Goal: Task Accomplishment & Management: Manage account settings

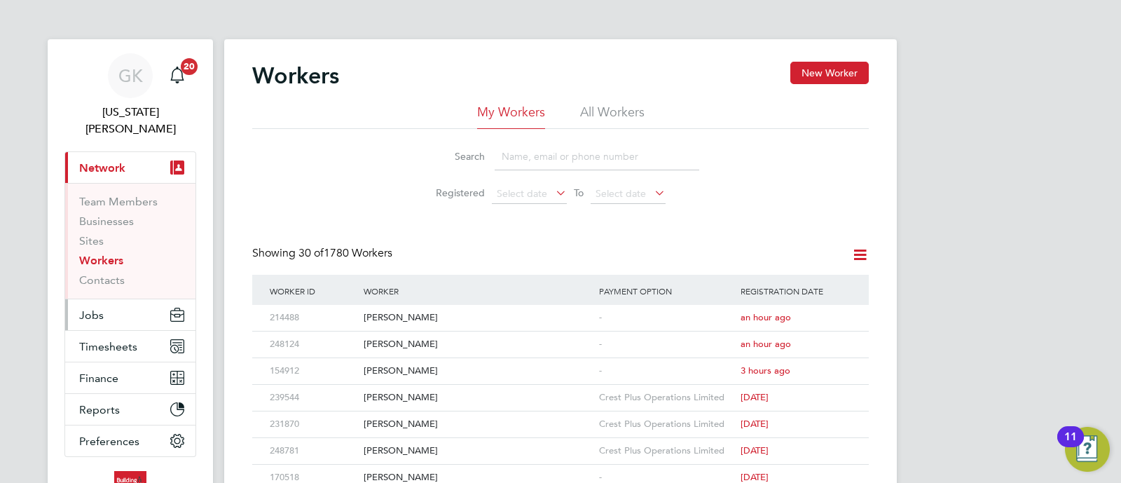
click at [117, 305] on button "Jobs" at bounding box center [130, 314] width 130 height 31
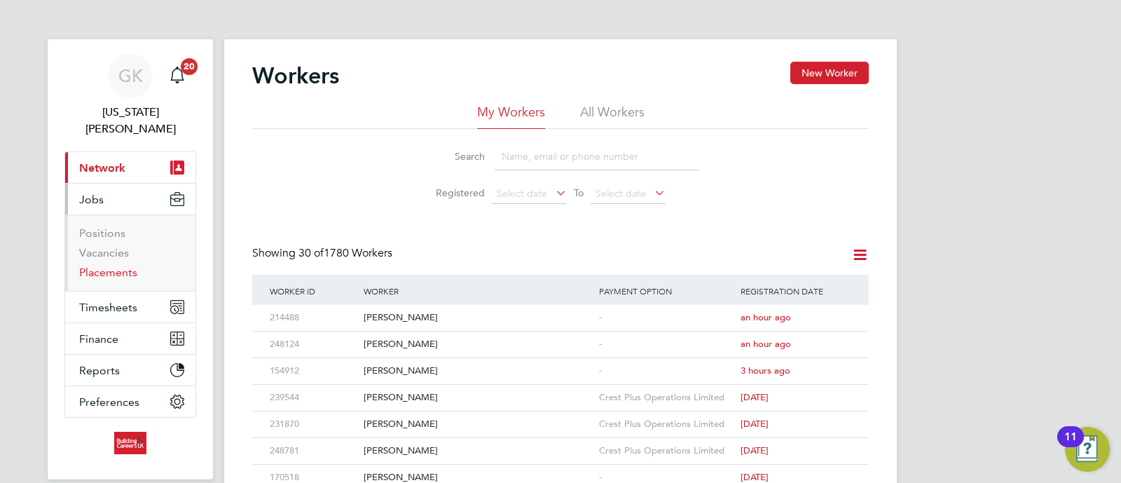
click at [96, 266] on link "Placements" at bounding box center [108, 272] width 58 height 13
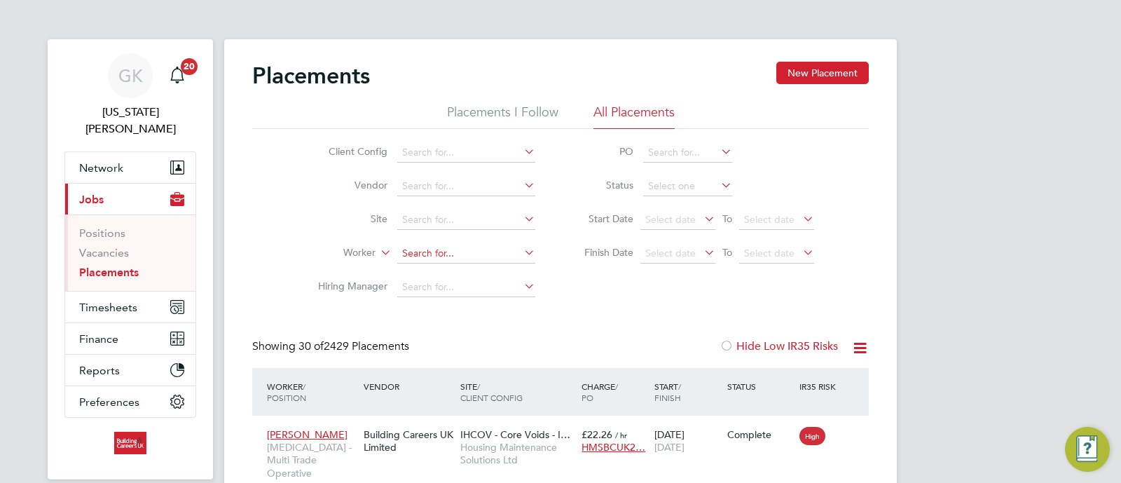
click at [431, 261] on input at bounding box center [466, 254] width 138 height 20
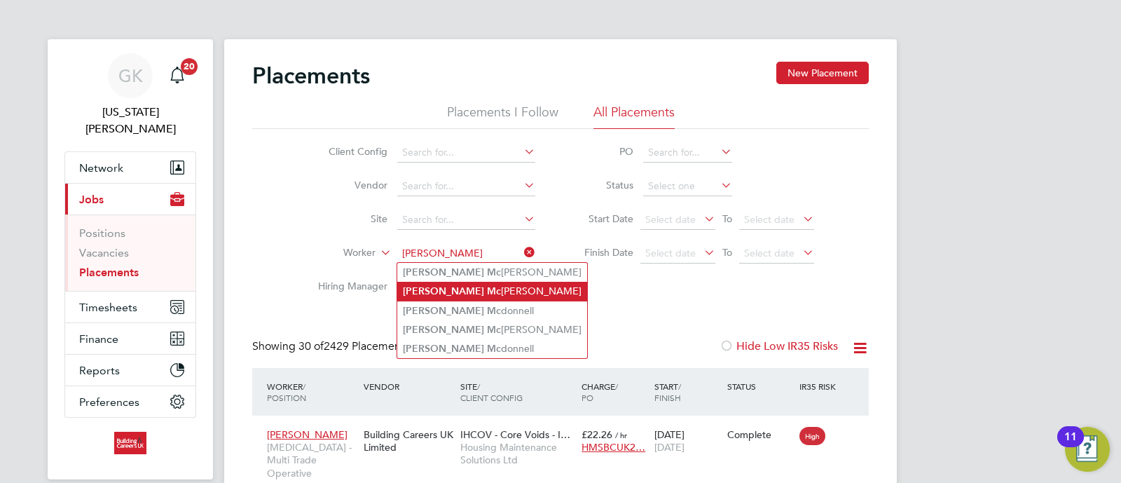
click at [487, 285] on b "Mc" at bounding box center [494, 291] width 14 height 12
type input "Michael Mchugh"
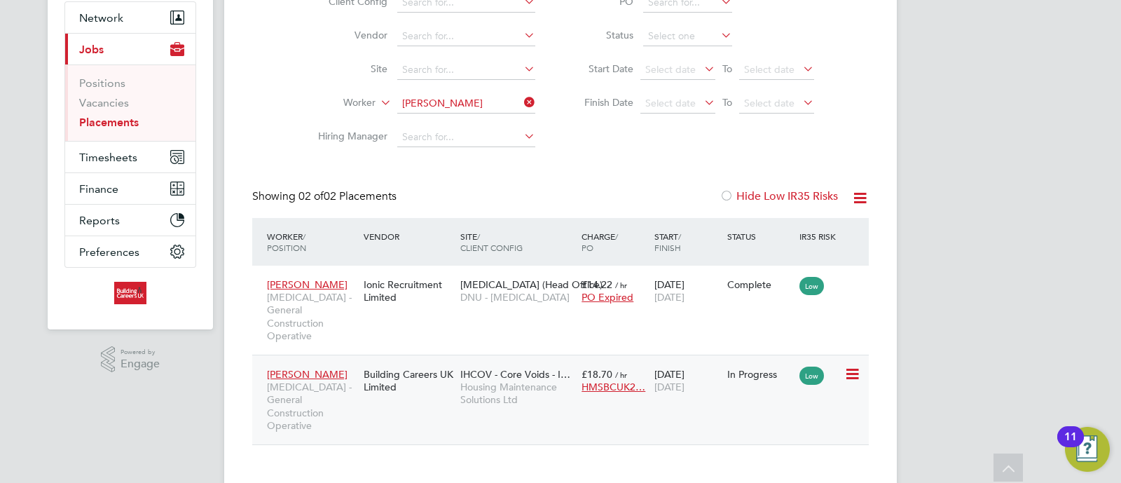
click at [448, 373] on div "Building Careers UK Limited" at bounding box center [408, 380] width 97 height 39
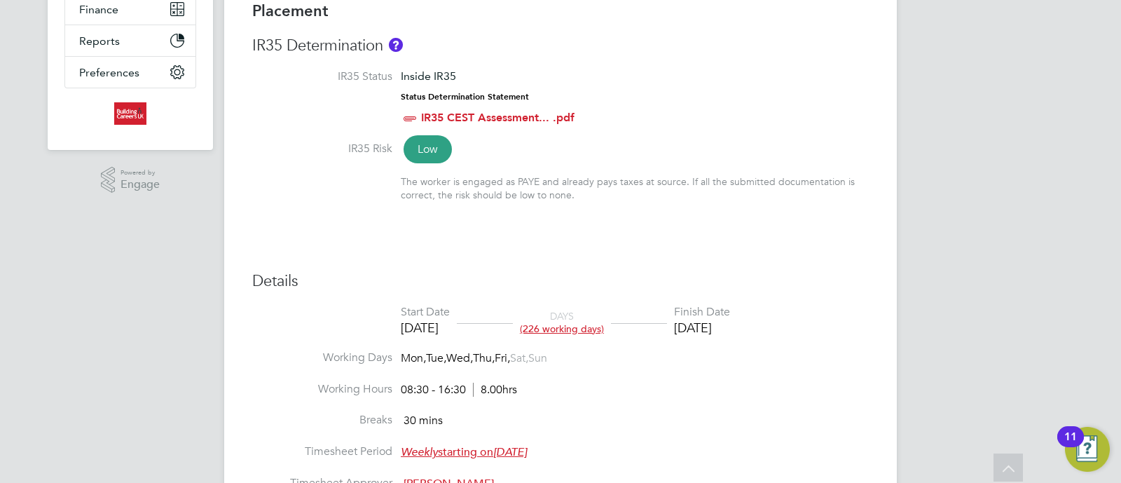
scroll to position [263, 0]
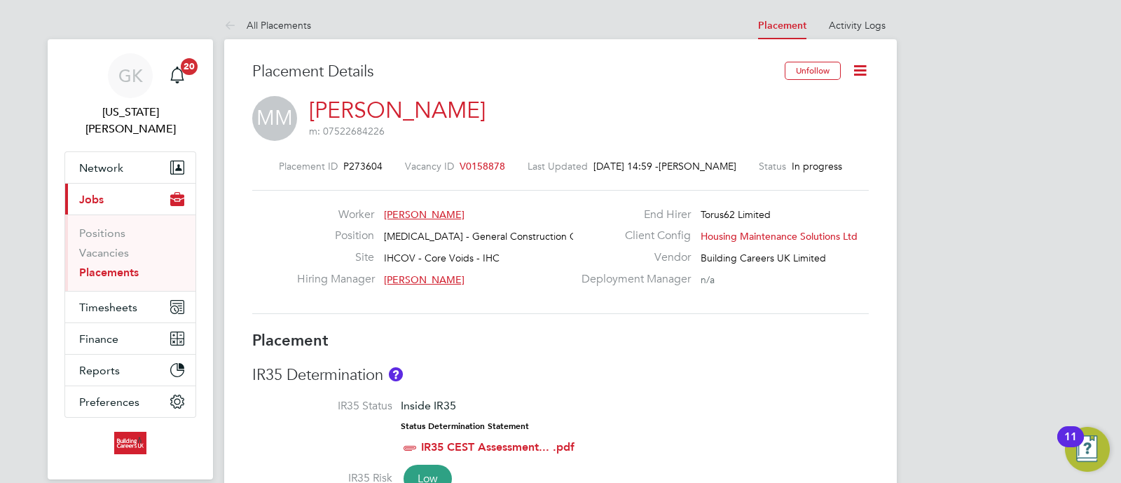
click at [859, 78] on icon at bounding box center [860, 71] width 18 height 18
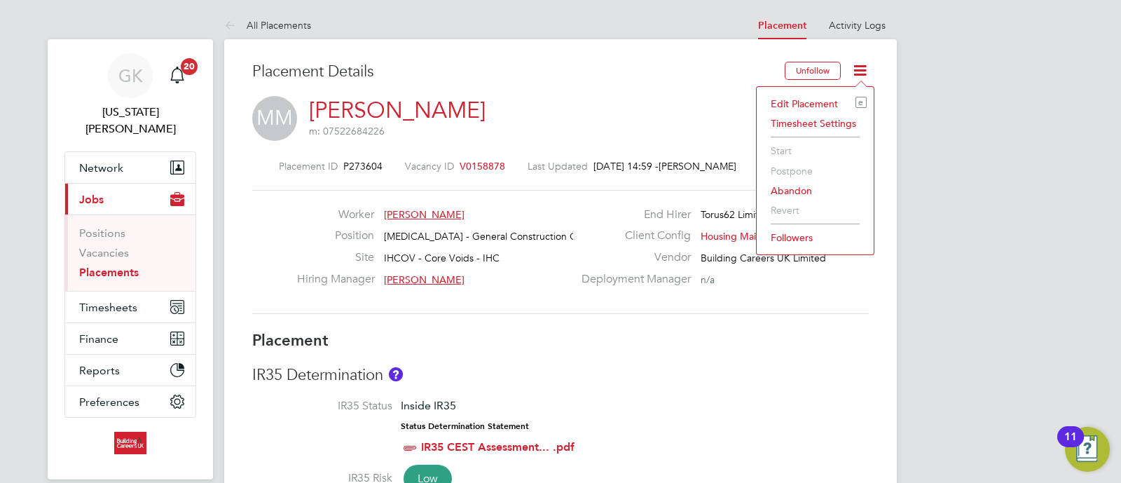
click at [813, 102] on li "Edit Placement e" at bounding box center [815, 104] width 103 height 20
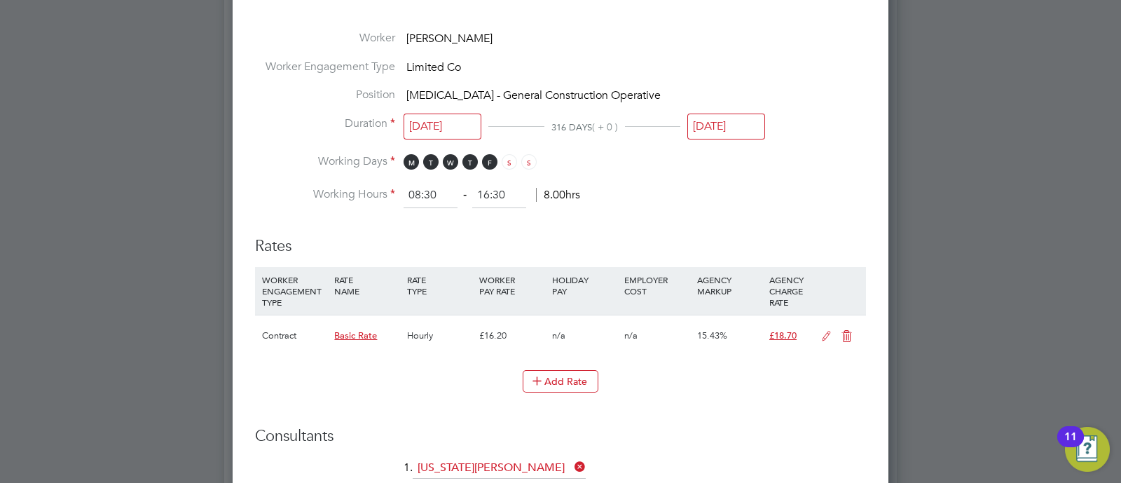
click at [734, 124] on input "02 Jan 2026" at bounding box center [726, 127] width 78 height 26
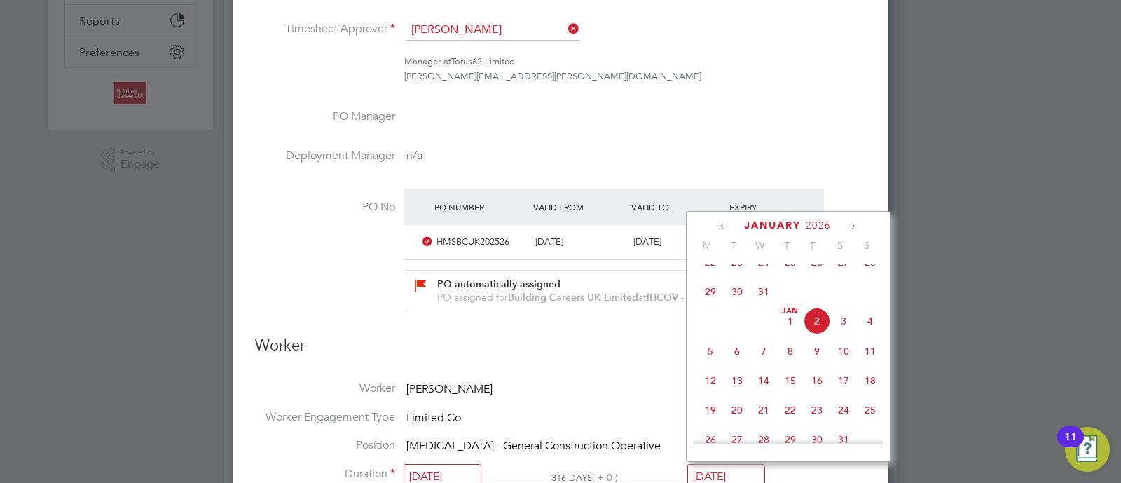
click at [801, 215] on div "January 2026 M T W T F S S Oct 1 2 3 4 5 6 7 8 9 10 11 12 13 14 15 16 17 18 19 …" at bounding box center [788, 336] width 205 height 251
click at [803, 219] on div "January 2026" at bounding box center [788, 225] width 189 height 13
click at [807, 222] on span "2026" at bounding box center [818, 225] width 25 height 12
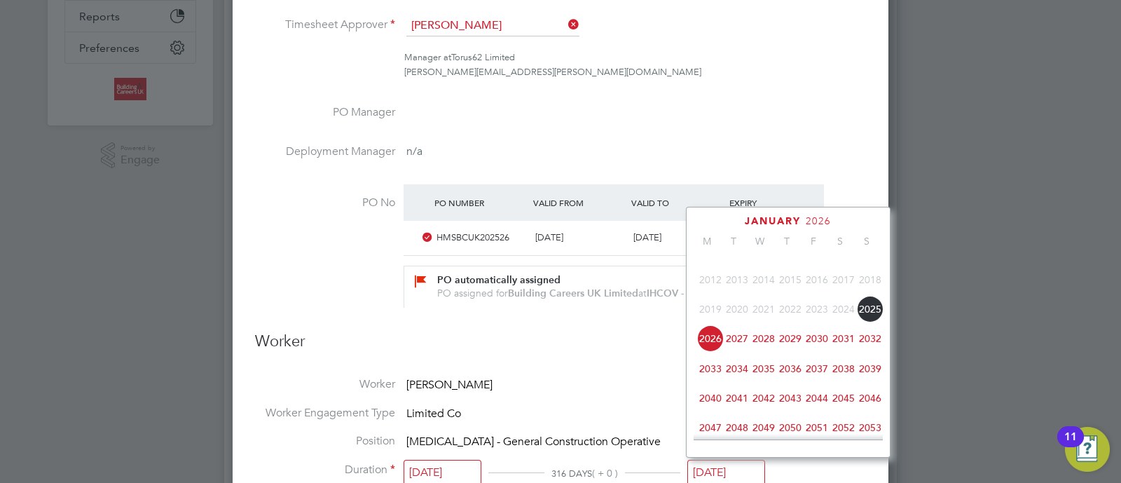
click at [870, 322] on span "2025" at bounding box center [870, 309] width 27 height 27
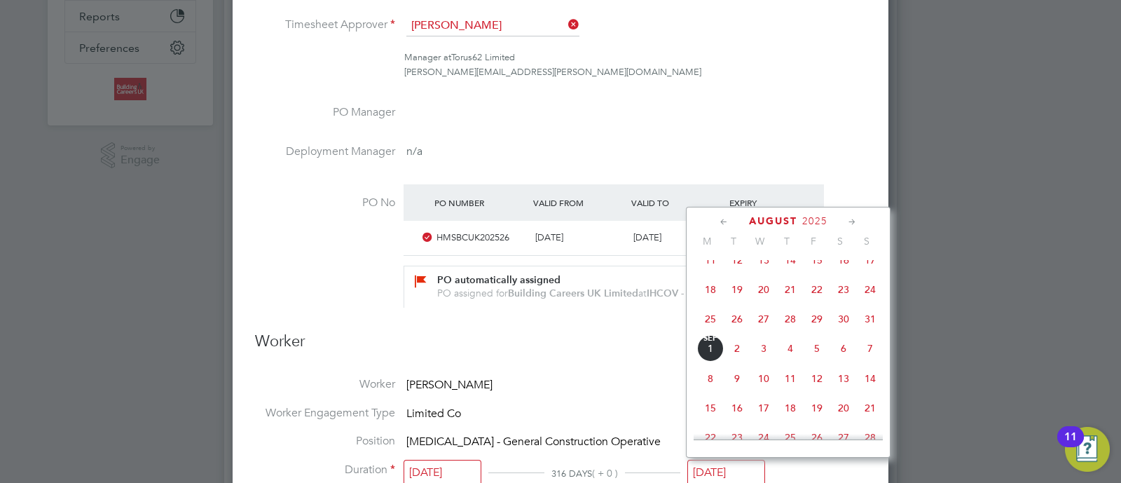
click at [823, 332] on span "29" at bounding box center [817, 318] width 27 height 27
type input "29 Aug 2025"
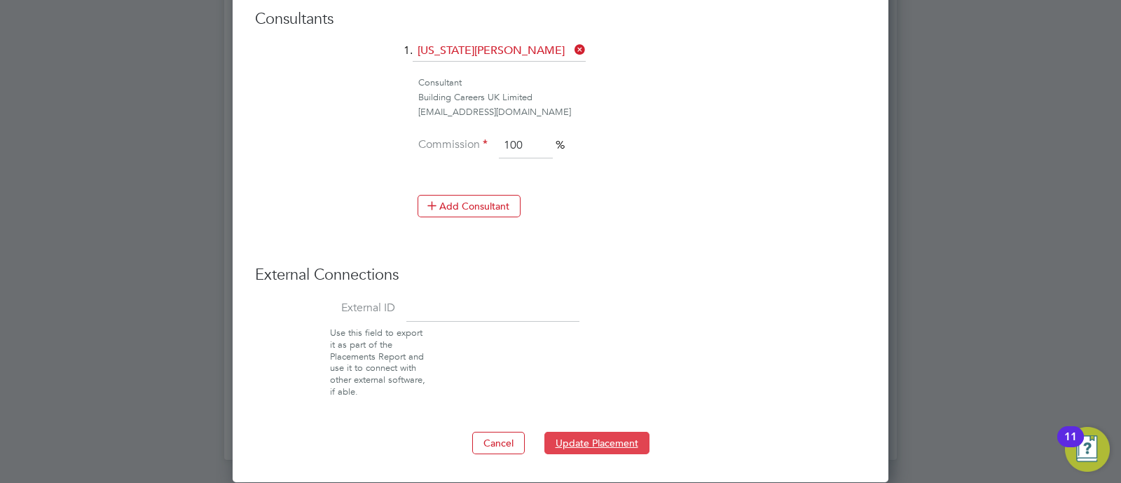
click at [589, 444] on button "Update Placement" at bounding box center [596, 443] width 105 height 22
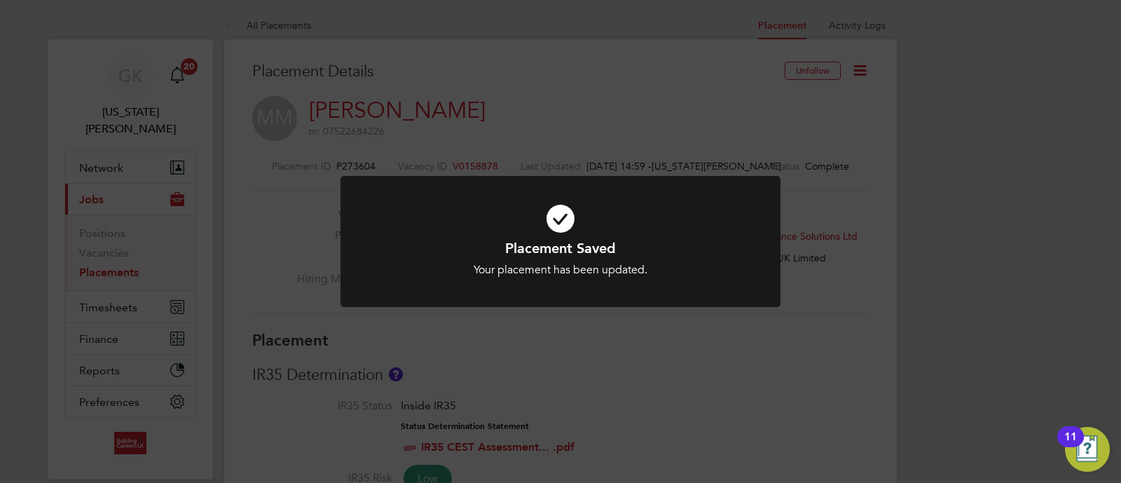
click at [540, 110] on div "Placement Saved Your placement has been updated. Cancel Okay" at bounding box center [560, 241] width 1121 height 483
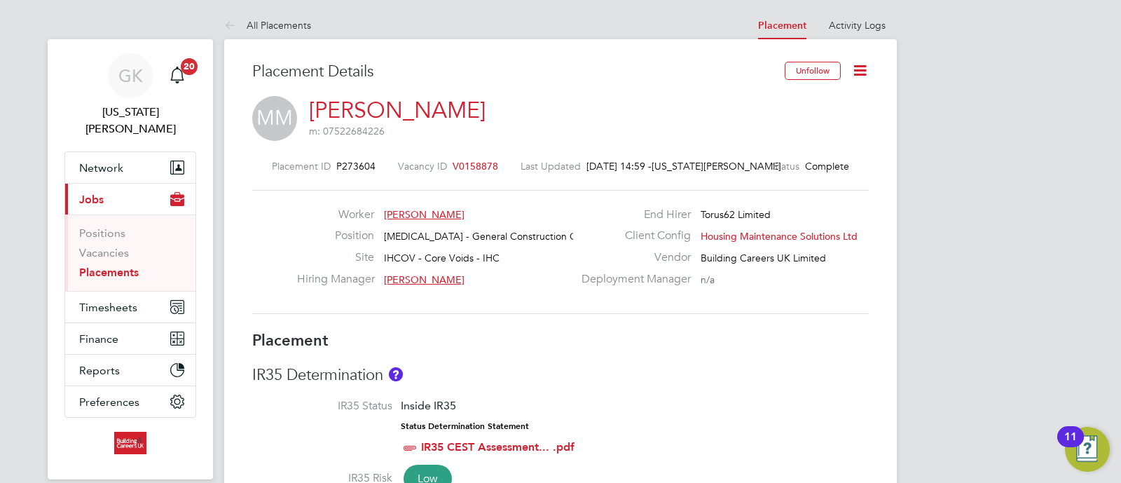
click at [100, 266] on link "Placements" at bounding box center [109, 272] width 60 height 13
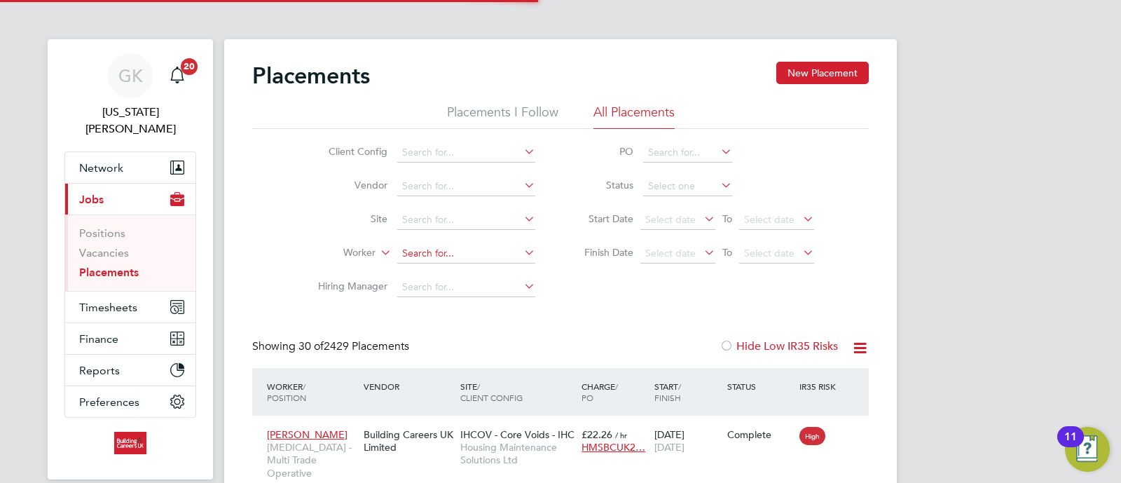
click at [445, 255] on input at bounding box center [466, 254] width 138 height 20
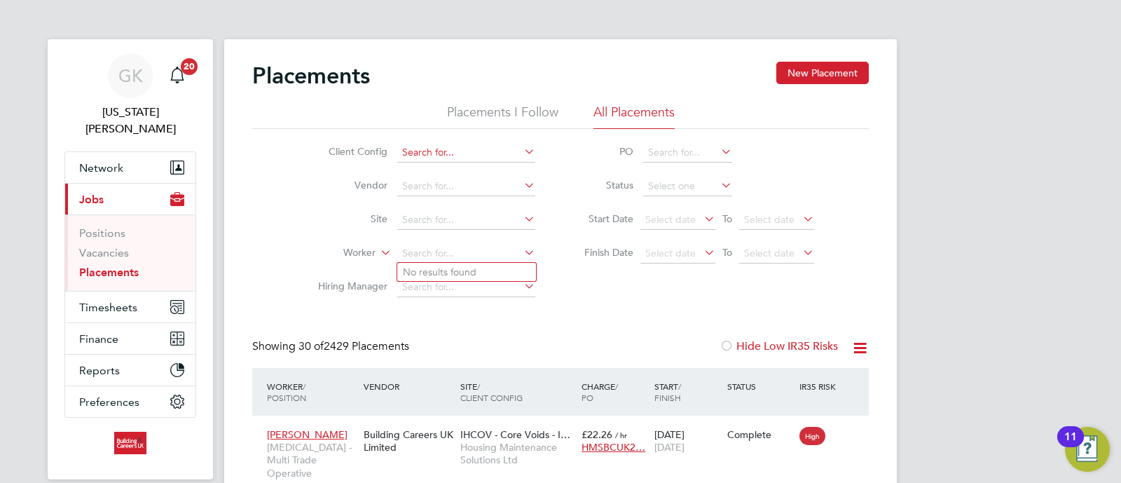
click at [426, 158] on input at bounding box center [466, 153] width 138 height 20
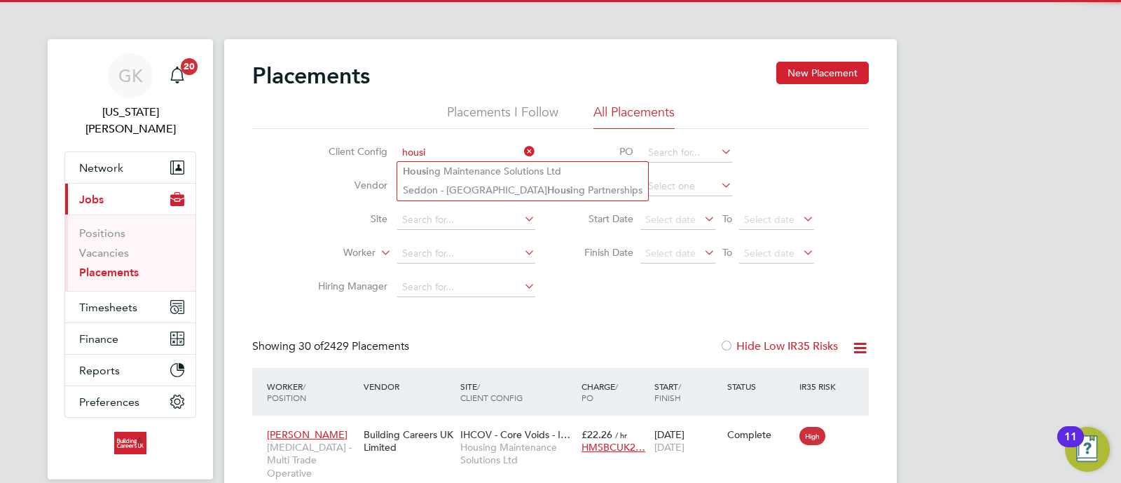
type input "housi"
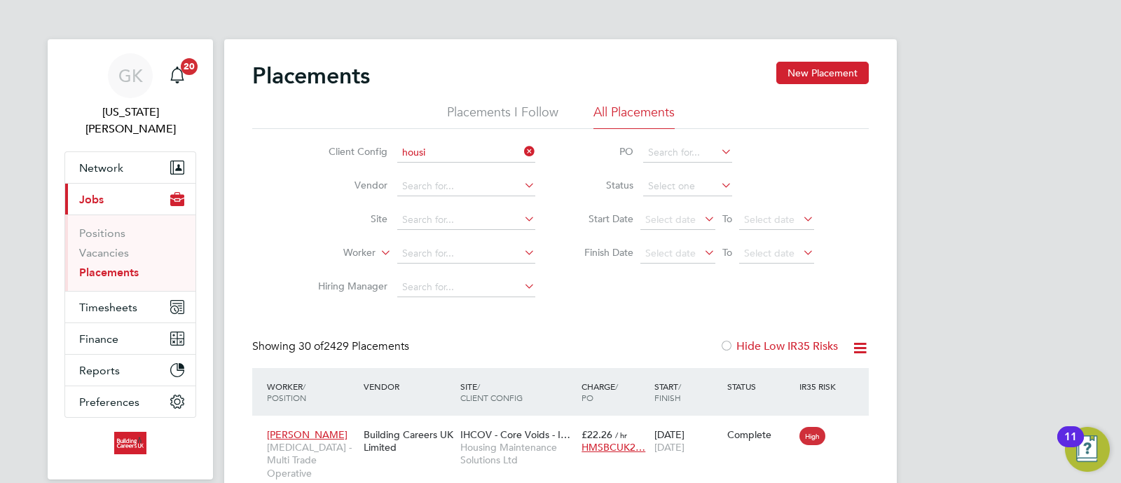
click at [437, 161] on ul "Housi ng Maintenance Solutions Ltd Seddon - North-West Housi ng Partnerships" at bounding box center [523, 180] width 252 height 39
click at [439, 156] on input at bounding box center [466, 153] width 138 height 20
click at [440, 165] on li "Housing Maintenance Solutions Ltd" at bounding box center [521, 171] width 248 height 19
type input "Housing Maintenance Solutions Ltd"
click at [427, 282] on input at bounding box center [466, 287] width 138 height 20
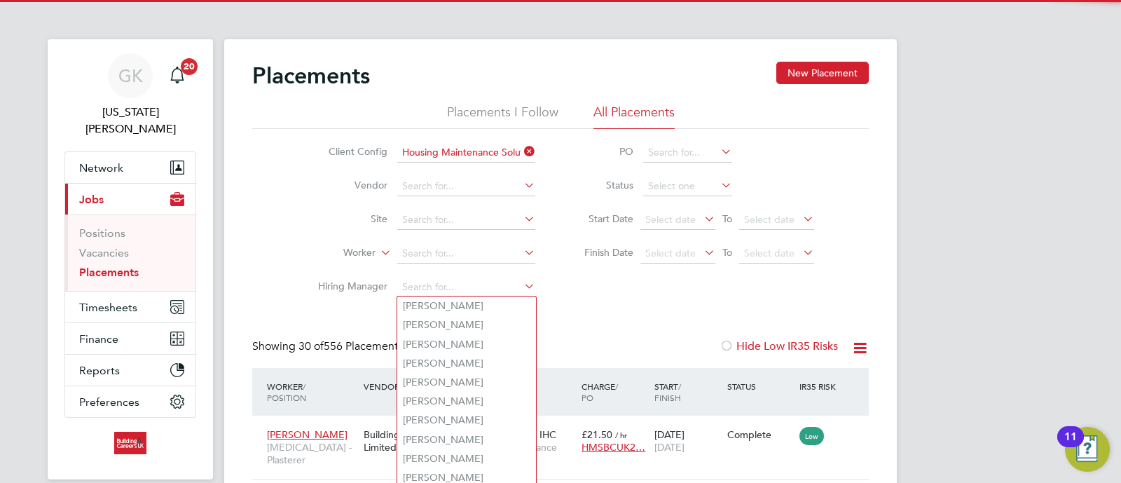
drag, startPoint x: 813, startPoint y: 366, endPoint x: 805, endPoint y: 358, distance: 11.9
click at [807, 361] on div "Showing 30 of 556 Placements Hide Low IR35 Risks" at bounding box center [560, 353] width 617 height 29
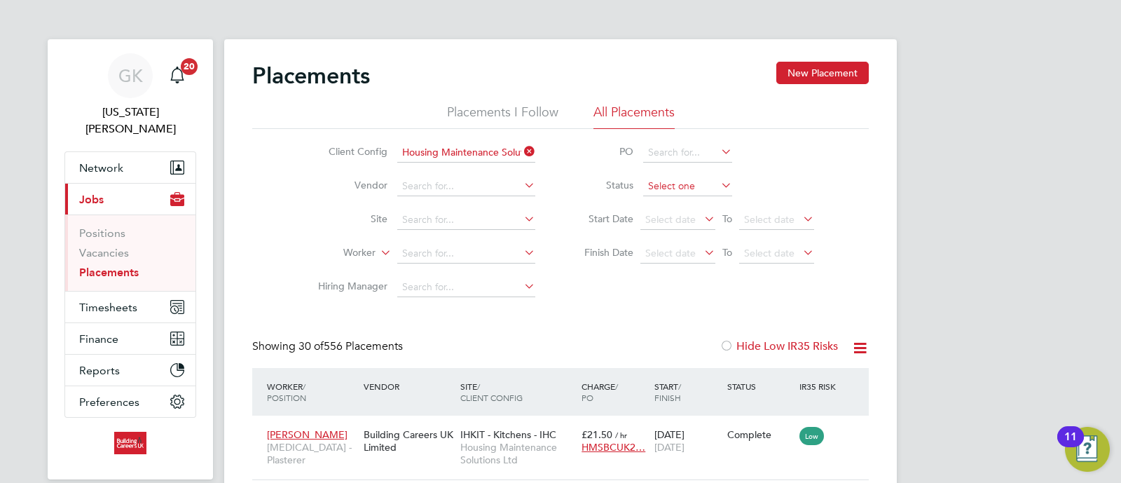
click at [708, 183] on input at bounding box center [687, 187] width 89 height 20
click at [691, 201] on li "Active" at bounding box center [688, 204] width 90 height 18
type input "Active"
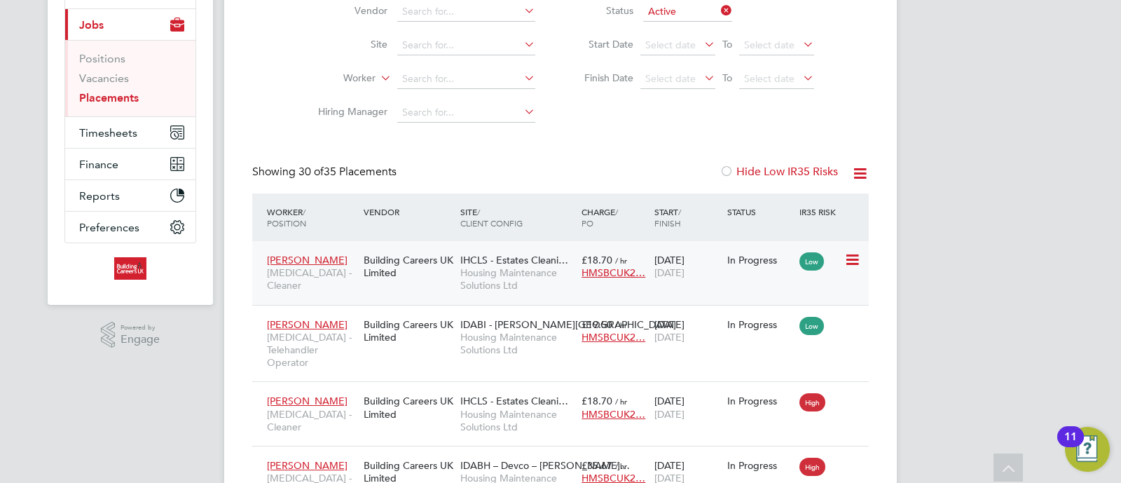
click at [403, 263] on div "Building Careers UK Limited" at bounding box center [408, 266] width 97 height 39
click at [413, 363] on div "Mark Gleave HMS - Telehandler Operator Building Careers UK Limited IDABI - Parr…" at bounding box center [560, 343] width 617 height 77
click at [451, 337] on div "Building Careers UK Limited" at bounding box center [408, 330] width 97 height 39
click at [375, 387] on div "Building Careers UK Limited" at bounding box center [408, 406] width 97 height 39
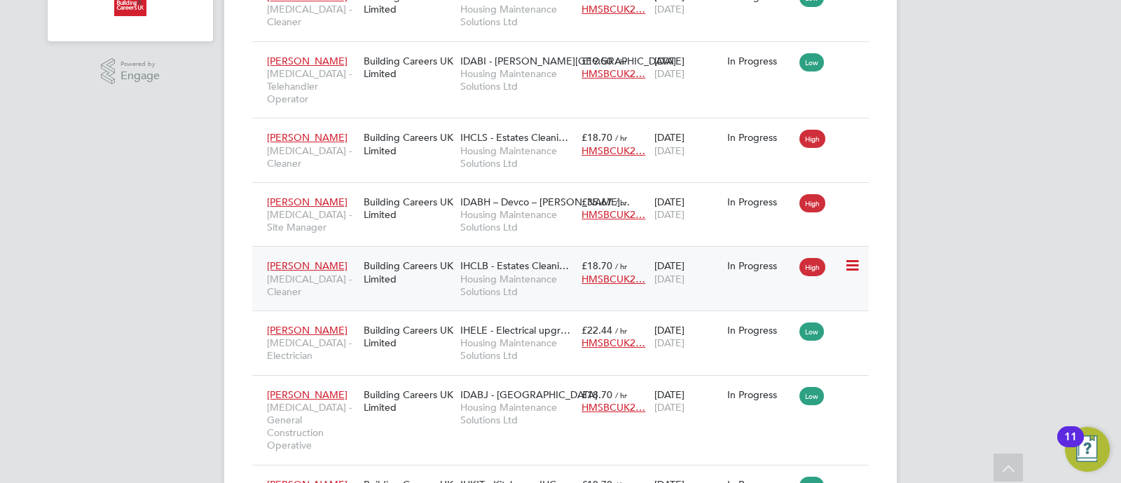
click at [388, 266] on div "Building Careers UK Limited" at bounding box center [408, 271] width 97 height 39
click at [430, 375] on div "David Boardman HMS - General Construction Operative Building Careers UK Limited…" at bounding box center [560, 420] width 617 height 90
click at [427, 381] on div "Building Careers UK Limited" at bounding box center [408, 400] width 97 height 39
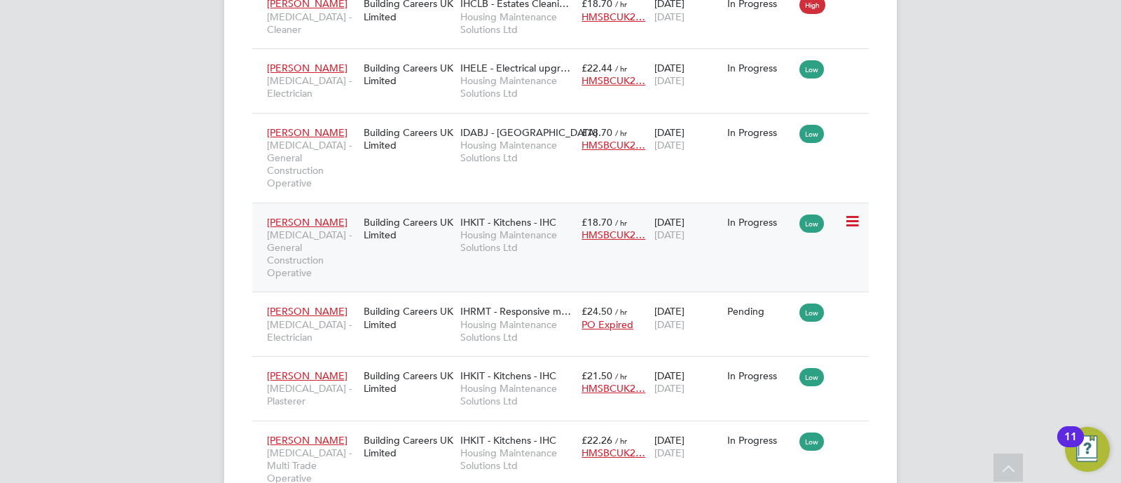
click at [320, 228] on span "HMS - General Construction Operative" at bounding box center [312, 253] width 90 height 51
click at [394, 362] on div "Building Careers UK Limited" at bounding box center [408, 381] width 97 height 39
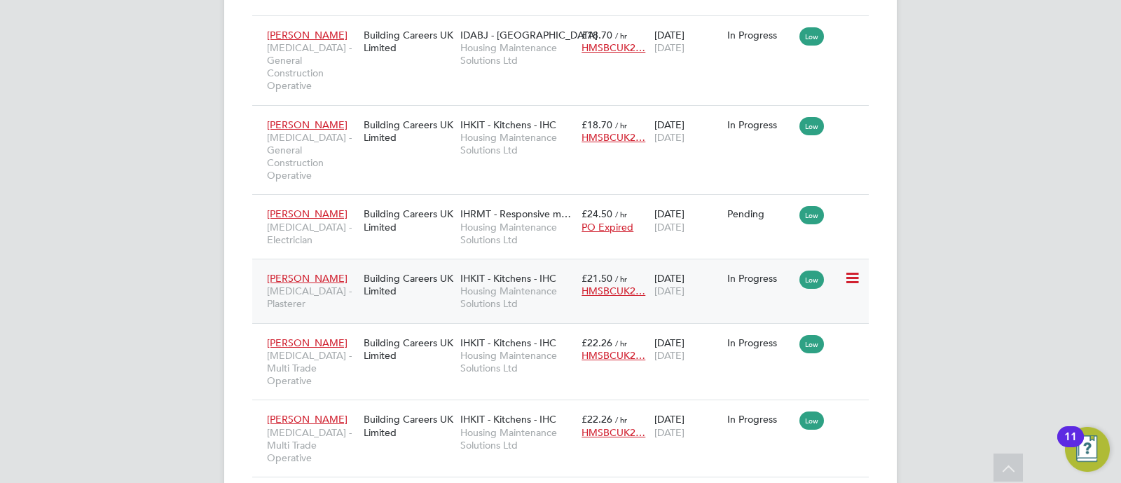
scroll to position [876, 0]
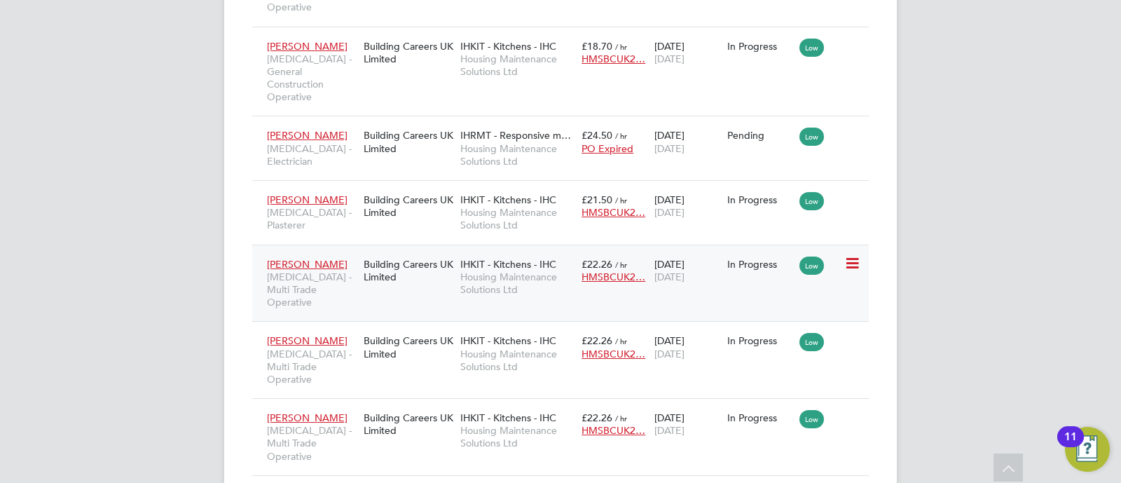
click at [492, 258] on span "IHKIT - Kitchens - IHC" at bounding box center [508, 264] width 96 height 13
click at [399, 327] on div "Building Careers UK Limited" at bounding box center [408, 346] width 97 height 39
click at [378, 404] on div "Building Careers UK Limited" at bounding box center [408, 423] width 97 height 39
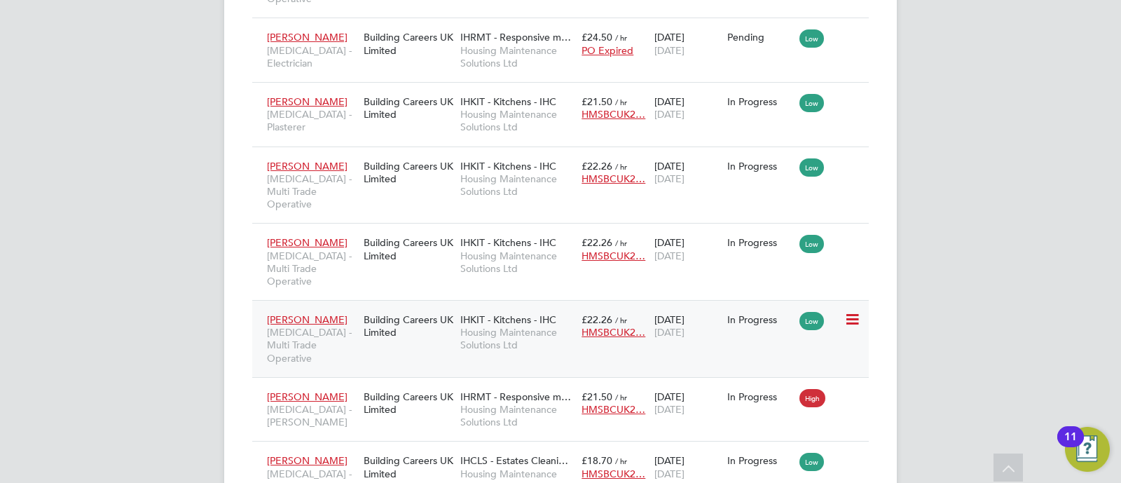
scroll to position [1051, 0]
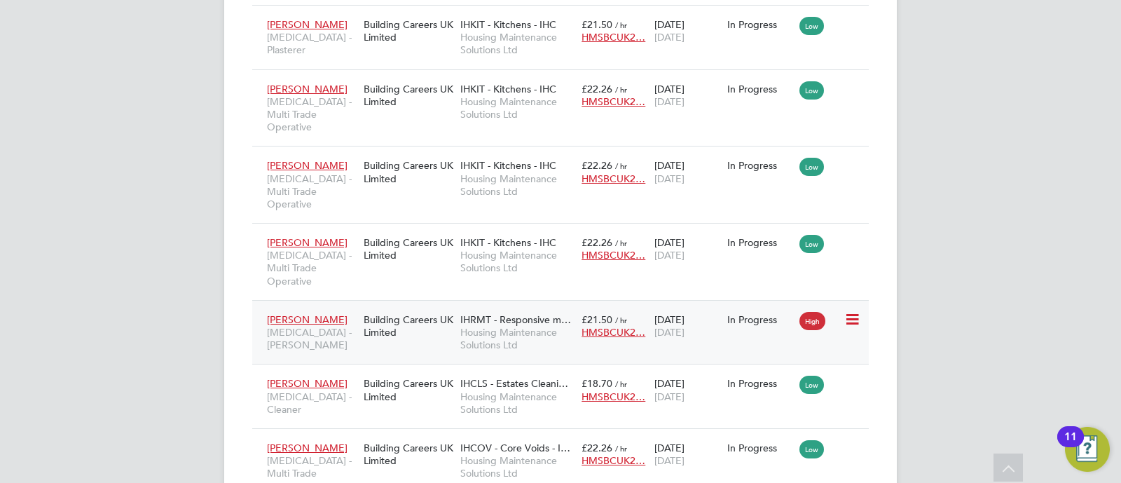
click at [370, 306] on div "Building Careers UK Limited" at bounding box center [408, 325] width 97 height 39
click at [394, 370] on div "Building Careers UK Limited" at bounding box center [408, 389] width 97 height 39
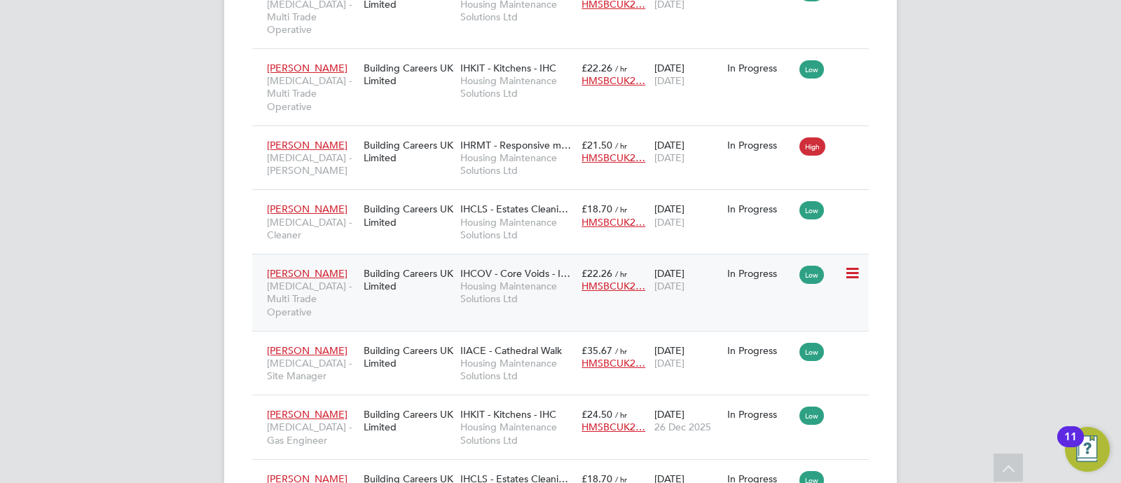
click at [399, 260] on div "Building Careers UK Limited" at bounding box center [408, 279] width 97 height 39
click at [417, 465] on div "Building Careers UK Limited" at bounding box center [408, 484] width 97 height 39
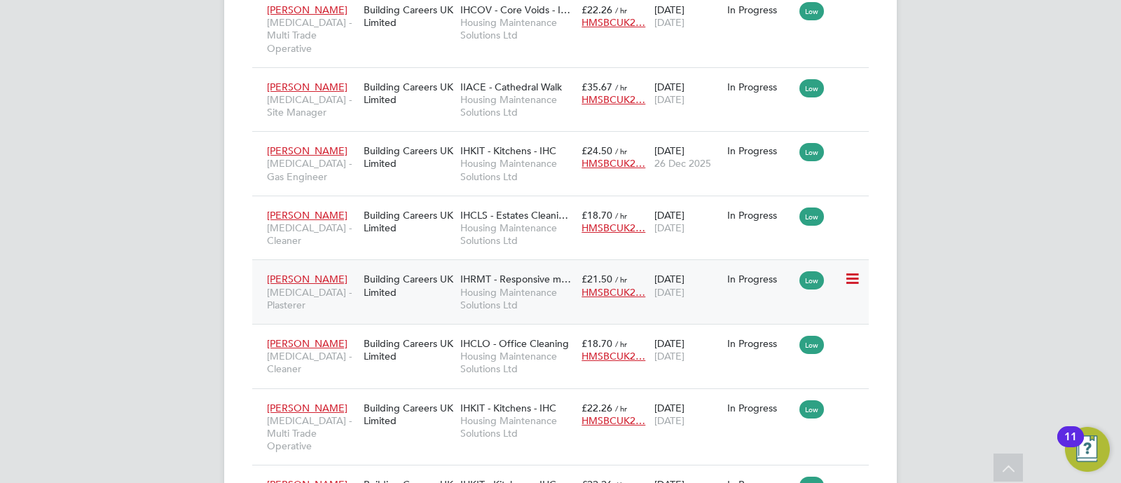
click at [387, 266] on div "Building Careers UK Limited" at bounding box center [408, 285] width 97 height 39
click at [381, 330] on div "Building Careers UK Limited" at bounding box center [408, 349] width 97 height 39
click at [460, 394] on div "IHKIT - Kitchens - IHC Housing Maintenance Solutions Ltd" at bounding box center [517, 420] width 121 height 53
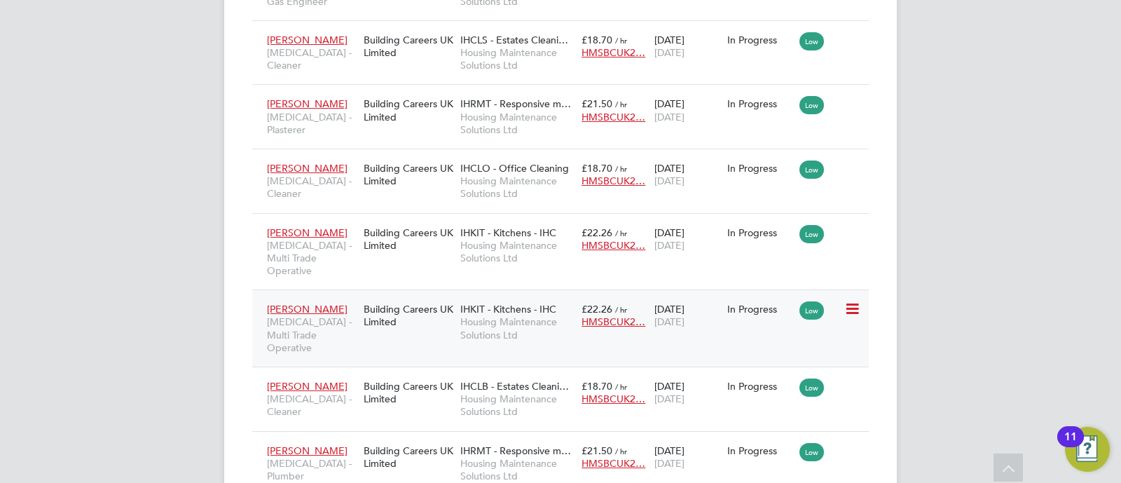
click at [448, 296] on div "Building Careers UK Limited" at bounding box center [408, 315] width 97 height 39
click at [368, 373] on div "Building Careers UK Limited" at bounding box center [408, 392] width 97 height 39
click at [420, 373] on div "Building Careers UK Limited" at bounding box center [408, 392] width 97 height 39
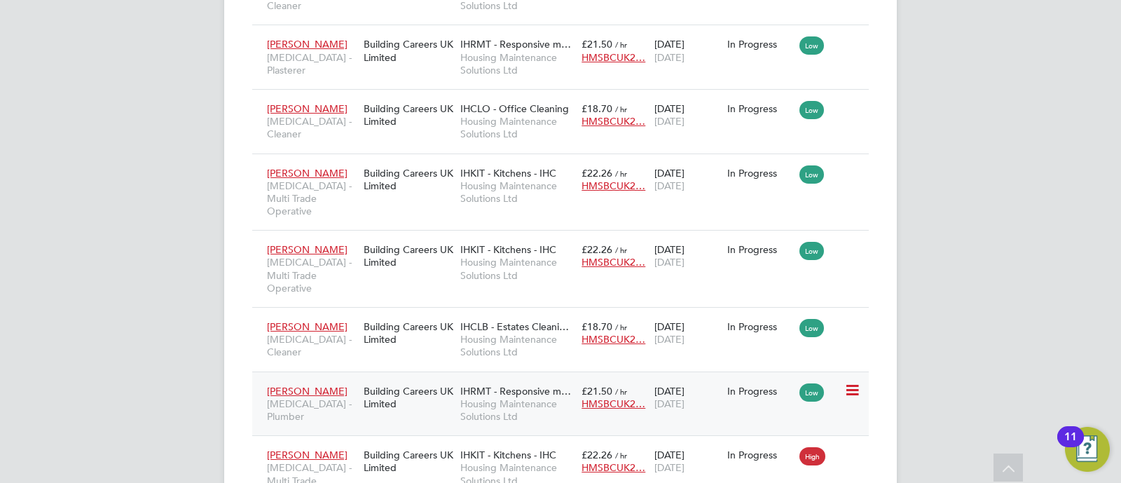
scroll to position [1752, 0]
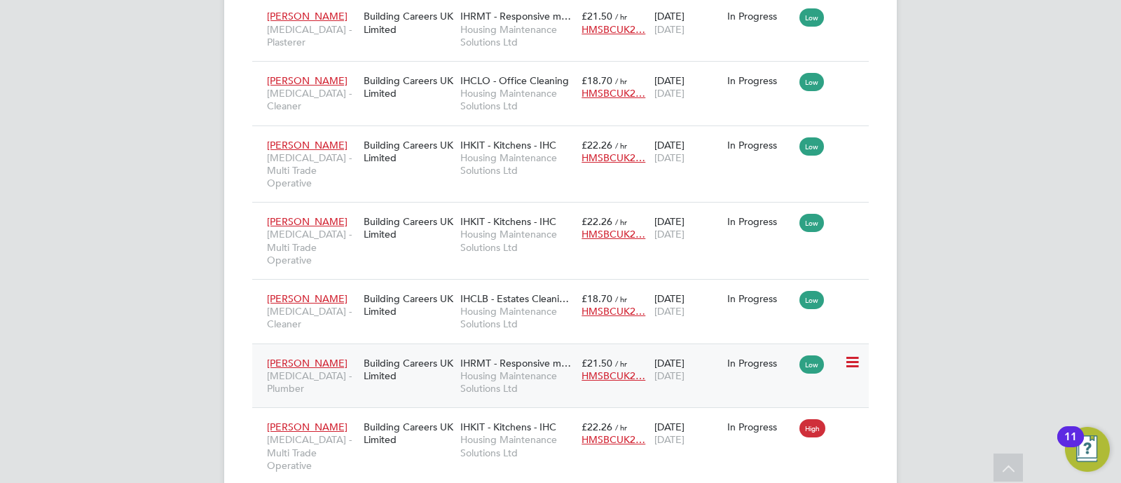
click at [396, 350] on div "Building Careers UK Limited" at bounding box center [408, 369] width 97 height 39
click at [414, 413] on div "Building Careers UK Limited" at bounding box center [408, 432] width 97 height 39
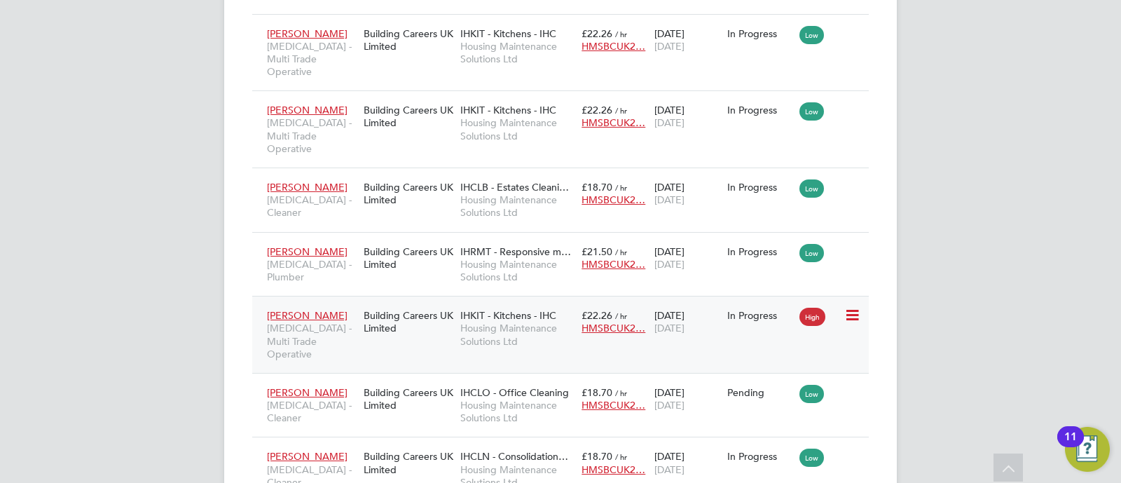
scroll to position [2009, 0]
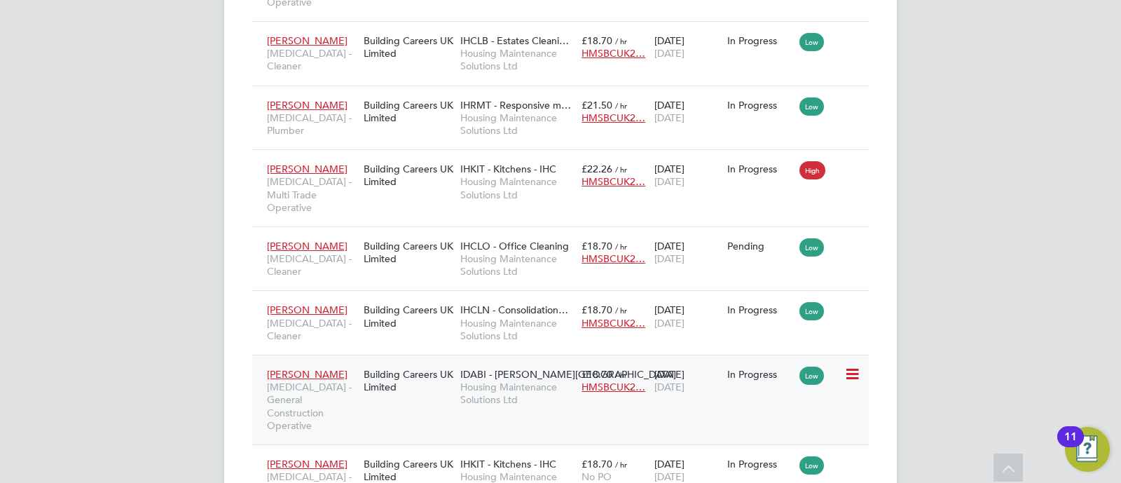
drag, startPoint x: 382, startPoint y: 271, endPoint x: 808, endPoint y: 253, distance: 426.4
click at [814, 355] on div "Jack Williams HMS - General Construction Operative Building Careers UK Limited …" at bounding box center [560, 400] width 617 height 90
click at [451, 296] on div "Building Careers UK Limited" at bounding box center [408, 315] width 97 height 39
click at [399, 355] on div "Jack Williams HMS - General Construction Operative Building Careers UK Limited …" at bounding box center [560, 400] width 617 height 90
click at [710, 361] on div "26 Aug 2025 06 Feb 2026" at bounding box center [687, 380] width 73 height 39
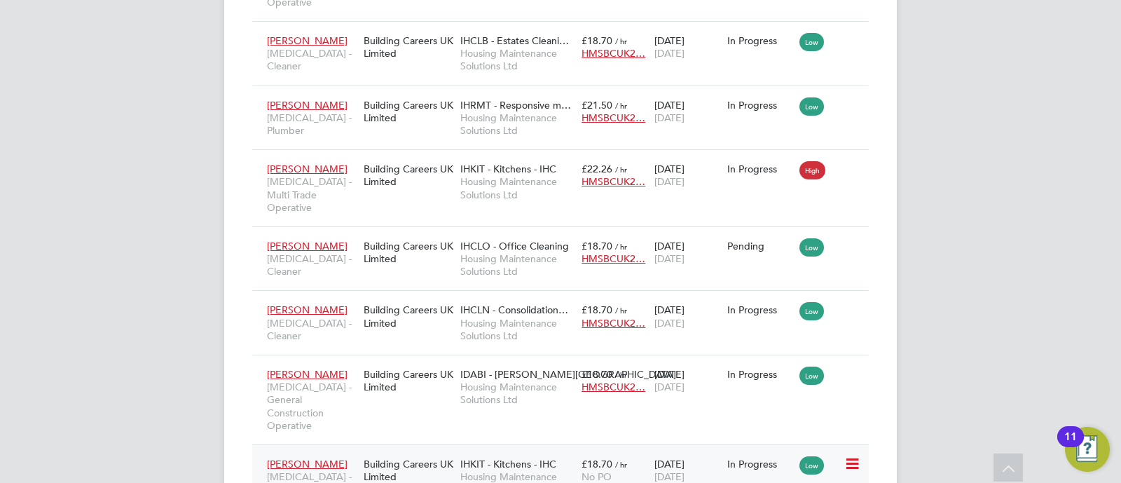
click at [490, 458] on span "IHKIT - Kitchens - IHC" at bounding box center [508, 464] width 96 height 13
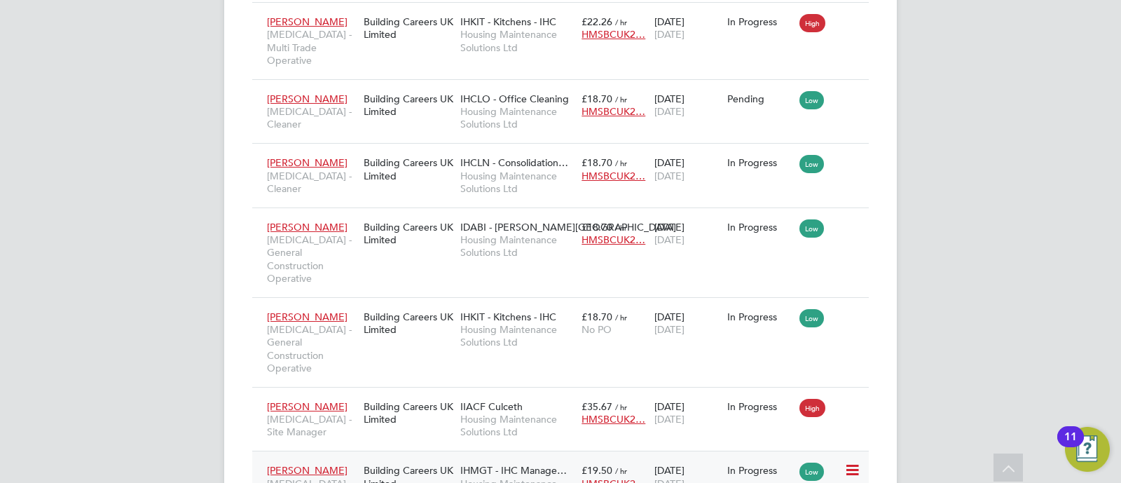
scroll to position [2161, 0]
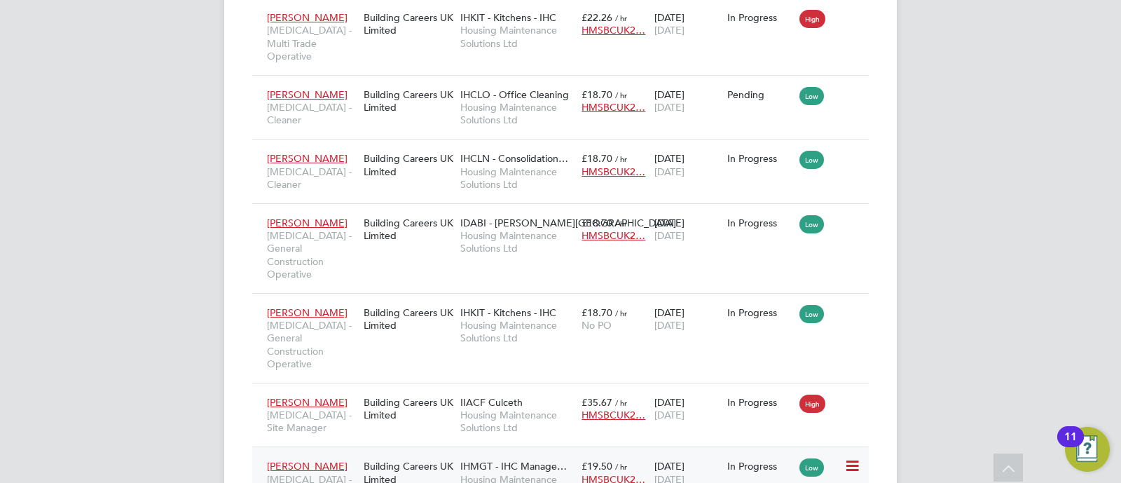
click at [385, 446] on div "Craig Scholoch HMS - Telehandler Operator Building Careers UK Limited IHMGT - I…" at bounding box center [560, 484] width 617 height 77
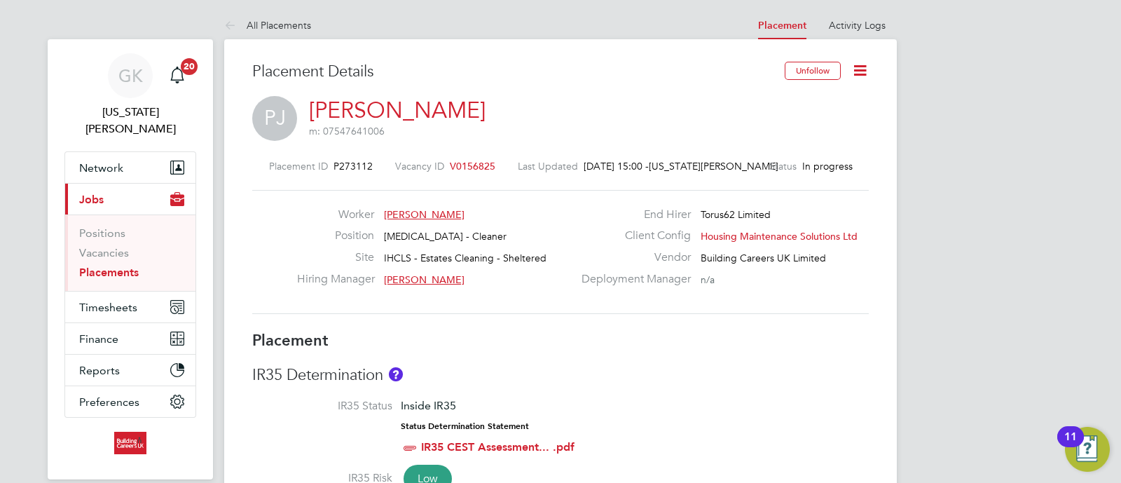
click at [860, 72] on icon at bounding box center [860, 71] width 18 height 18
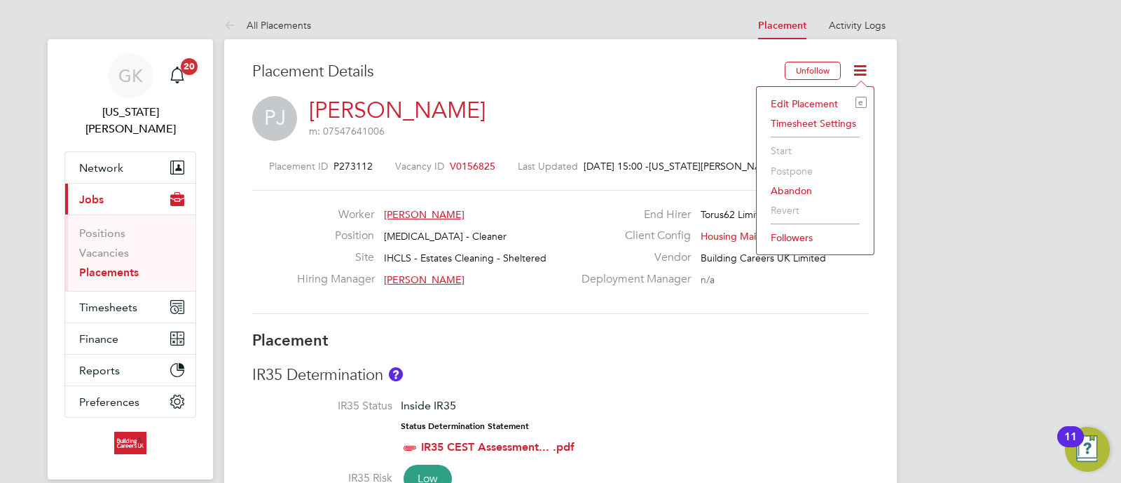
click at [827, 100] on li "Edit Placement e" at bounding box center [815, 104] width 103 height 20
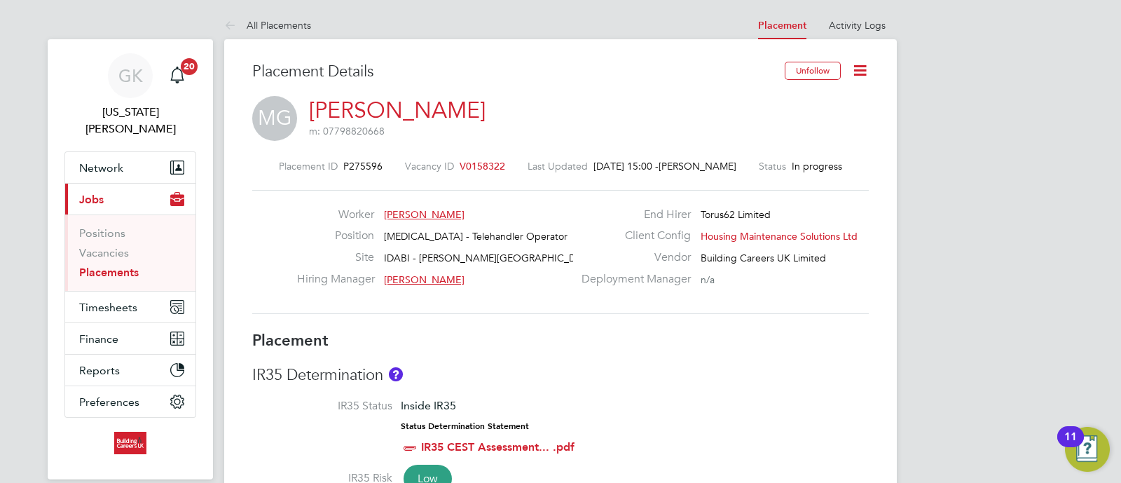
click at [862, 69] on icon at bounding box center [860, 71] width 18 height 18
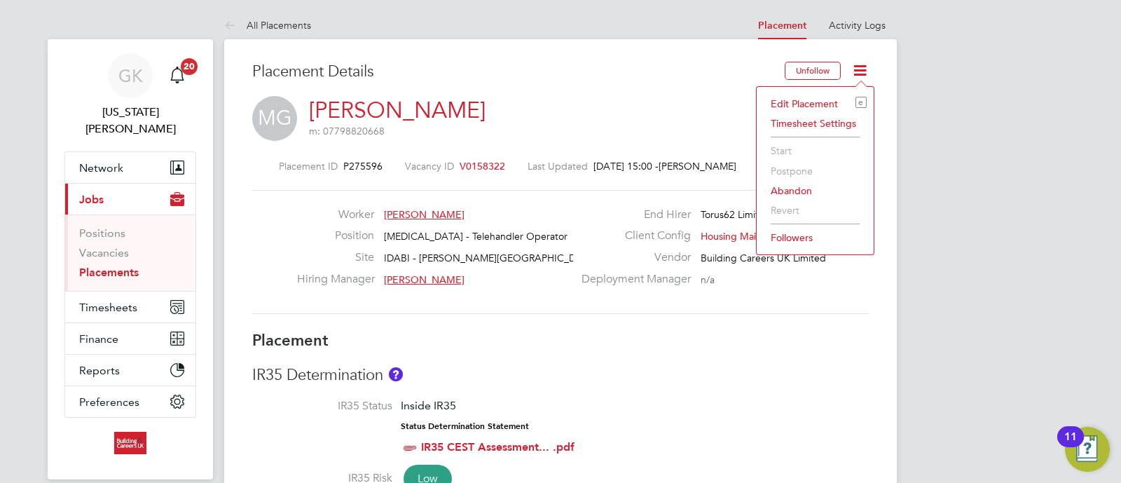
click at [825, 98] on li "Edit Placement e" at bounding box center [815, 104] width 103 height 20
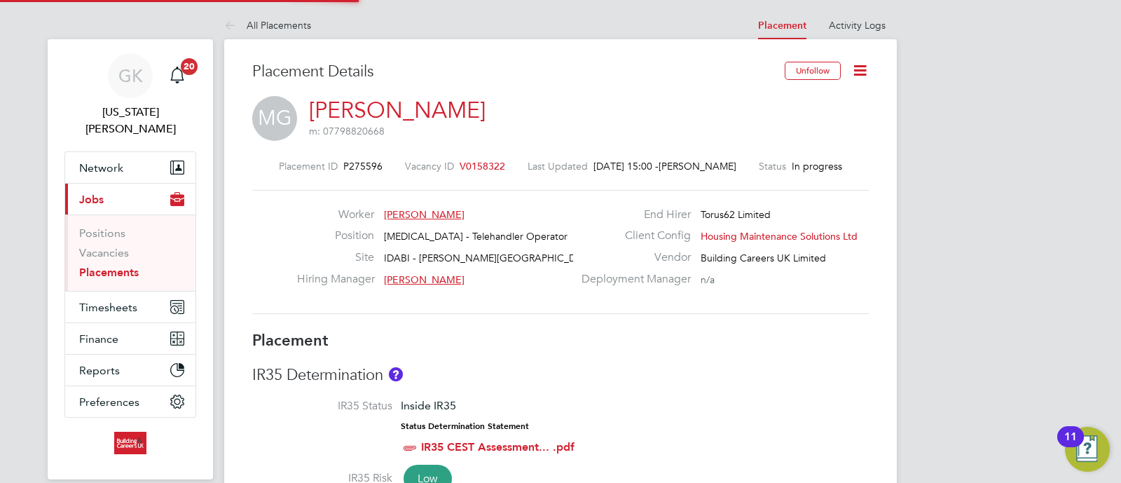
type input "Karl Coleman"
type input "[DATE]"
type input "18 Dec 2025"
type input "08:00"
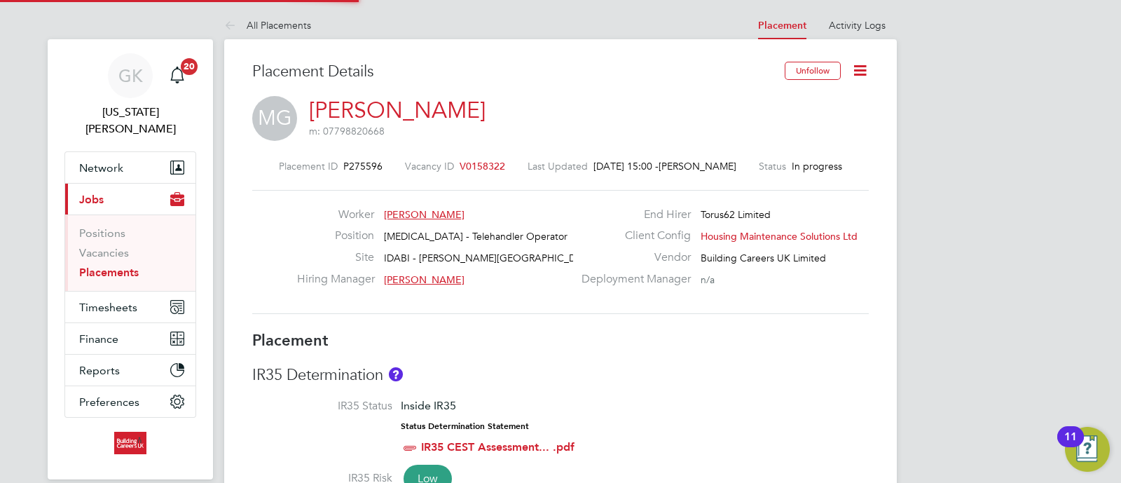
type input "18:00"
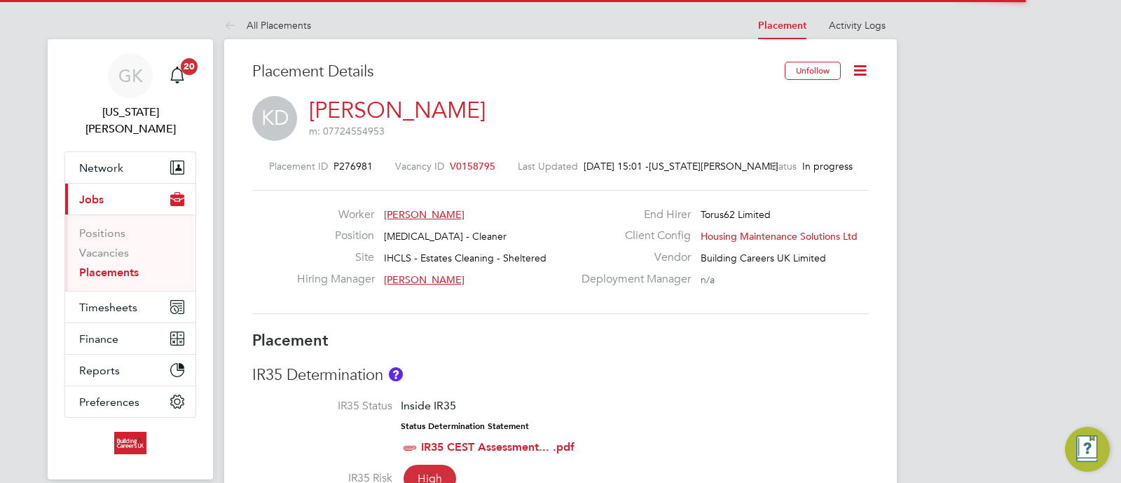
click at [862, 69] on icon at bounding box center [860, 71] width 18 height 18
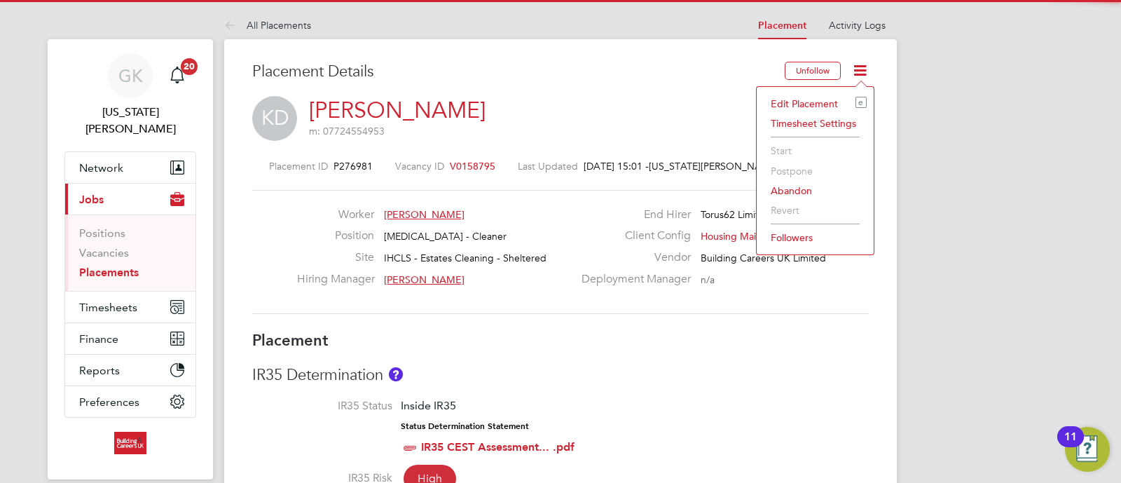
click at [841, 103] on li "Edit Placement e" at bounding box center [815, 104] width 103 height 20
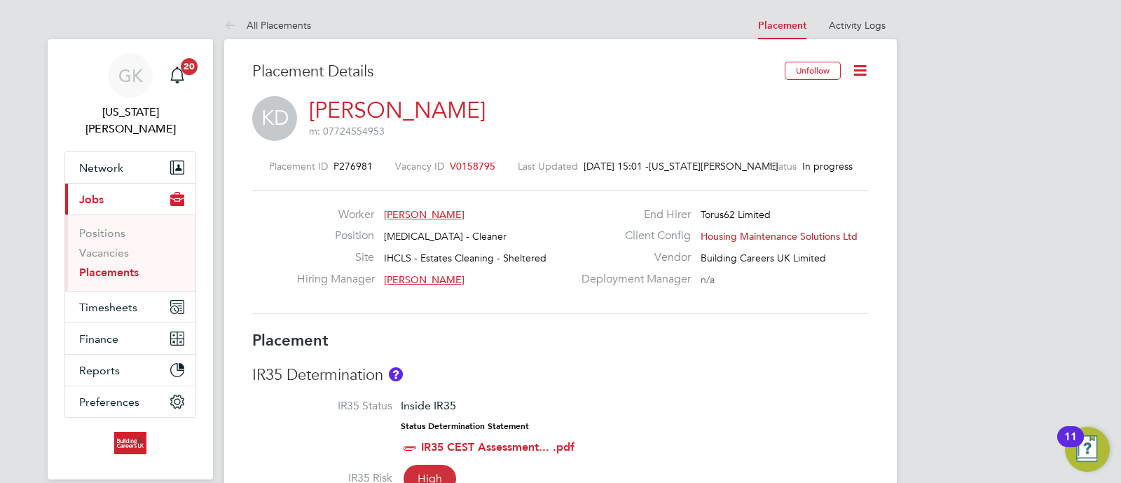
type input "[PERSON_NAME]"
type input "[DATE]"
type input "31 Dec 2025"
type input "08:00"
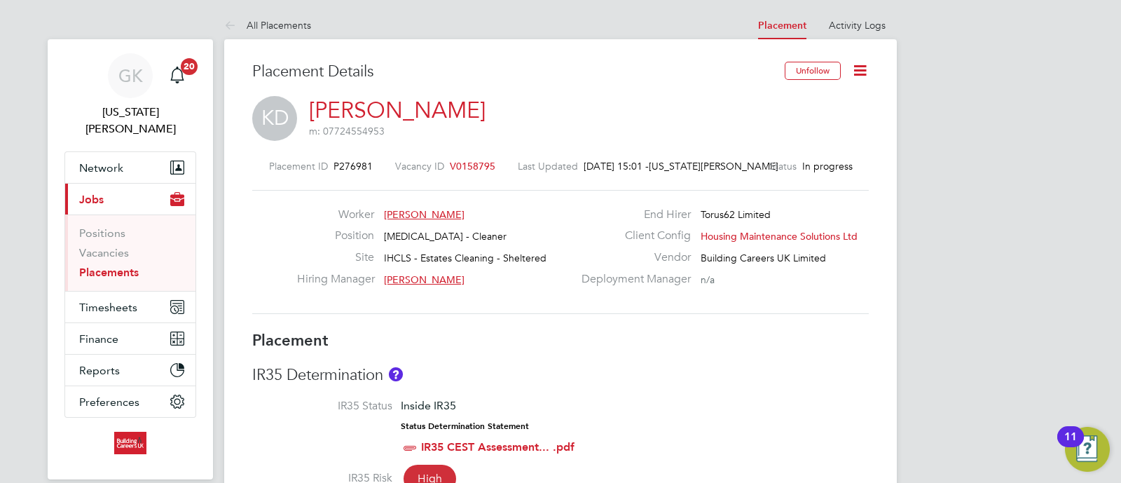
type input "18:00"
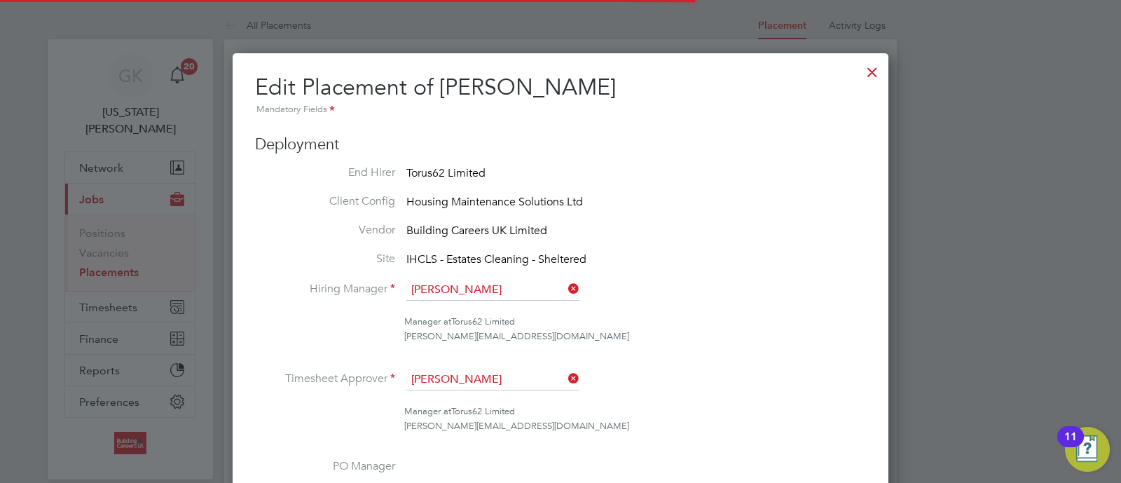
scroll to position [7, 7]
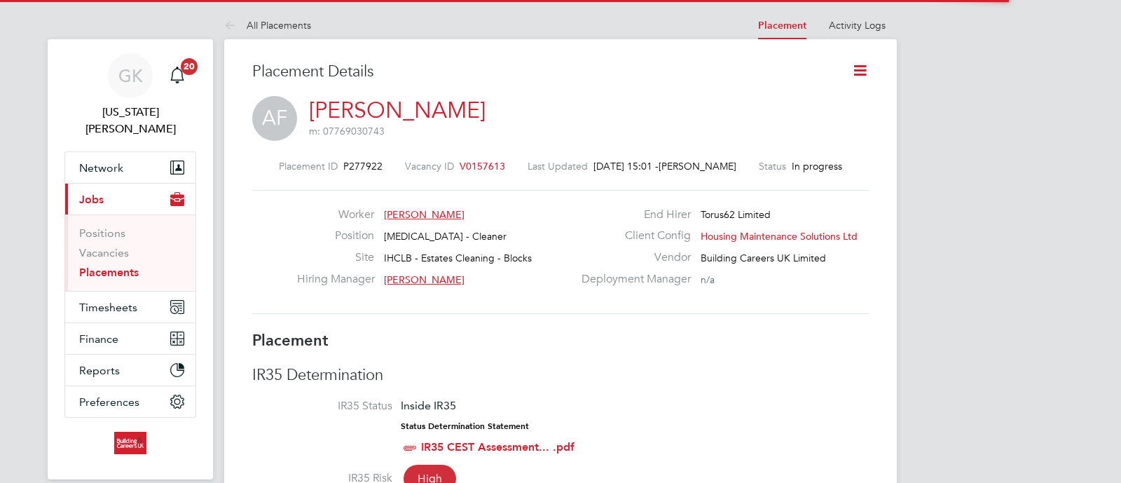
drag, startPoint x: 0, startPoint y: 0, endPoint x: 866, endPoint y: 64, distance: 868.4
click at [866, 64] on icon at bounding box center [860, 71] width 18 height 18
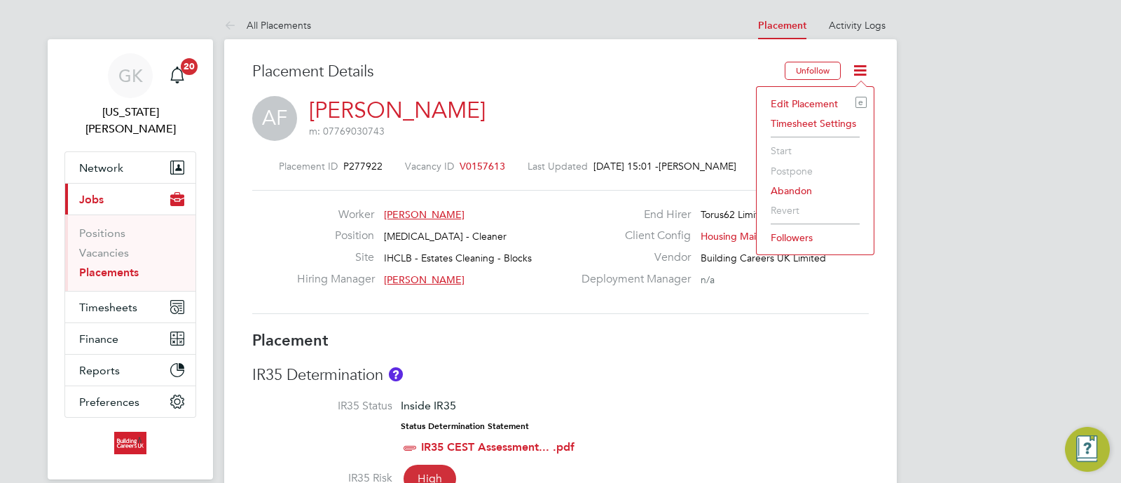
click at [825, 94] on li "Edit Placement e" at bounding box center [815, 104] width 103 height 20
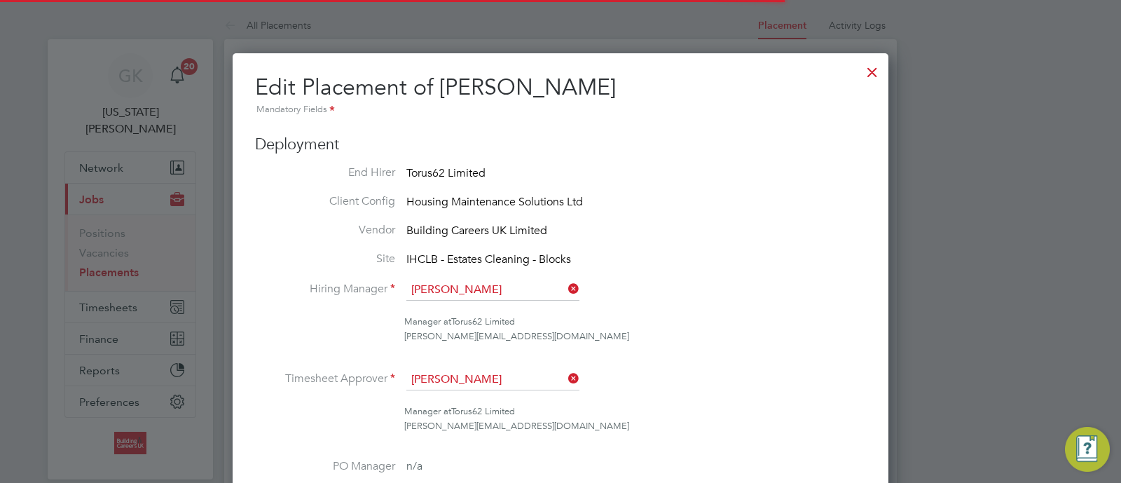
scroll to position [72, 7]
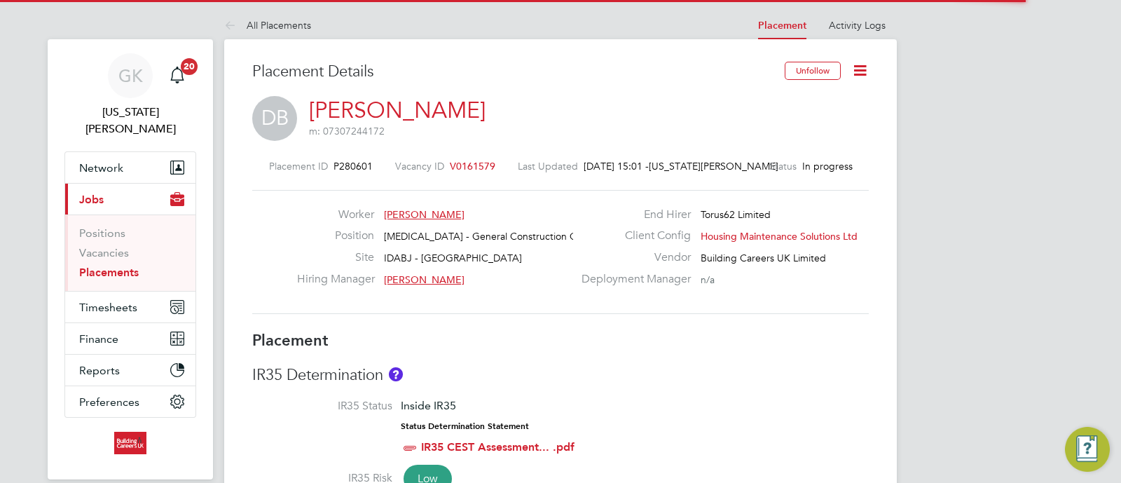
click at [866, 64] on icon at bounding box center [860, 71] width 18 height 18
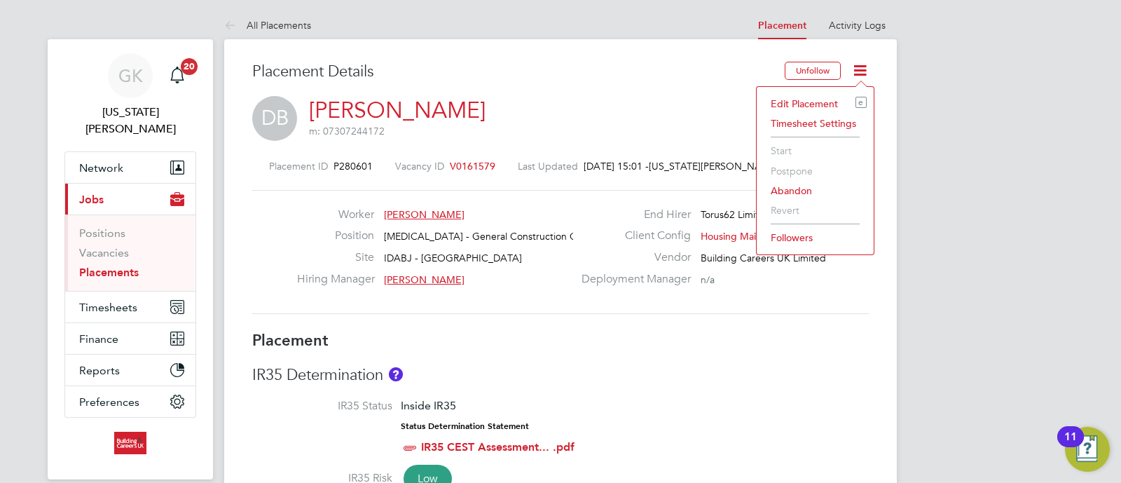
click at [837, 103] on li "Edit Placement e" at bounding box center [815, 104] width 103 height 20
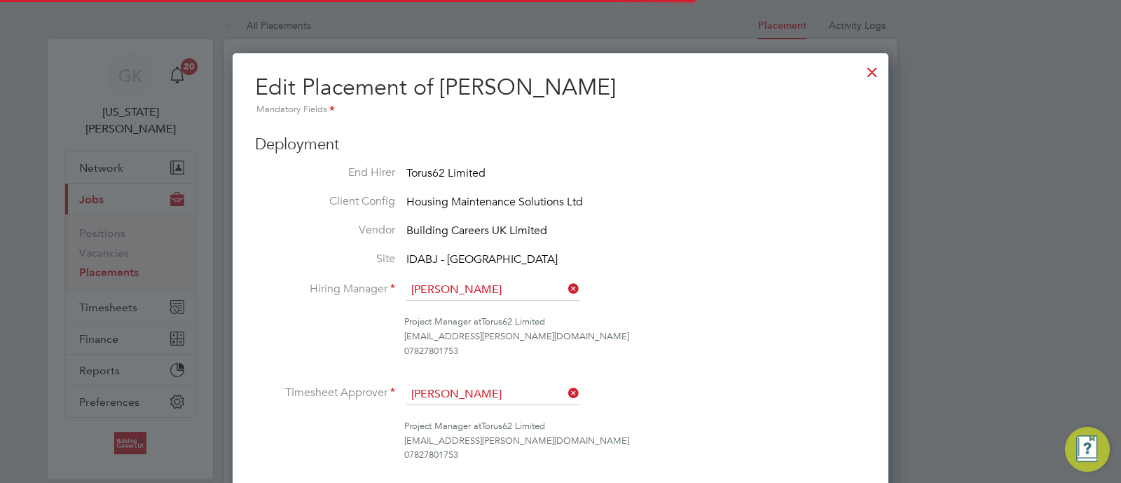
scroll to position [7, 7]
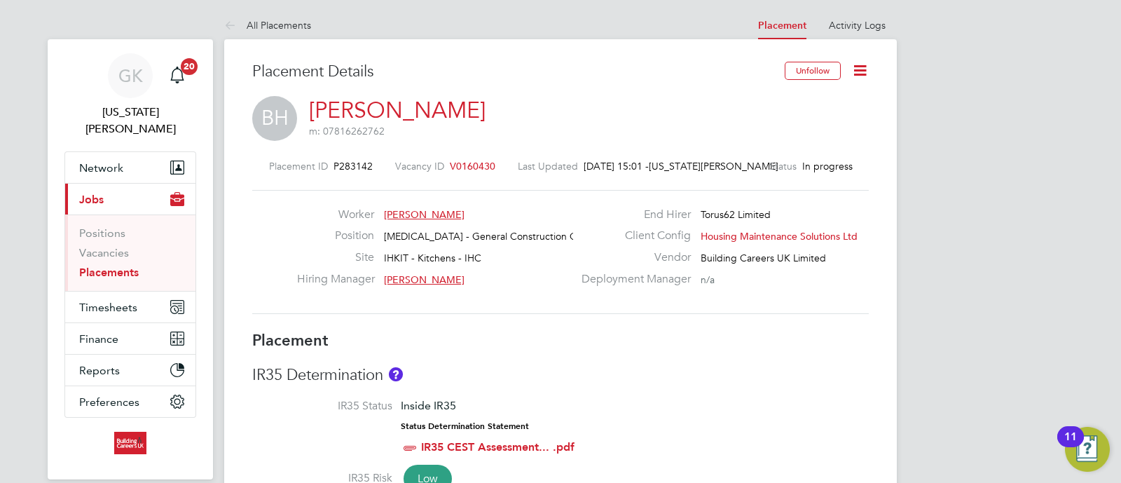
click at [860, 71] on icon at bounding box center [860, 71] width 18 height 18
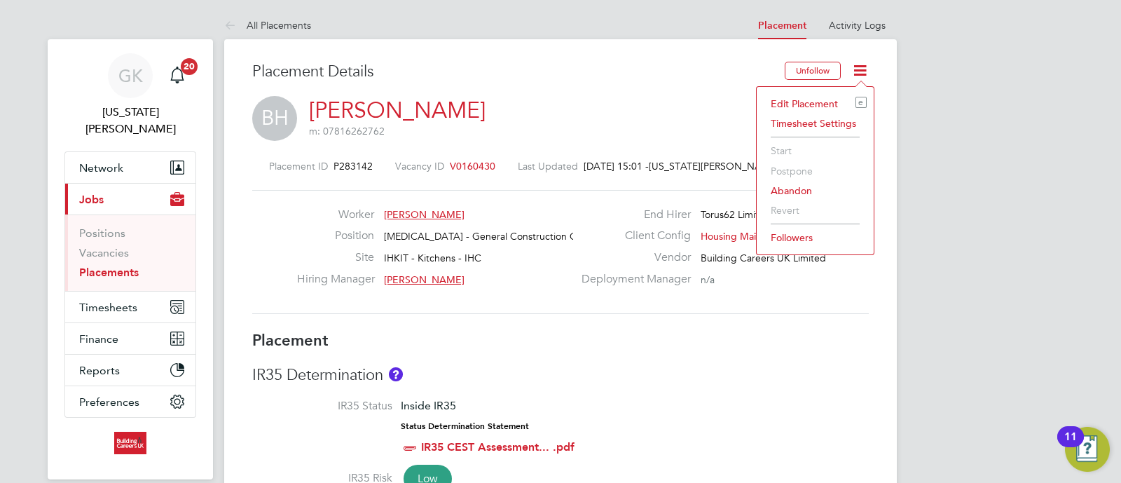
click at [825, 106] on li "Edit Placement e" at bounding box center [815, 104] width 103 height 20
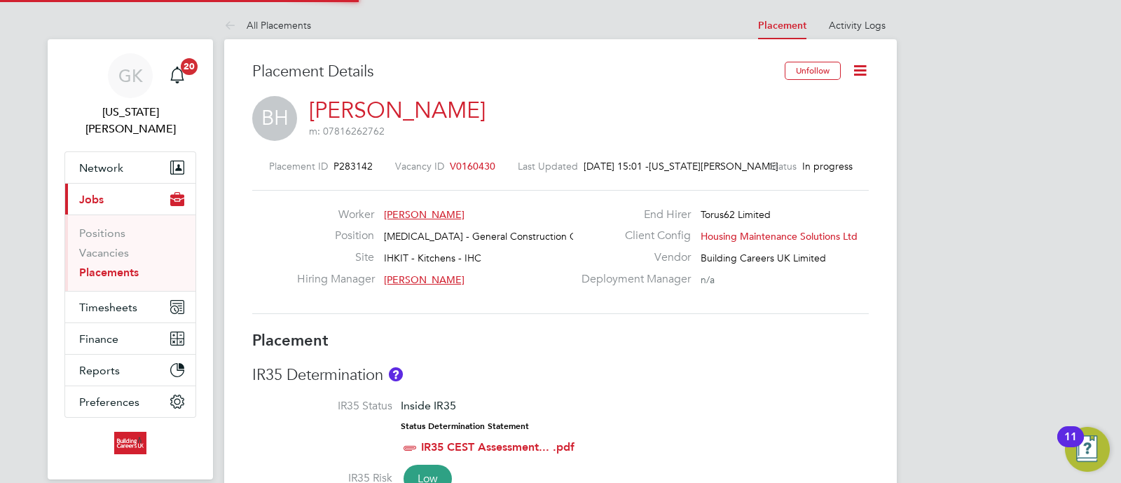
type input "[PERSON_NAME]"
type input "14 Apr 2025"
type input "05 Dec 2025"
type input "08:00"
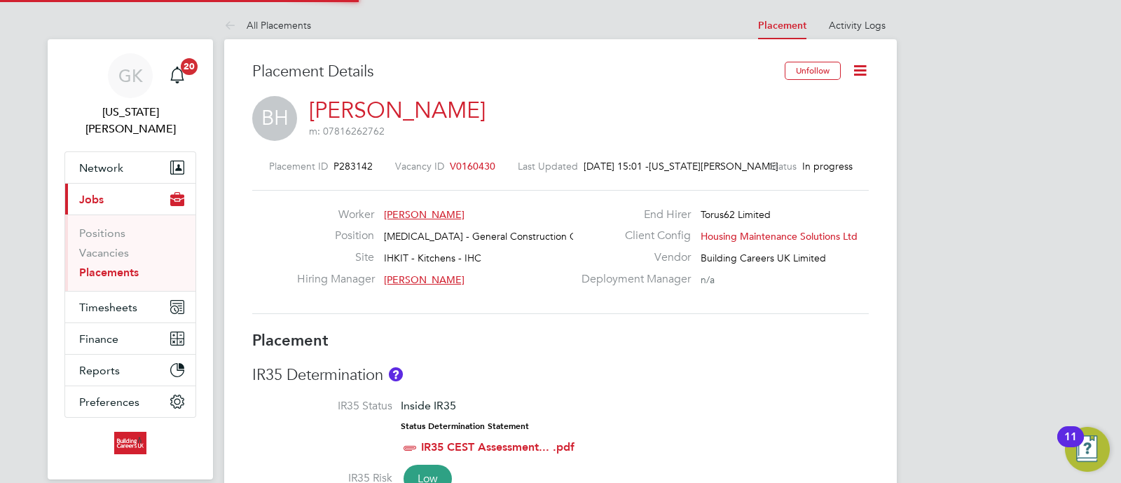
type input "18:00"
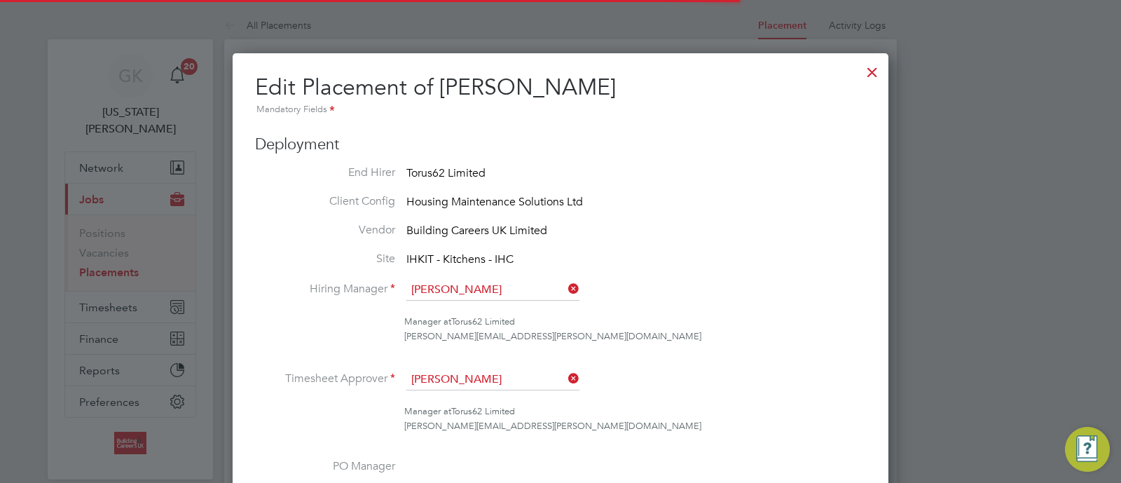
scroll to position [7, 7]
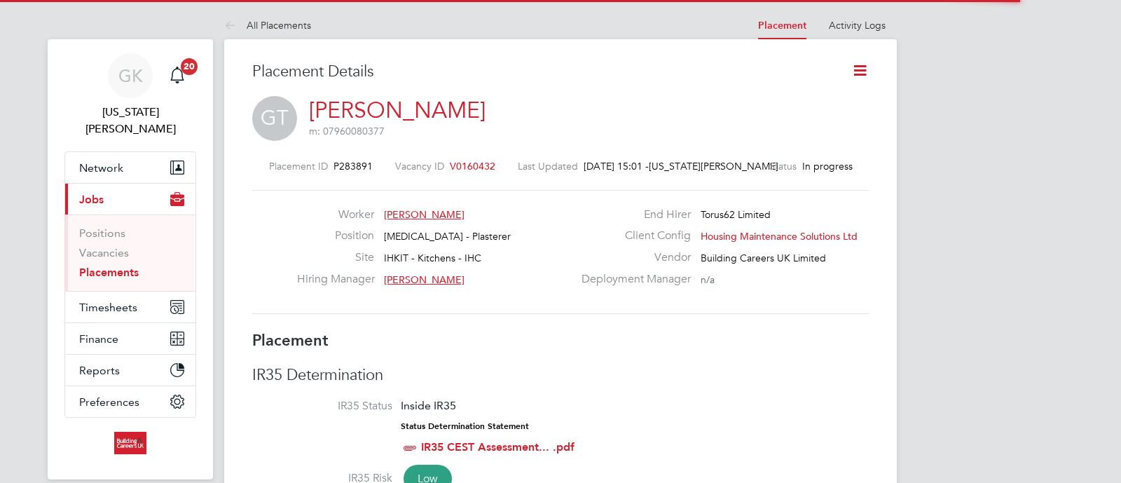
drag, startPoint x: 0, startPoint y: 0, endPoint x: 859, endPoint y: 76, distance: 862.4
click at [861, 74] on icon at bounding box center [860, 71] width 18 height 18
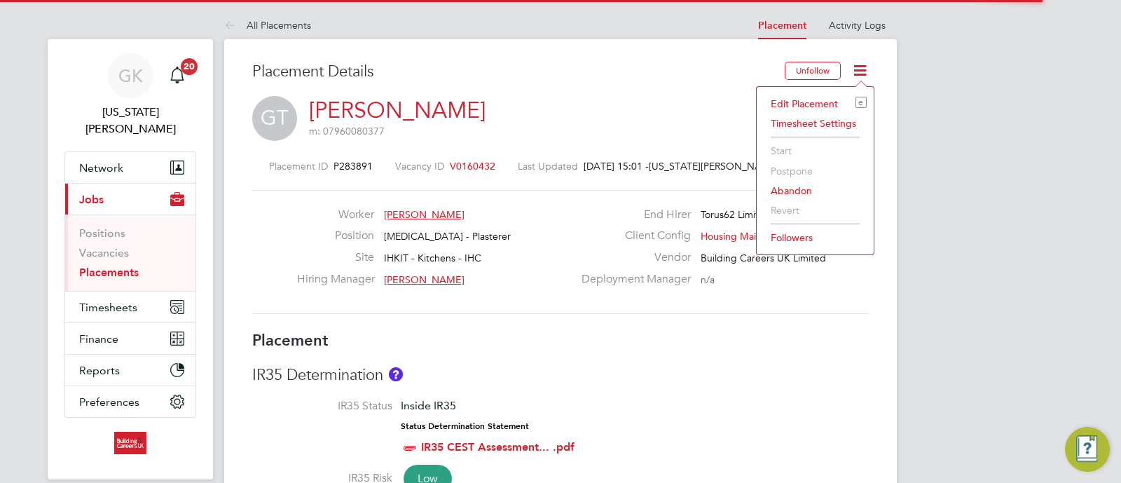
click at [832, 98] on li "Edit Placement e" at bounding box center [815, 104] width 103 height 20
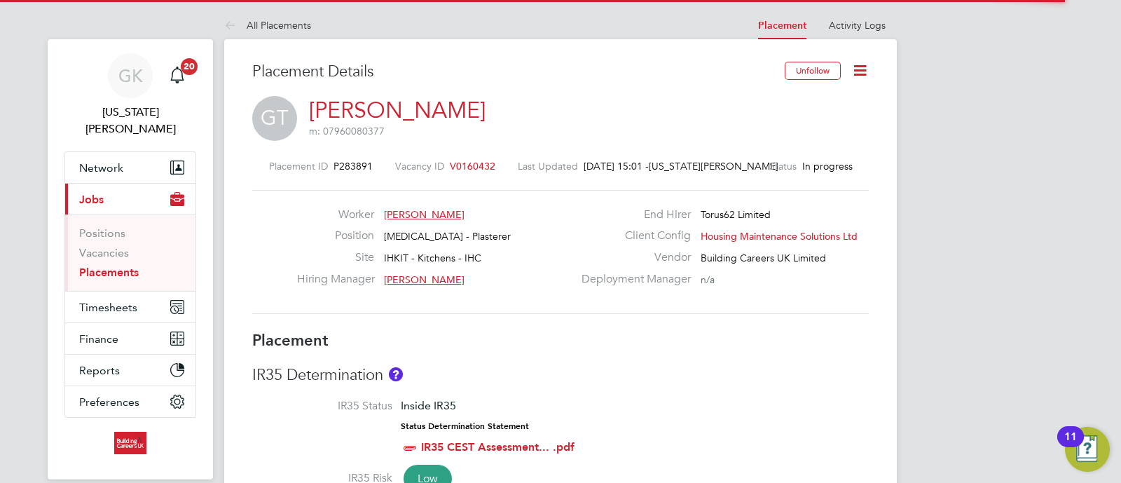
type input "[PERSON_NAME]"
type input "[DATE]"
type input "08:00"
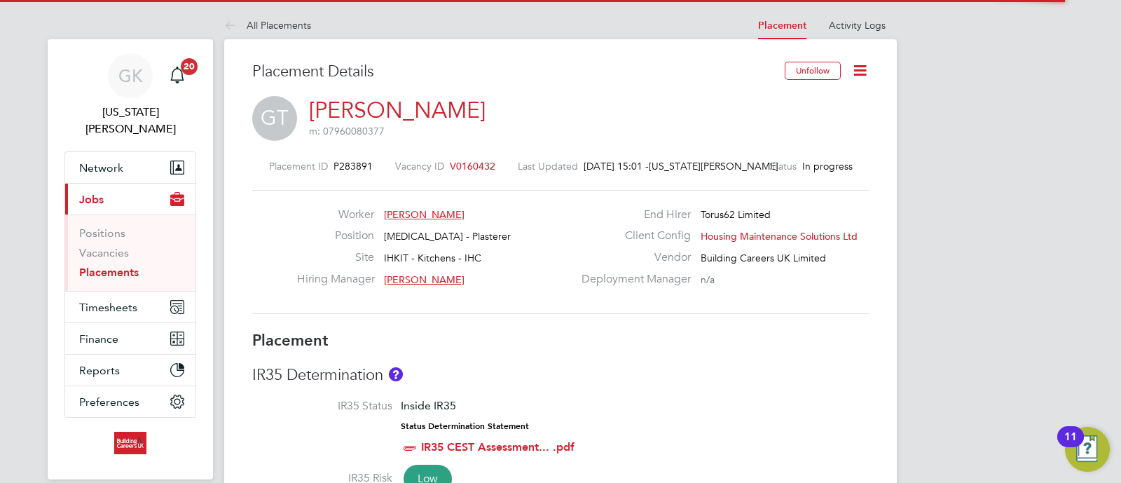
type input "18:00"
click at [857, 68] on icon at bounding box center [860, 71] width 18 height 18
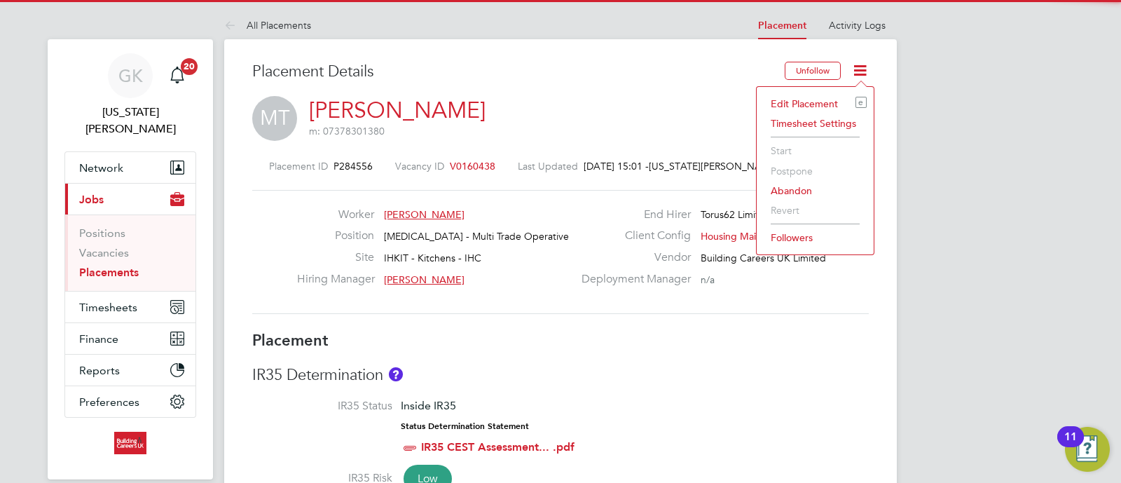
click at [795, 103] on li "Edit Placement e" at bounding box center [815, 104] width 103 height 20
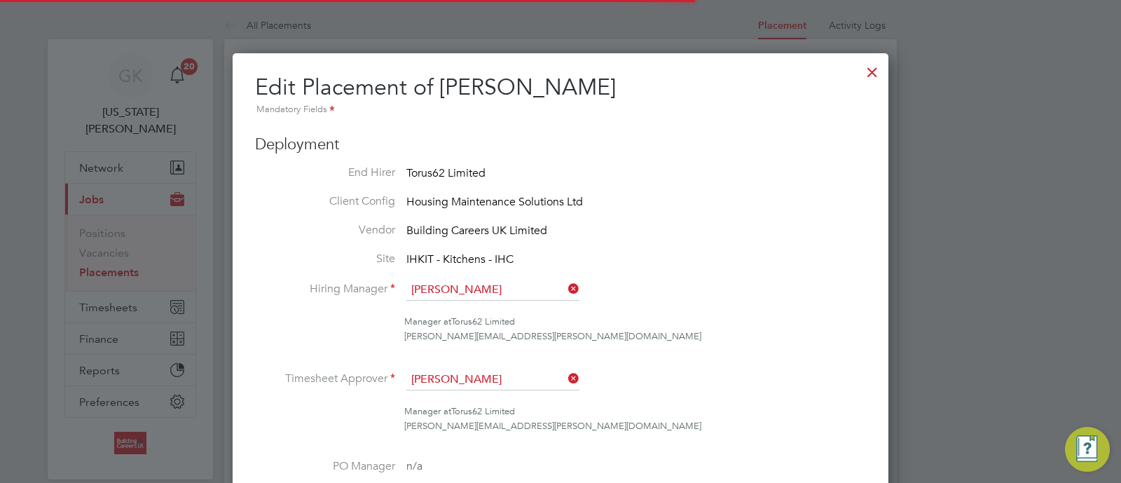
scroll to position [0, 7]
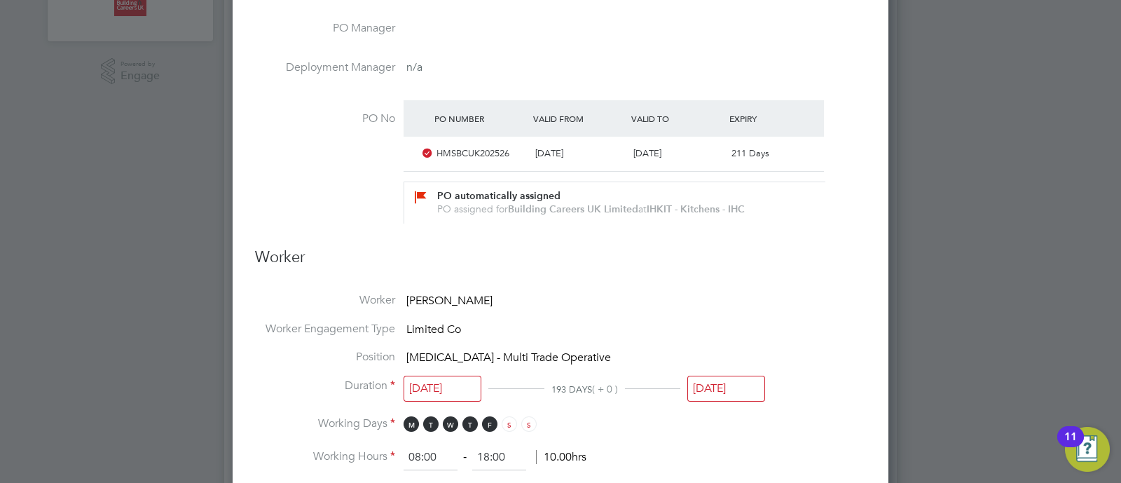
click at [729, 387] on input "31 Oct 2025" at bounding box center [726, 389] width 78 height 26
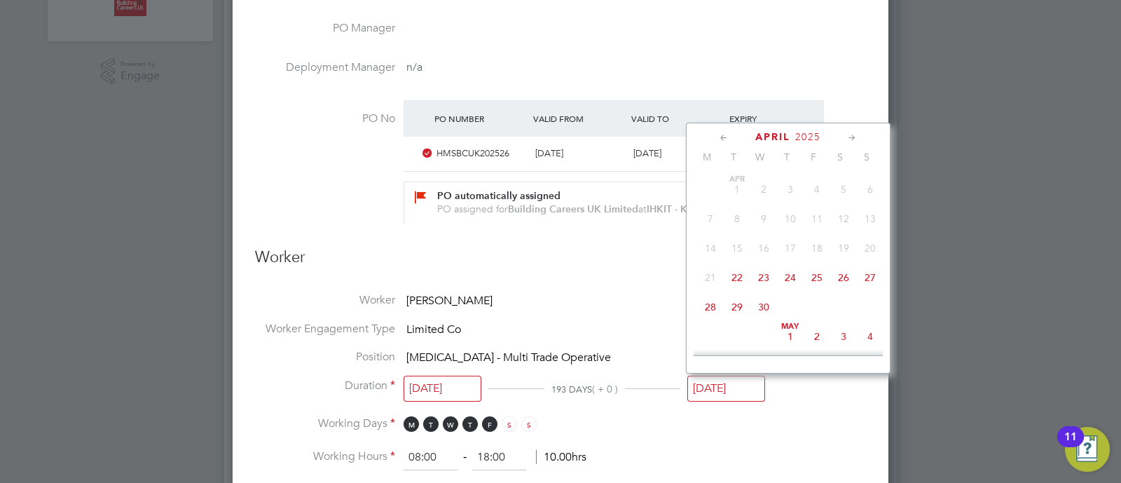
click at [770, 312] on span "30" at bounding box center [763, 307] width 27 height 27
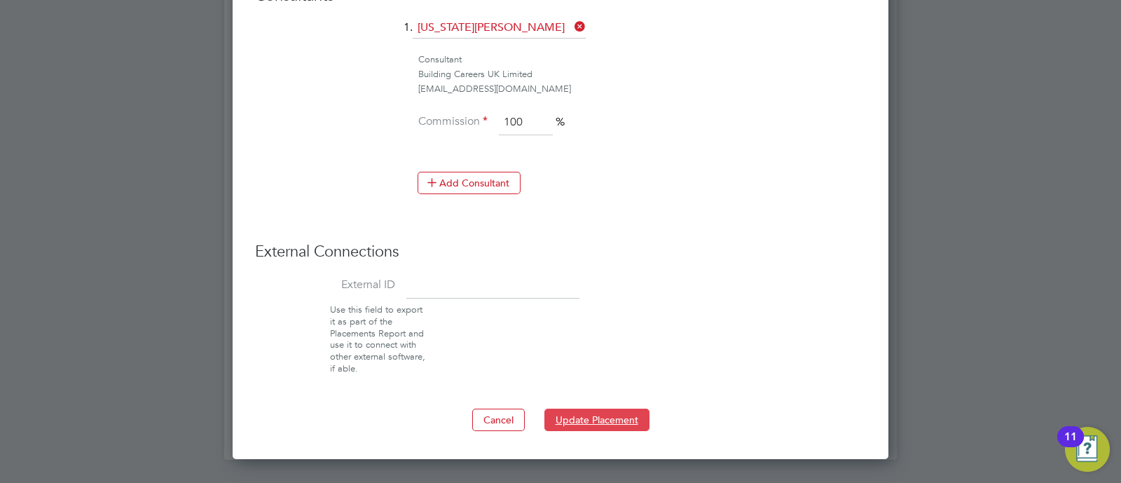
click at [592, 415] on button "Update Placement" at bounding box center [596, 419] width 105 height 22
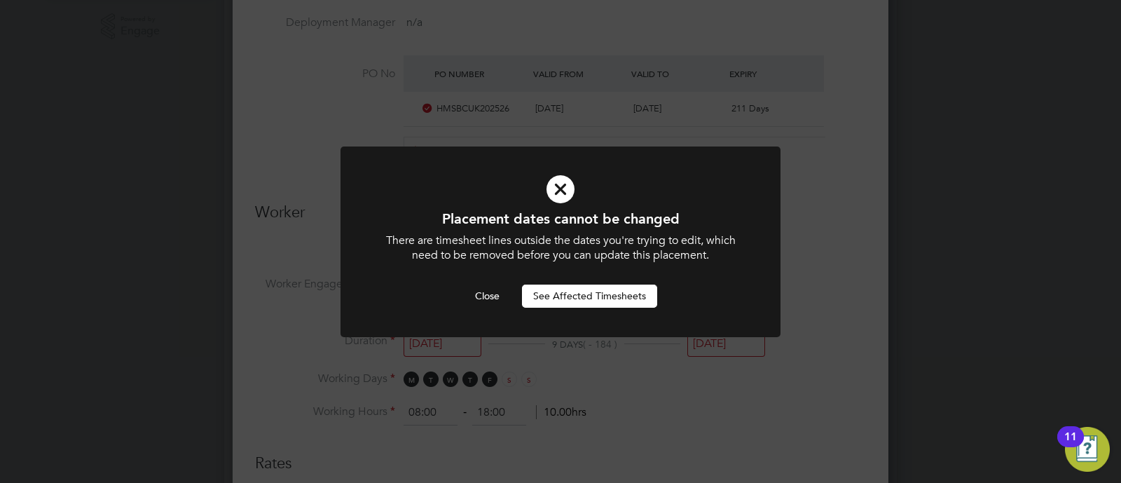
click at [606, 294] on button "See Affected Timesheets" at bounding box center [589, 295] width 135 height 22
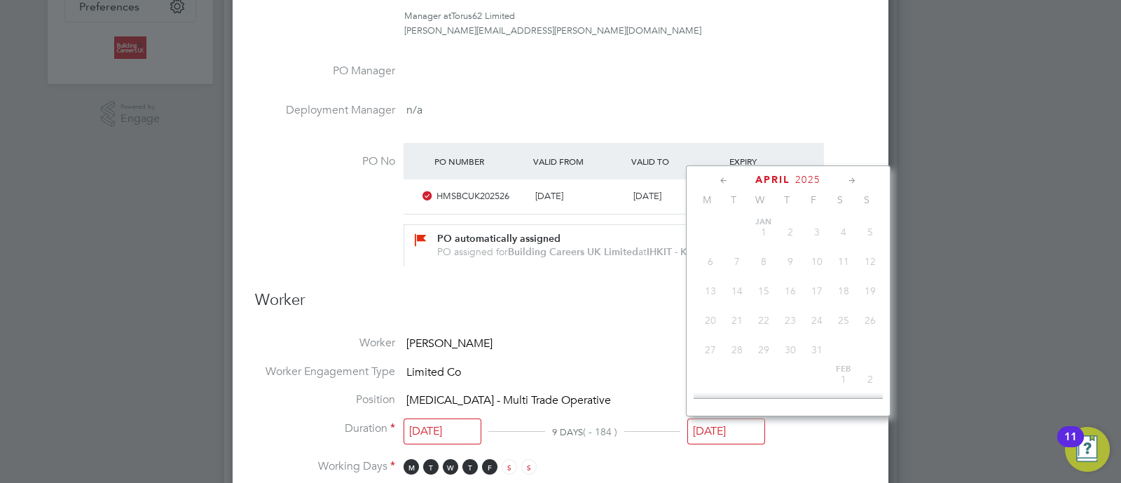
click at [720, 420] on input "30 Apr 2025" at bounding box center [726, 431] width 78 height 26
click at [792, 319] on span "31" at bounding box center [790, 305] width 27 height 27
type input "31 Jul 2025"
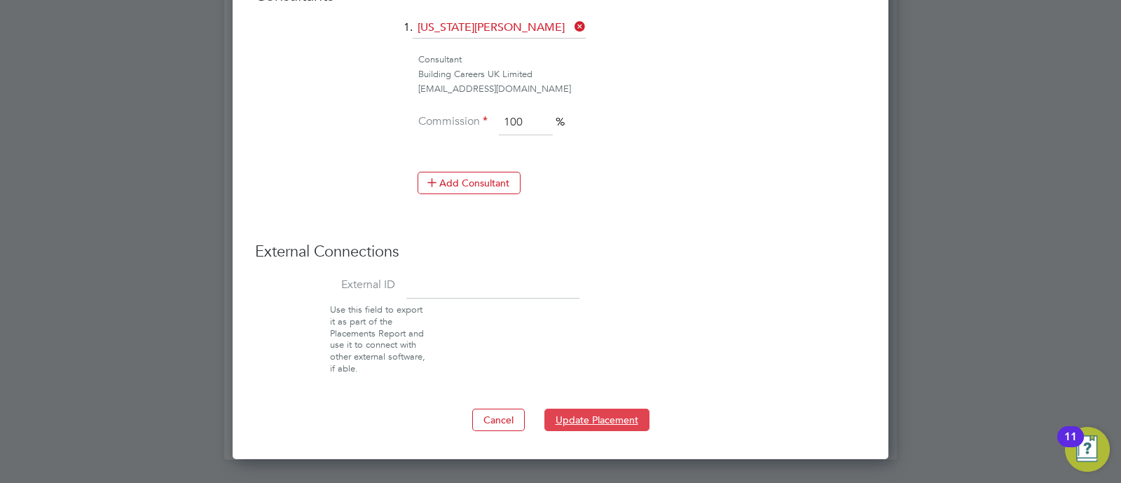
click at [585, 414] on button "Update Placement" at bounding box center [596, 419] width 105 height 22
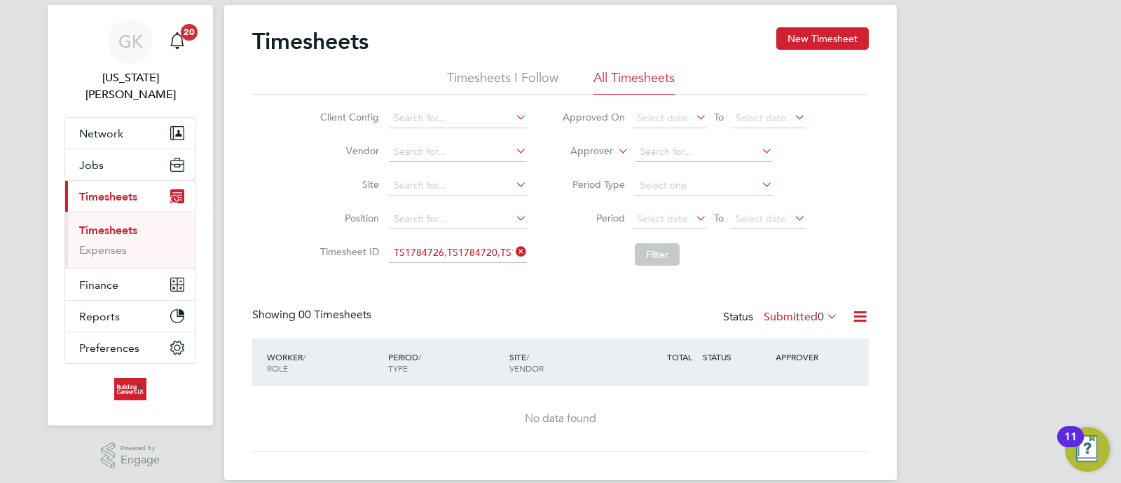
scroll to position [53, 0]
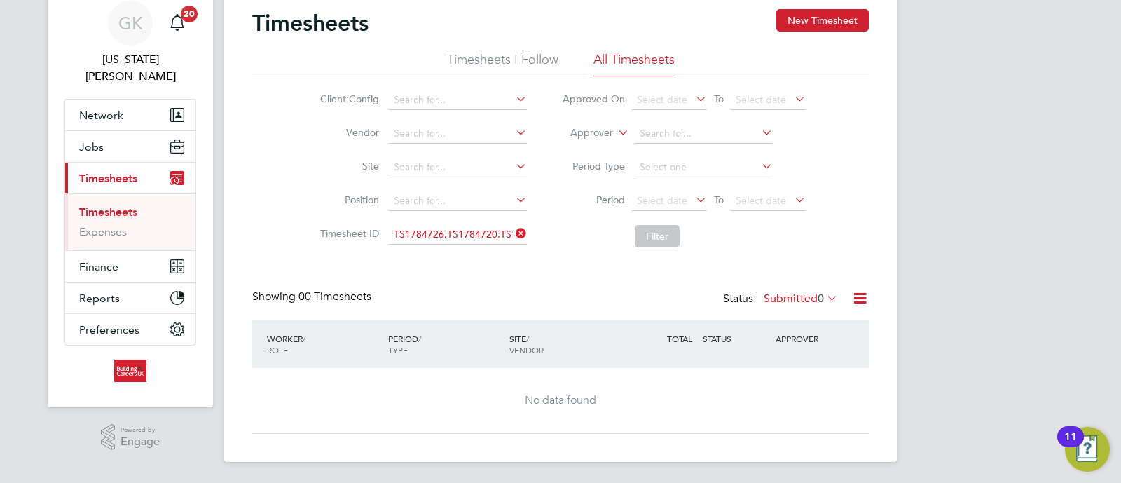
click at [804, 296] on label "Submitted 0" at bounding box center [801, 298] width 74 height 14
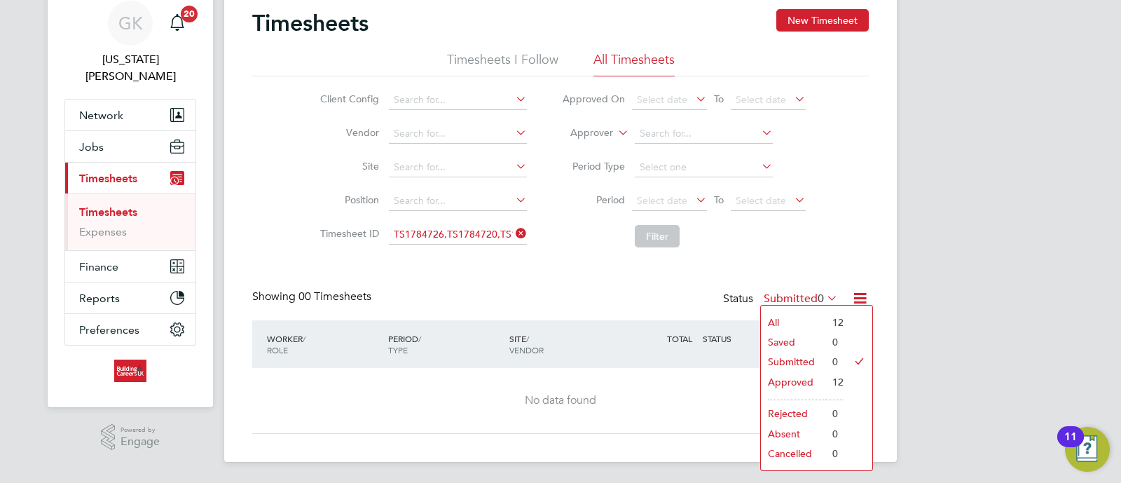
click at [793, 379] on li "Approved" at bounding box center [793, 382] width 64 height 20
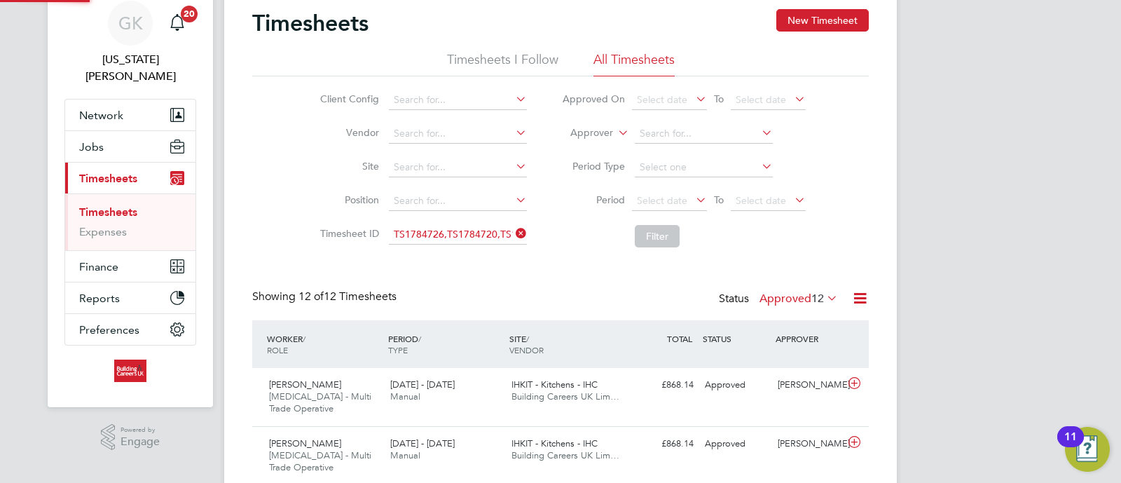
scroll to position [0, 0]
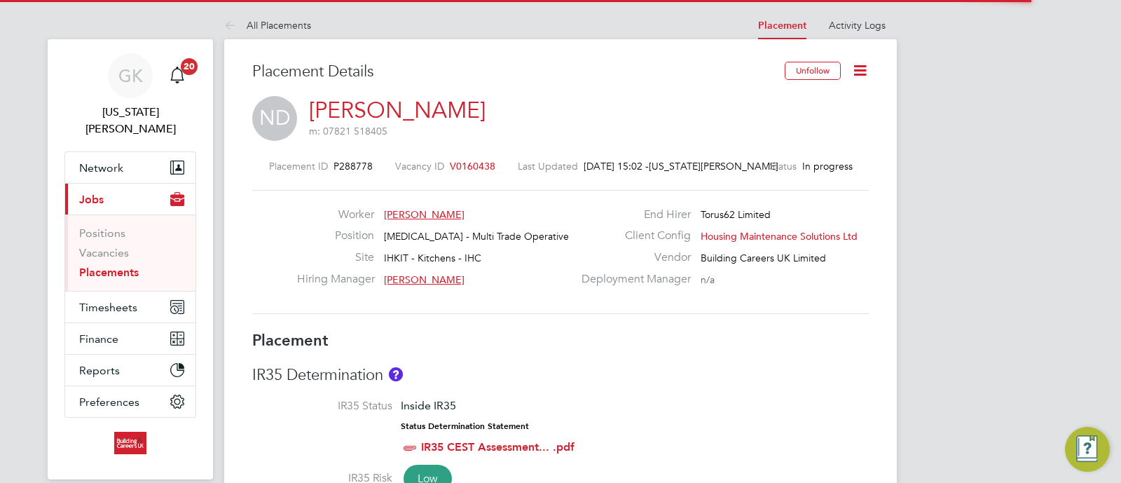
click at [858, 62] on icon at bounding box center [860, 71] width 18 height 18
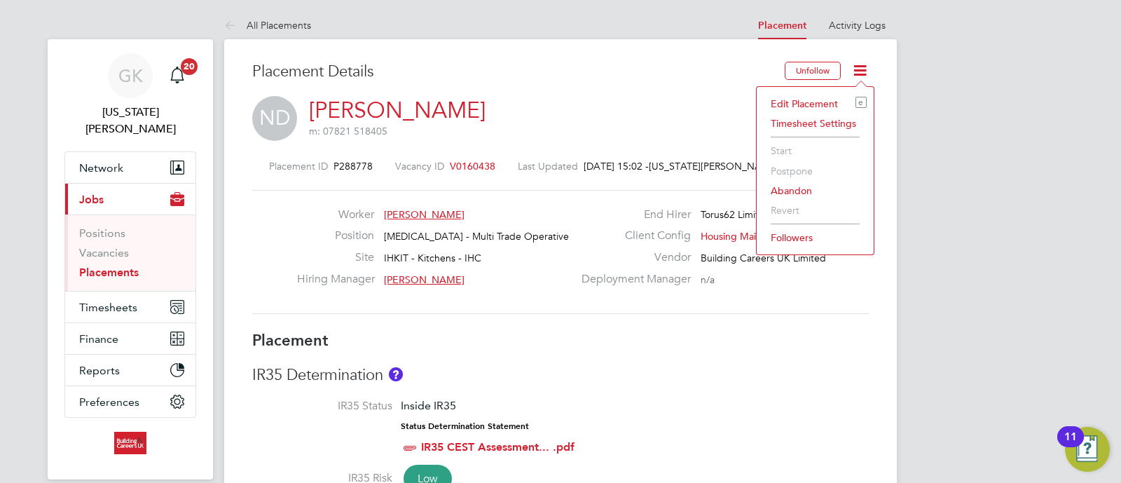
click at [820, 100] on li "Edit Placement e" at bounding box center [815, 104] width 103 height 20
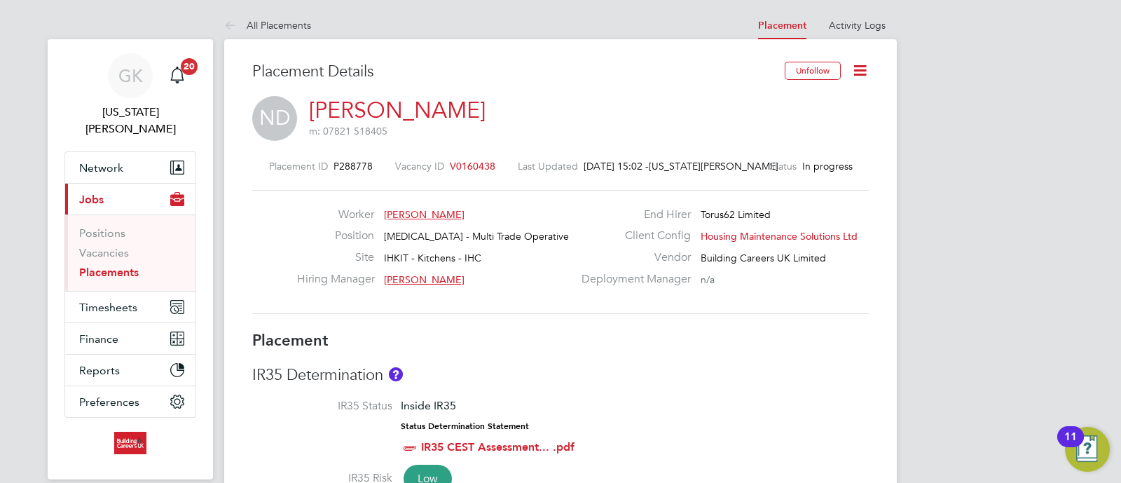
type input "[PERSON_NAME]"
type input "14 May 2025"
type input "30 Nov 2025"
type input "08:00"
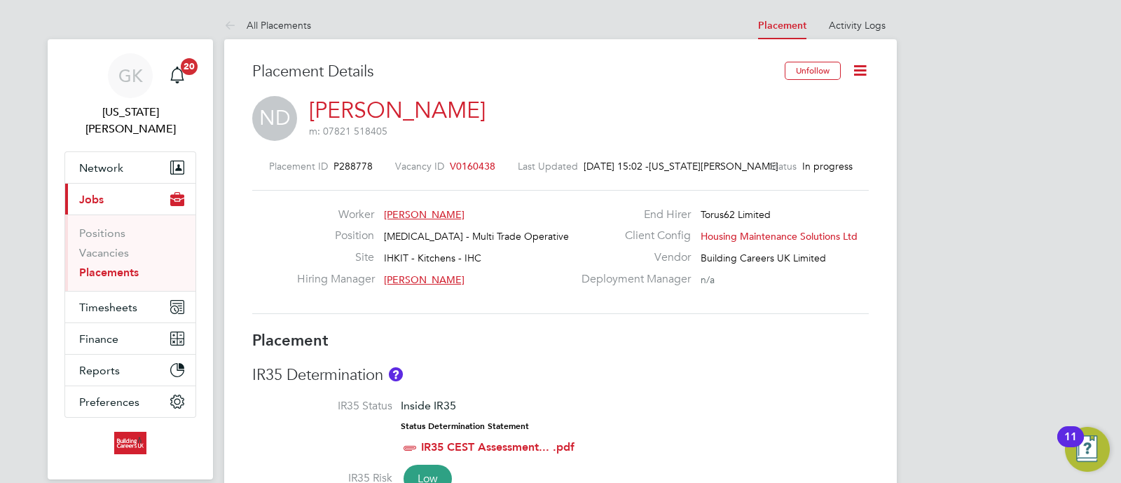
type input "18:00"
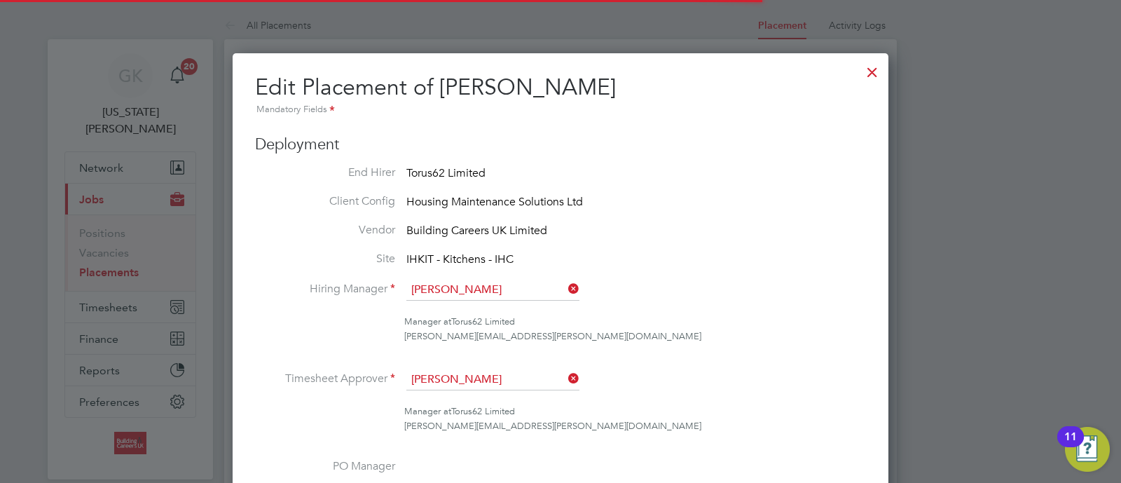
scroll to position [7, 7]
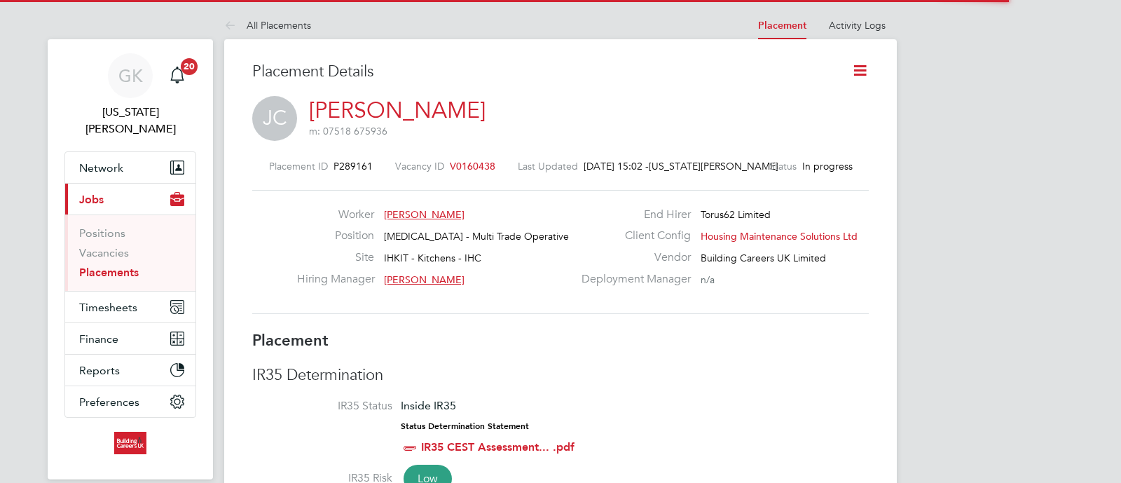
click at [862, 68] on icon at bounding box center [860, 71] width 18 height 18
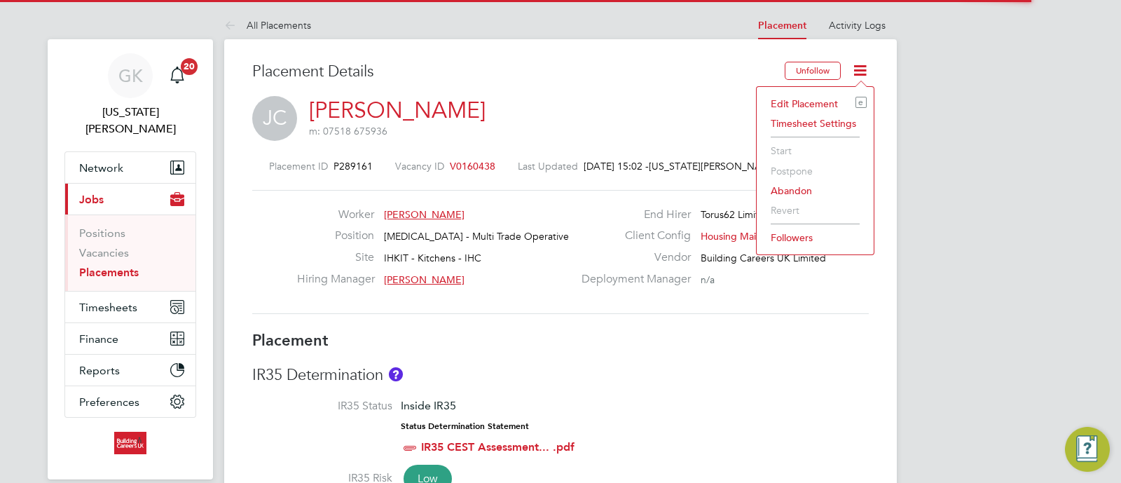
click at [802, 103] on li "Edit Placement e" at bounding box center [815, 104] width 103 height 20
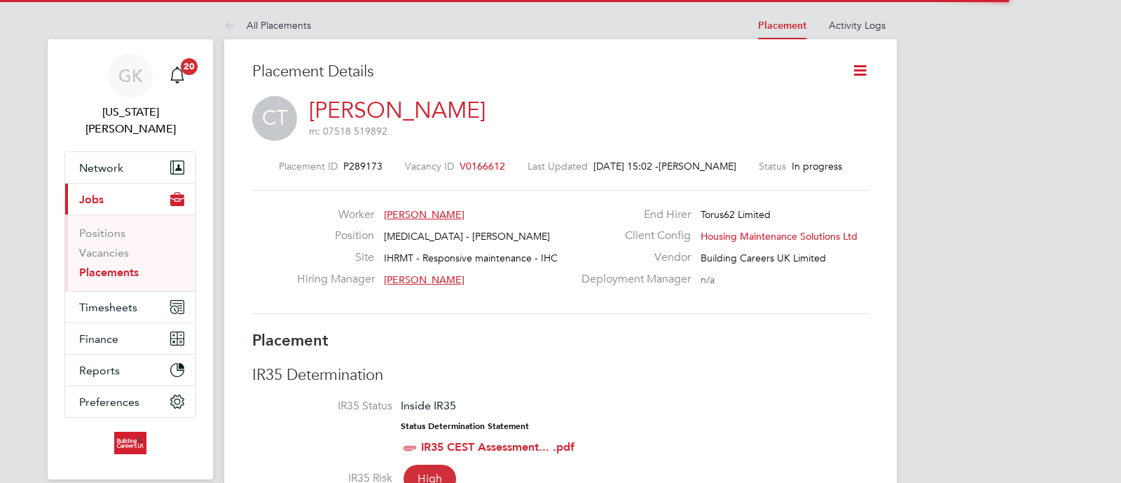
click at [851, 70] on icon at bounding box center [860, 71] width 18 height 18
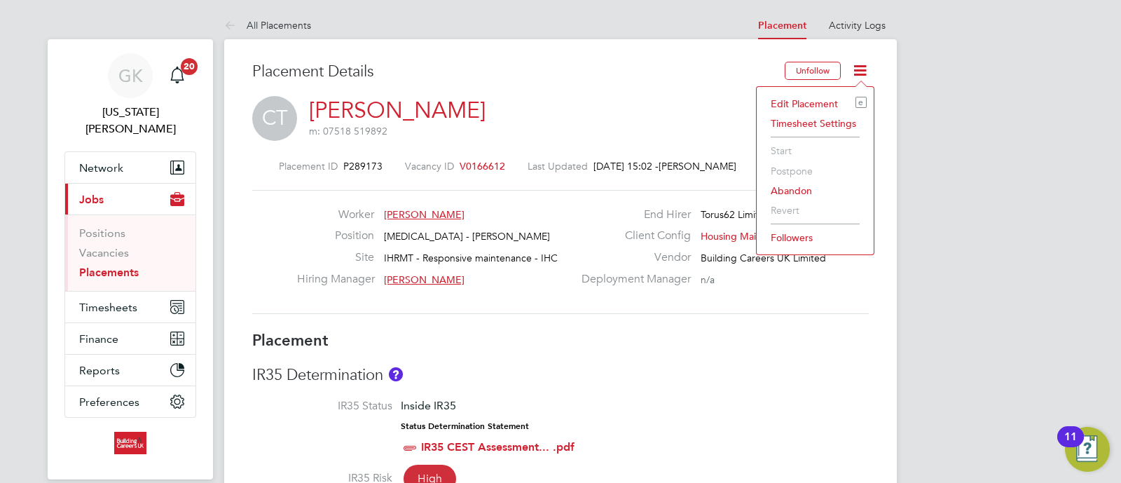
drag, startPoint x: 809, startPoint y: 99, endPoint x: 734, endPoint y: 121, distance: 78.1
click at [809, 102] on li "Edit Placement e" at bounding box center [815, 104] width 103 height 20
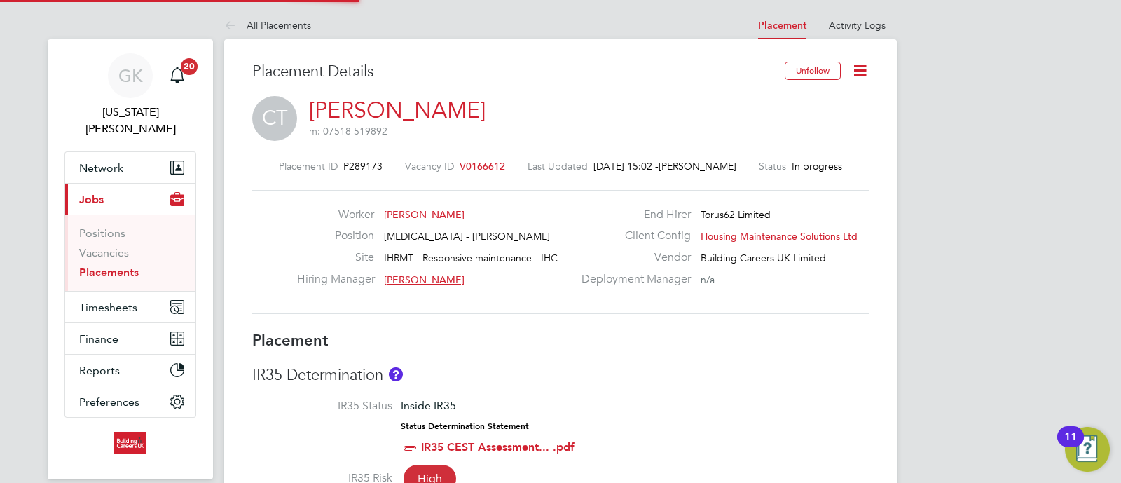
type input "Terry Smith"
type input "[DATE]"
type input "30 Sep 2025"
type input "08:00"
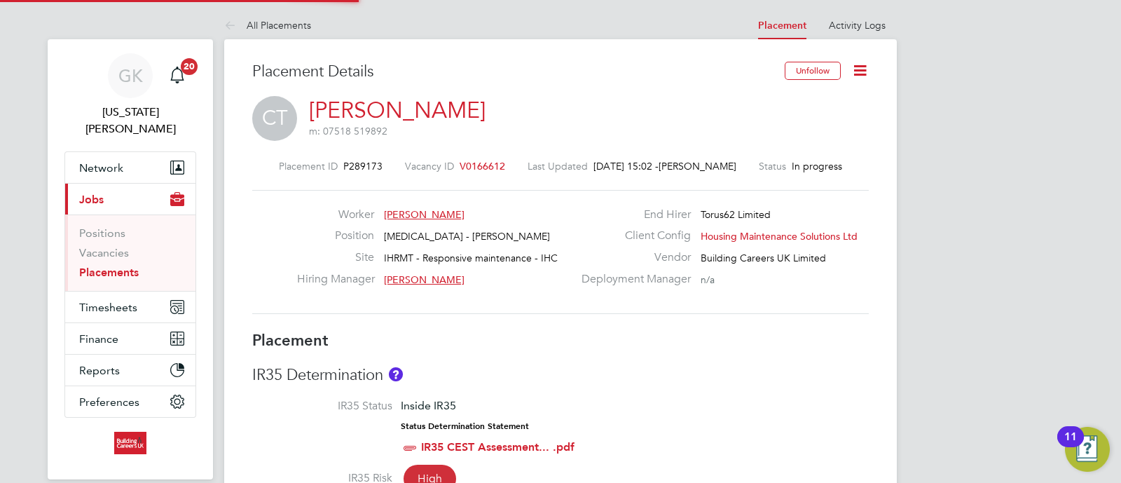
type input "16:00"
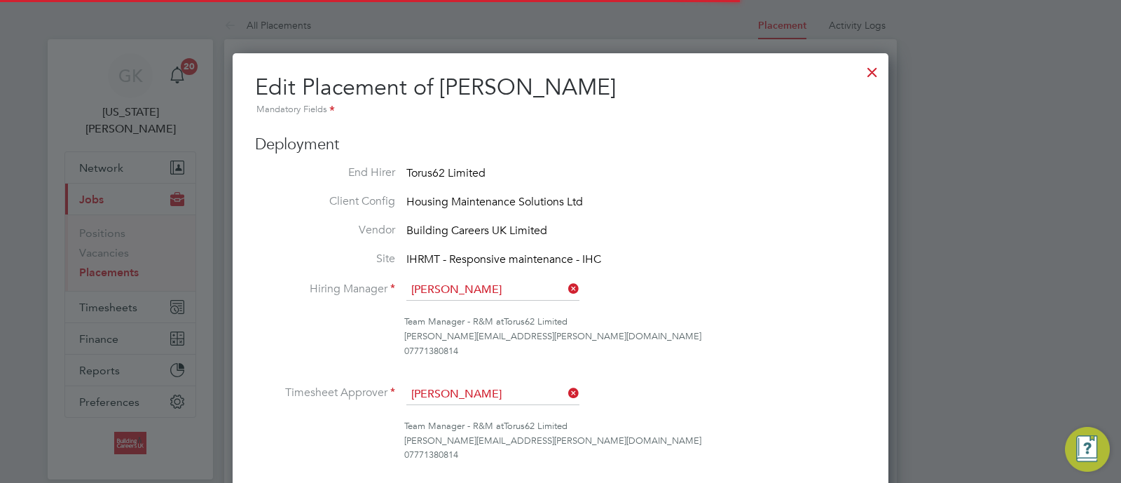
scroll to position [7, 7]
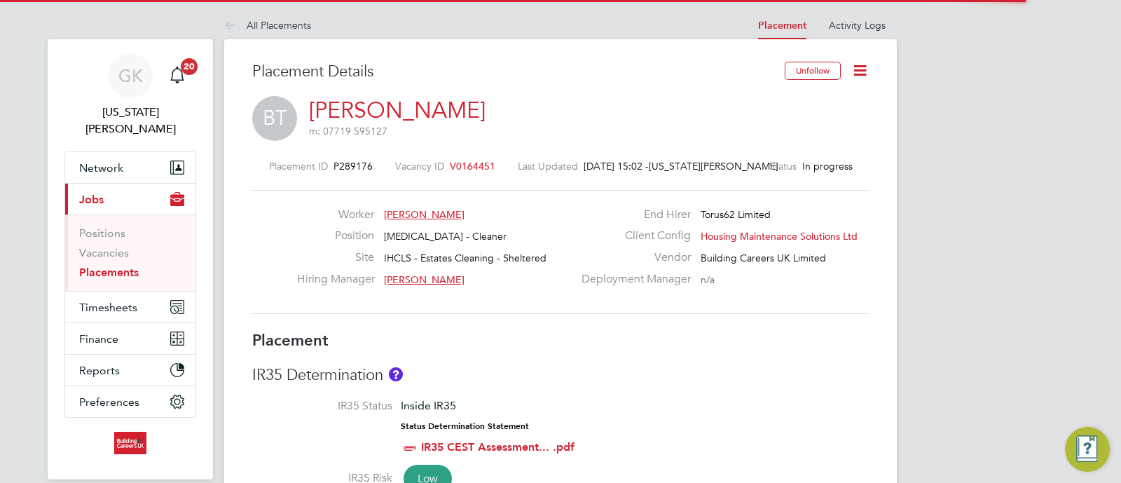
click at [869, 70] on icon at bounding box center [860, 71] width 18 height 18
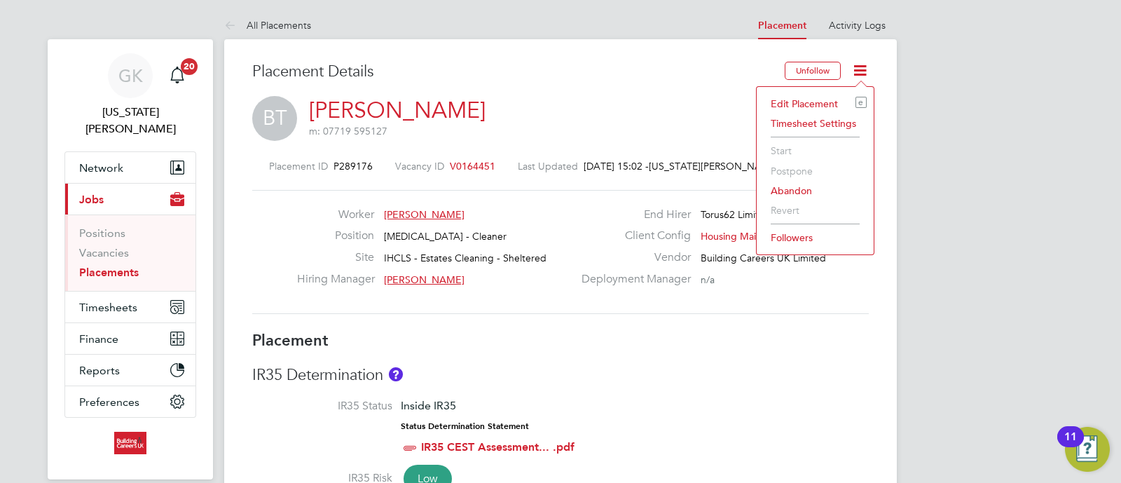
click at [834, 105] on li "Edit Placement e" at bounding box center [815, 104] width 103 height 20
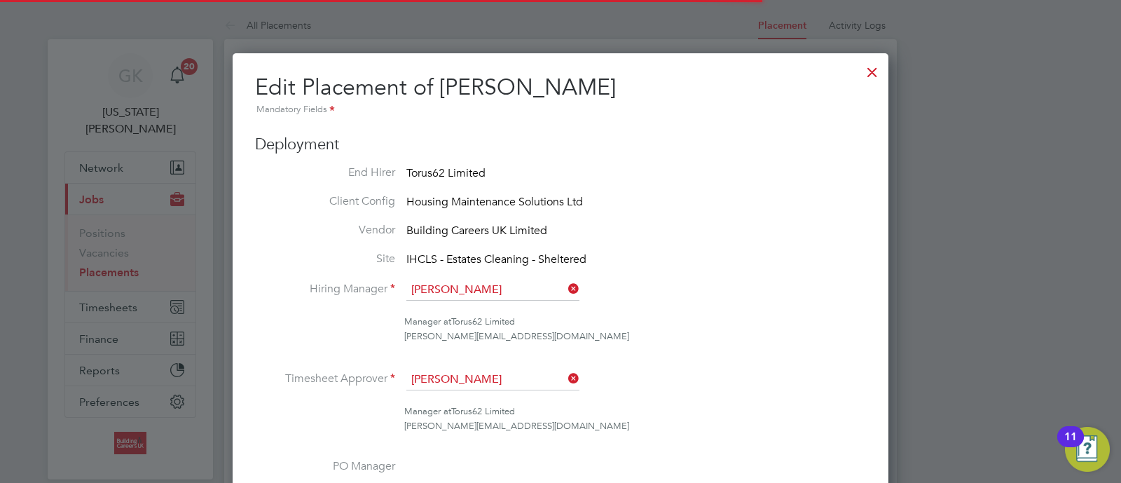
scroll to position [7, 7]
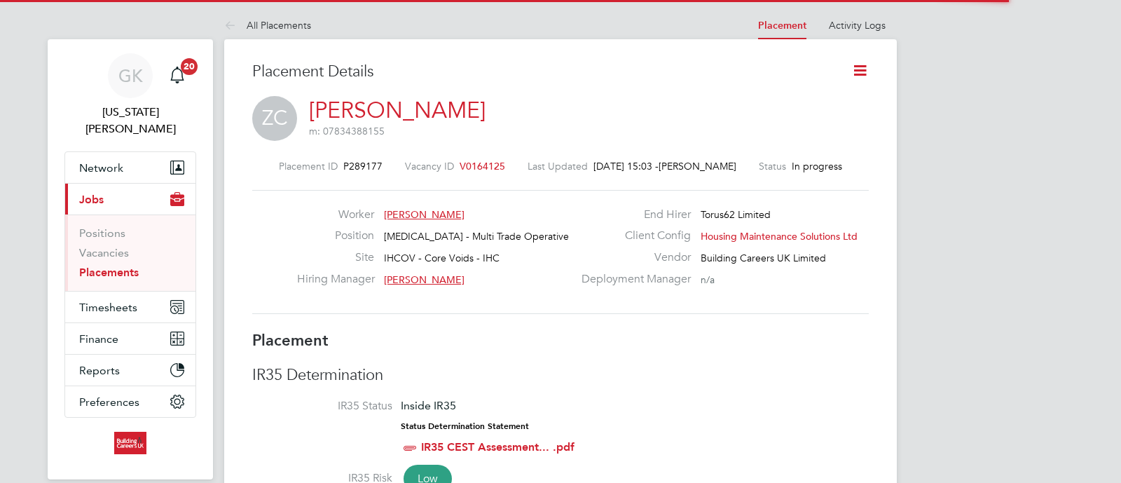
click at [869, 63] on icon at bounding box center [860, 71] width 18 height 18
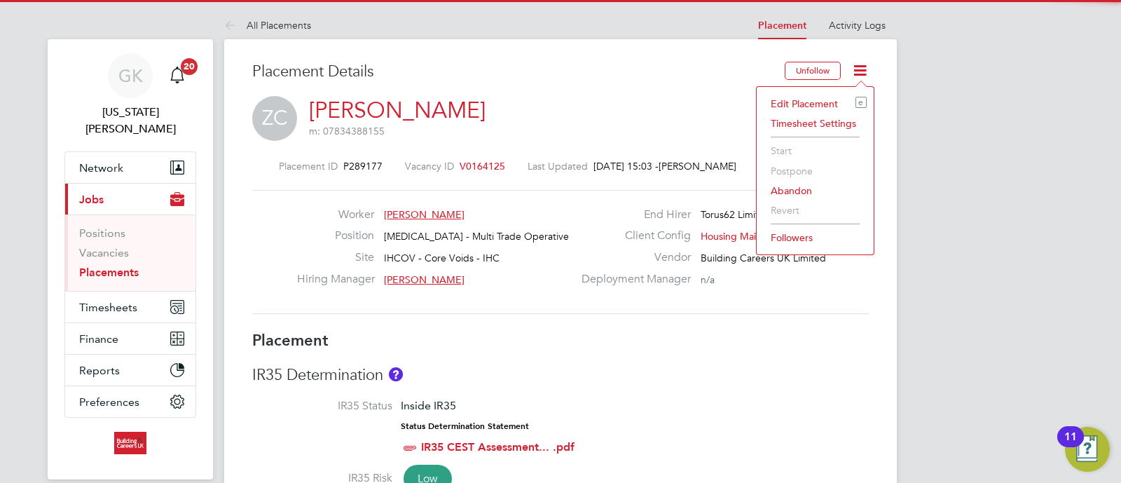
click at [823, 102] on li "Edit Placement e" at bounding box center [815, 104] width 103 height 20
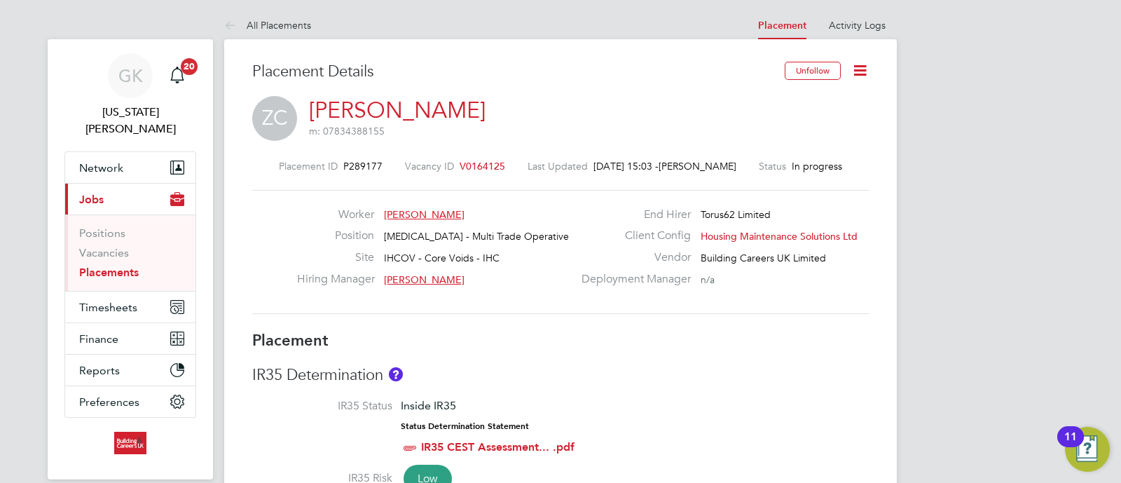
type input "Ryan Dobbie"
type input "Ryan Dobie"
type input "19 May 2025"
type input "31 Dec 2025"
type input "08:30"
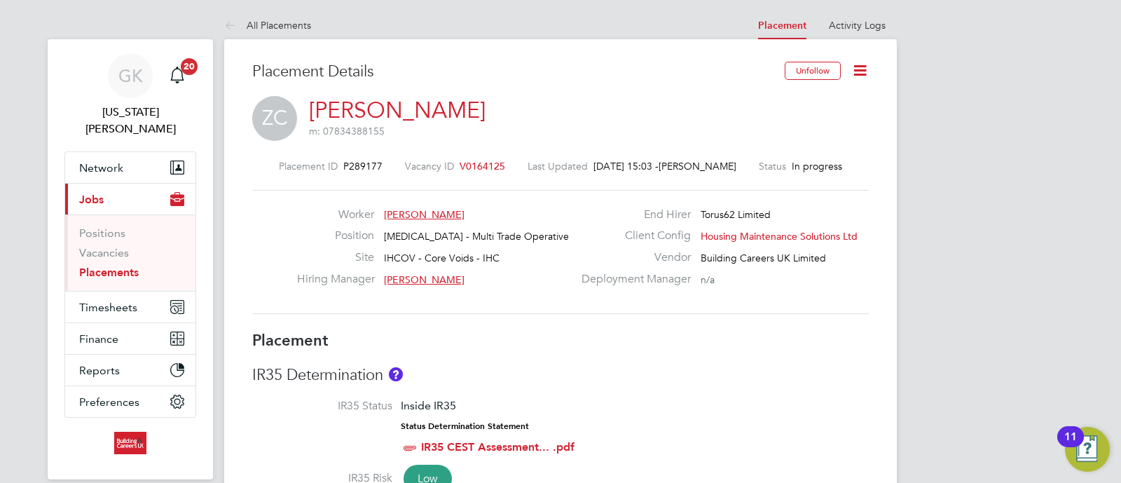
type input "16:30"
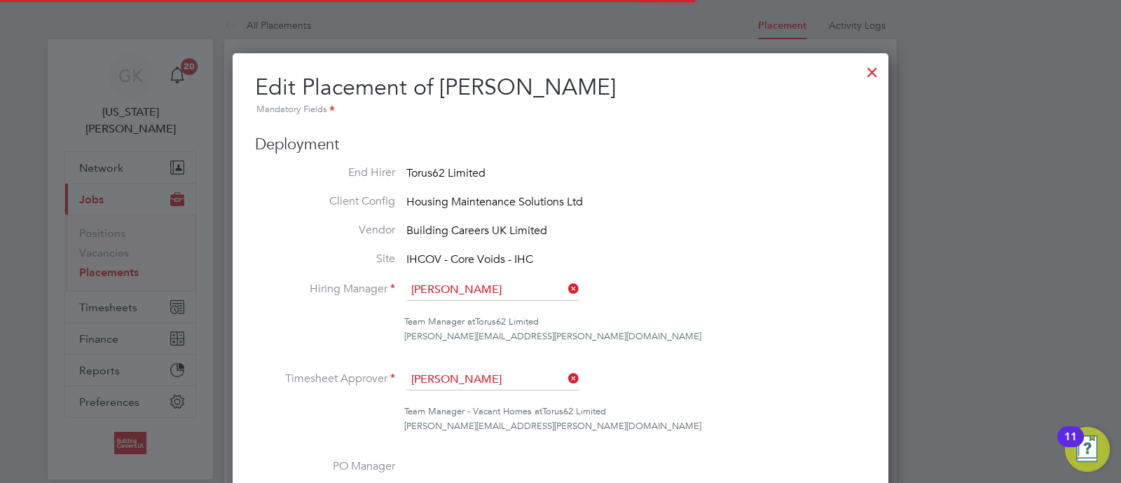
scroll to position [7, 7]
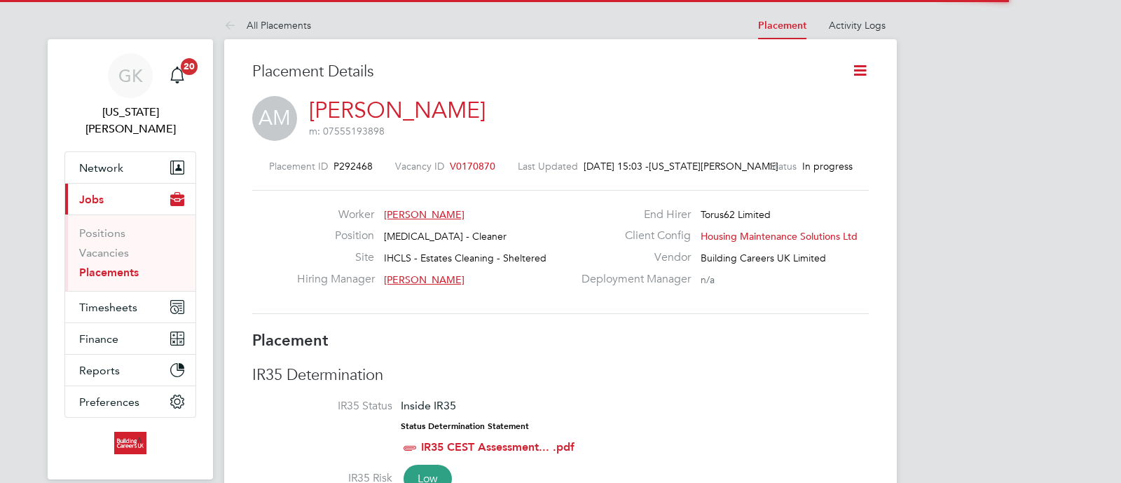
click at [858, 68] on icon at bounding box center [860, 71] width 18 height 18
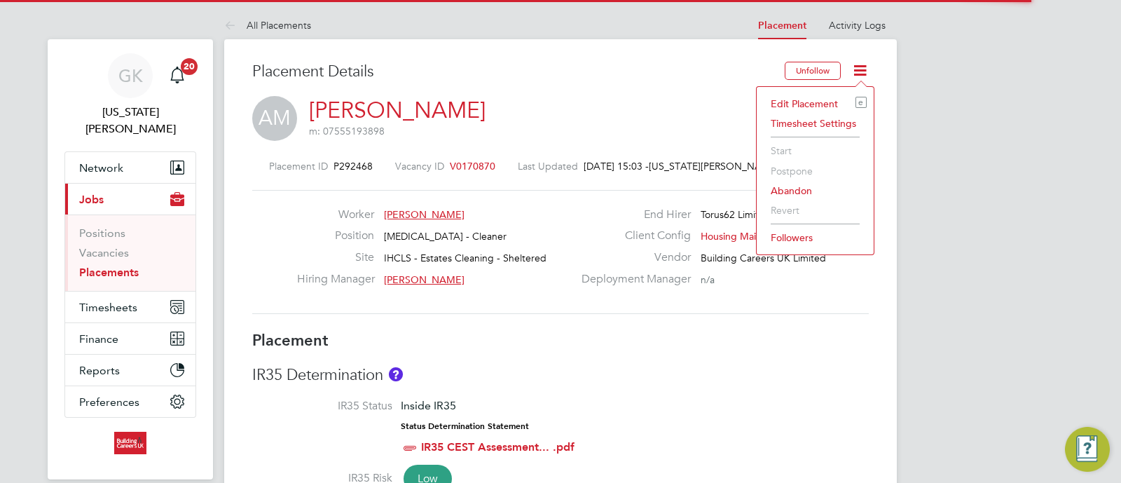
click at [807, 103] on li "Edit Placement e" at bounding box center [815, 104] width 103 height 20
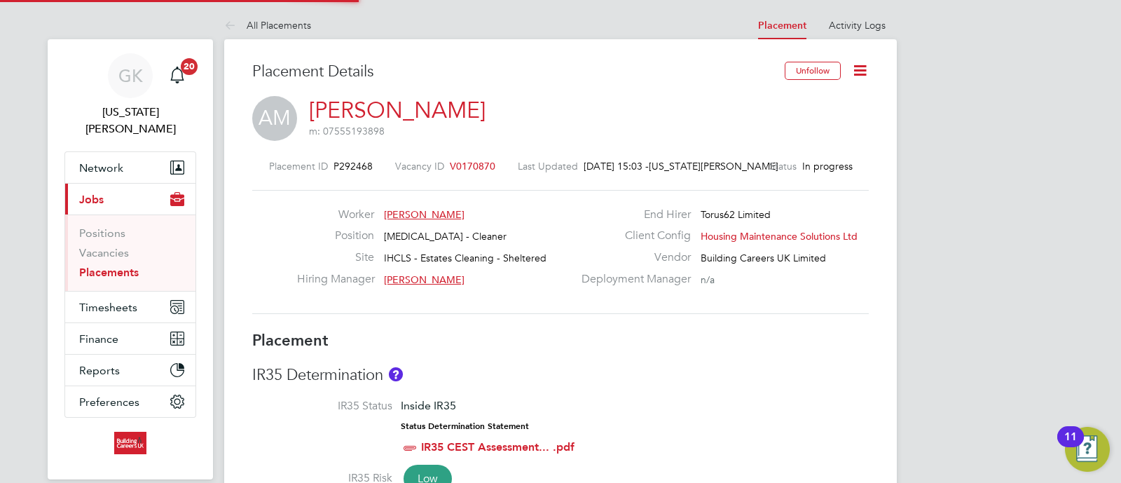
type input "Danielle Ebden"
type input "Tracey Radford"
type input "09 Jun 2025"
type input "31 Dec 2025"
type input "08:00"
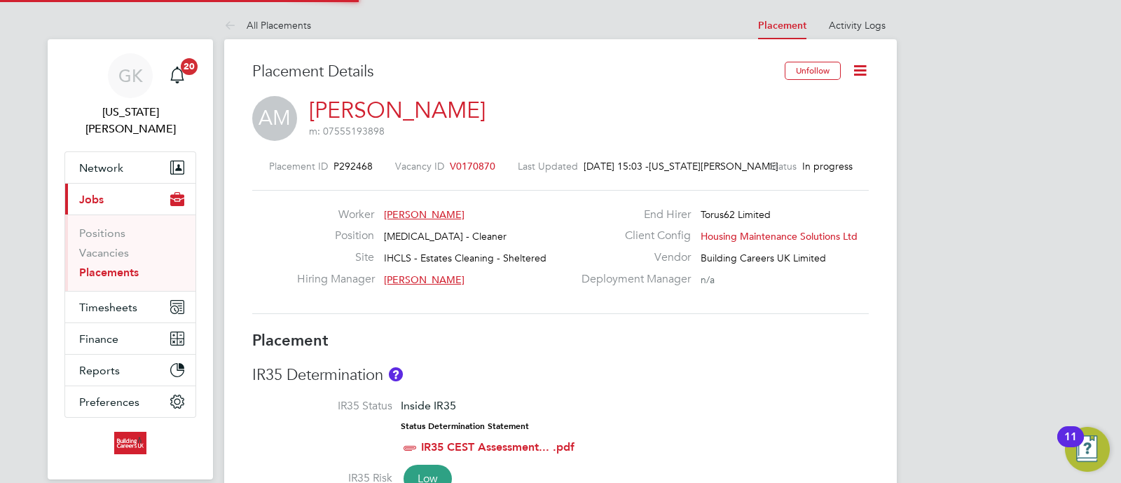
type input "18:00"
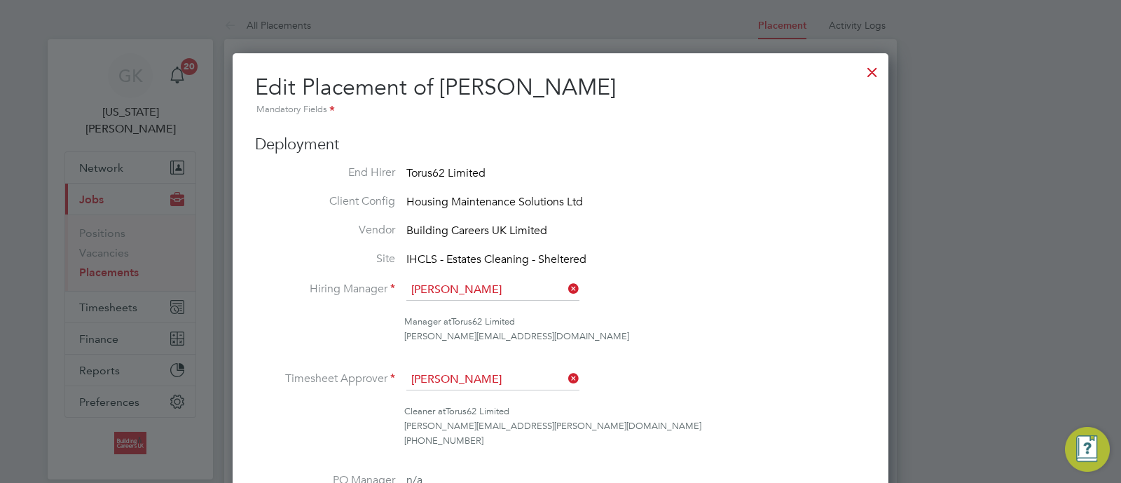
scroll to position [7, 7]
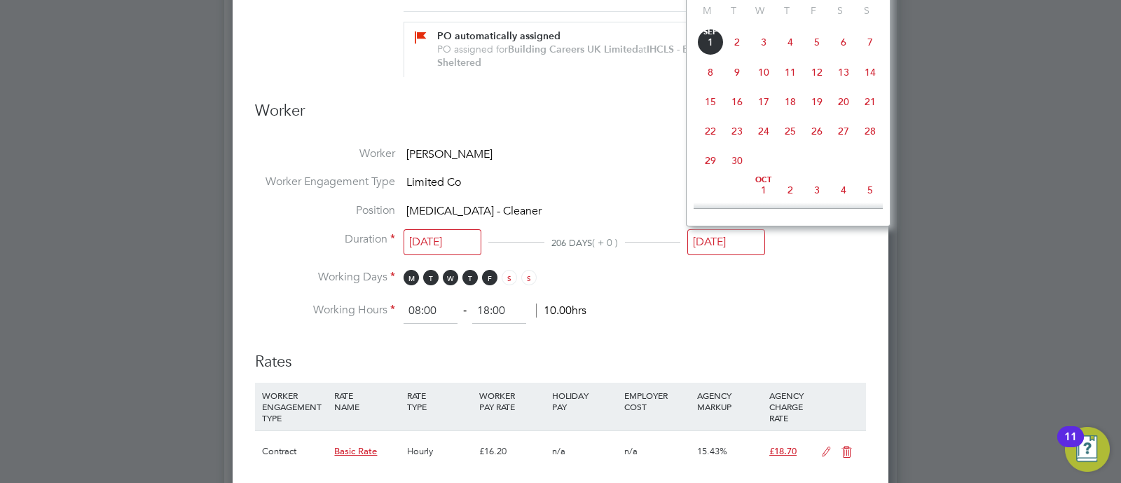
click at [710, 247] on input "31 Dec 2025" at bounding box center [726, 242] width 78 height 26
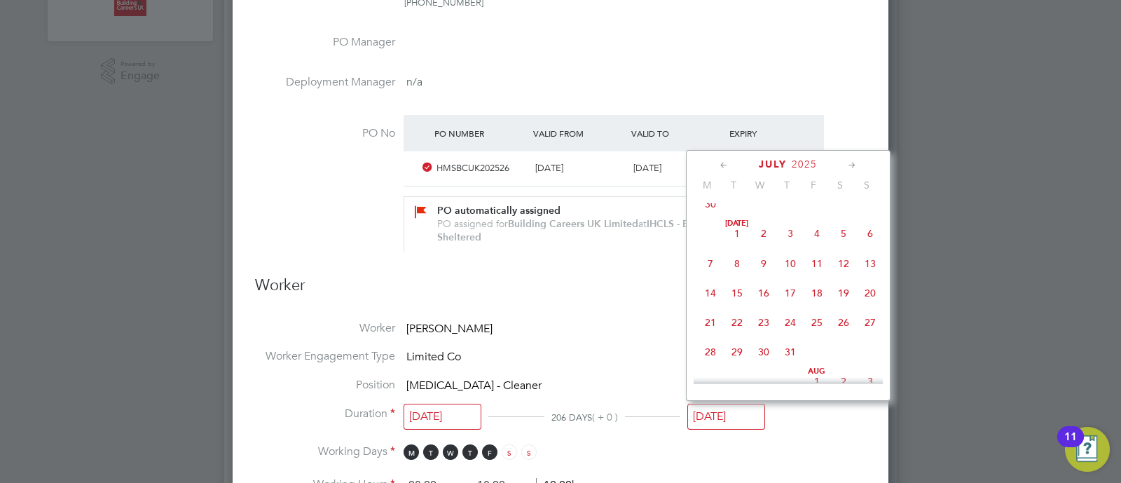
click at [783, 359] on span "31" at bounding box center [790, 351] width 27 height 27
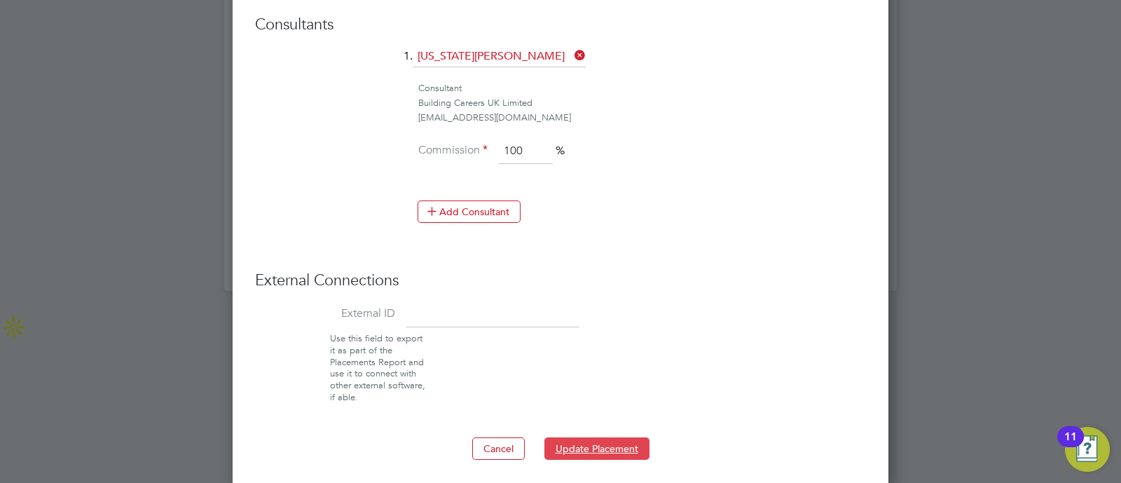
click at [618, 440] on button "Update Placement" at bounding box center [596, 448] width 105 height 22
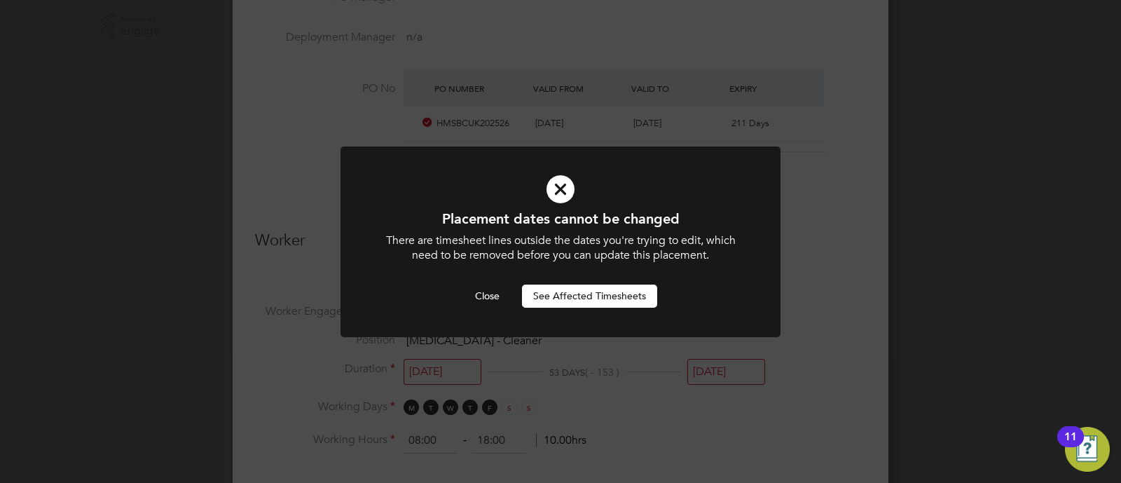
click at [613, 289] on button "See Affected Timesheets" at bounding box center [589, 295] width 135 height 22
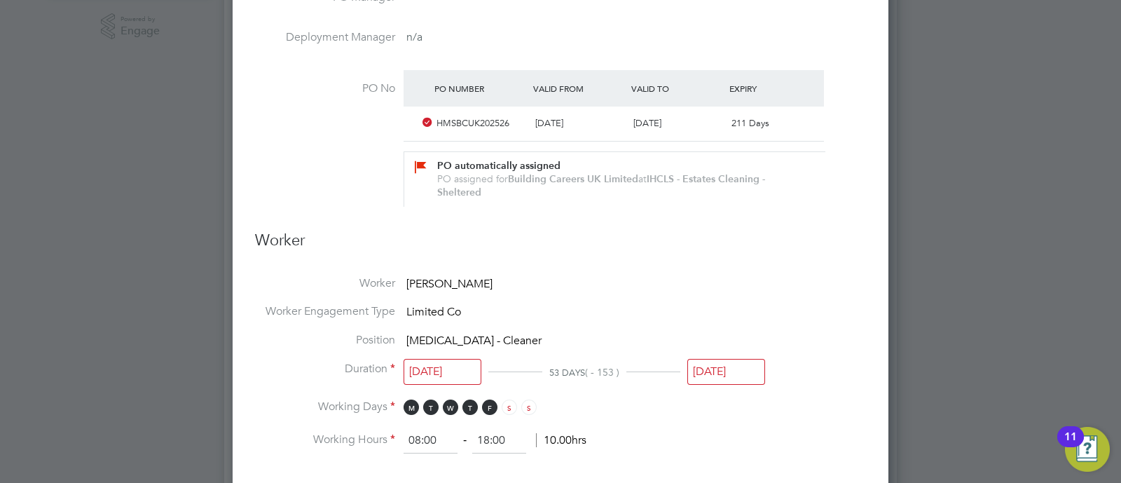
click at [719, 370] on input "31 Jul 2025" at bounding box center [726, 372] width 78 height 26
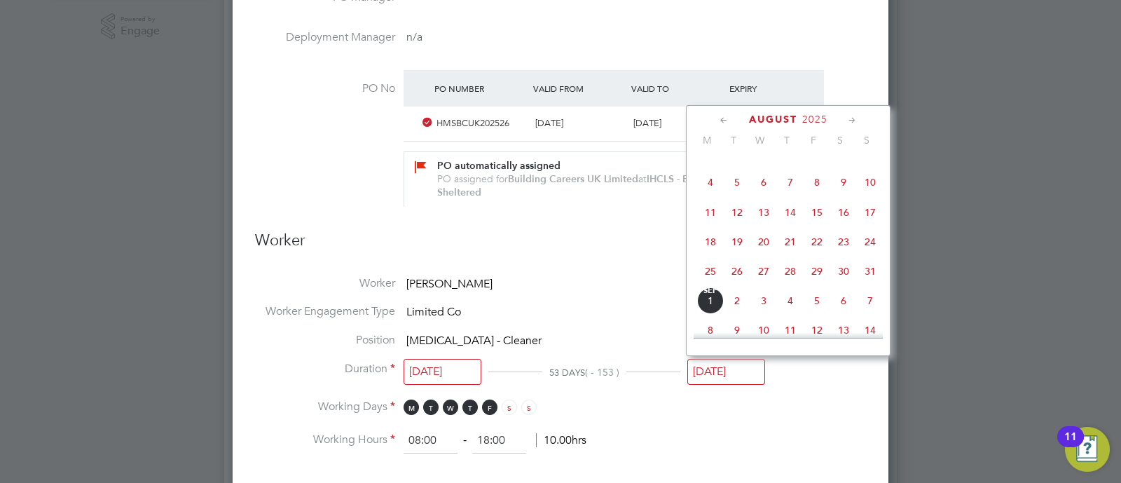
click at [708, 226] on span "11" at bounding box center [710, 212] width 27 height 27
type input "11 Aug 2025"
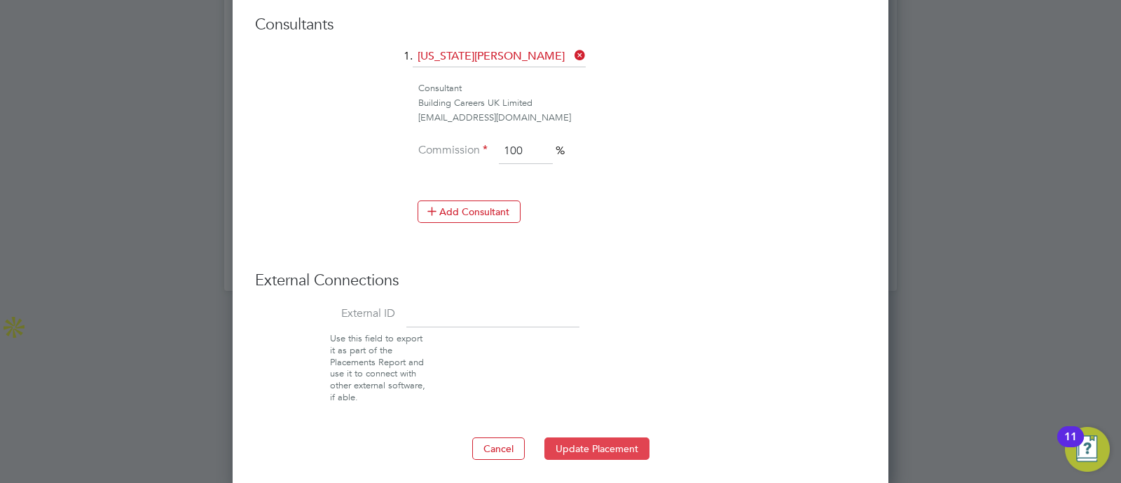
drag, startPoint x: 645, startPoint y: 427, endPoint x: 632, endPoint y: 440, distance: 18.3
click at [632, 440] on button "Update Placement" at bounding box center [596, 448] width 105 height 22
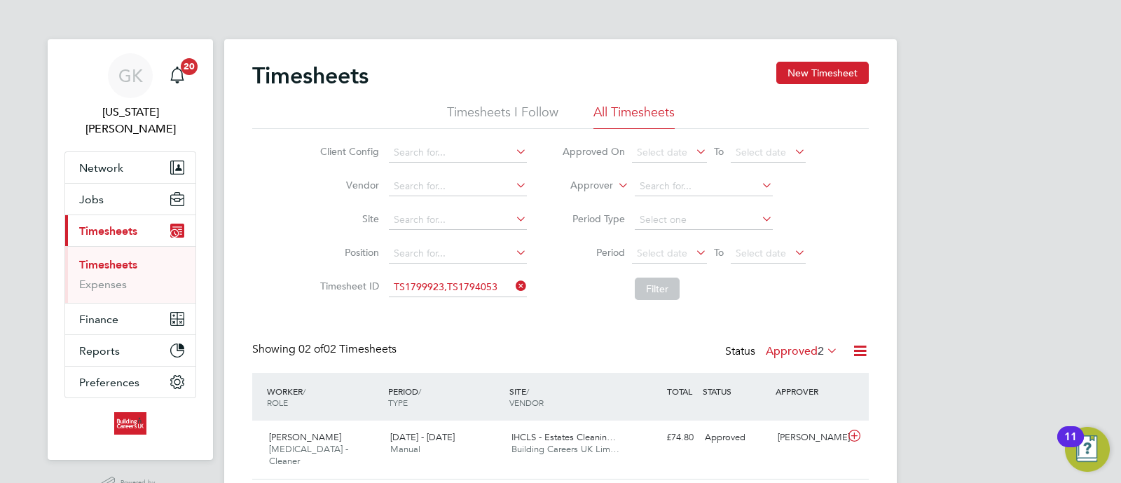
scroll to position [81, 0]
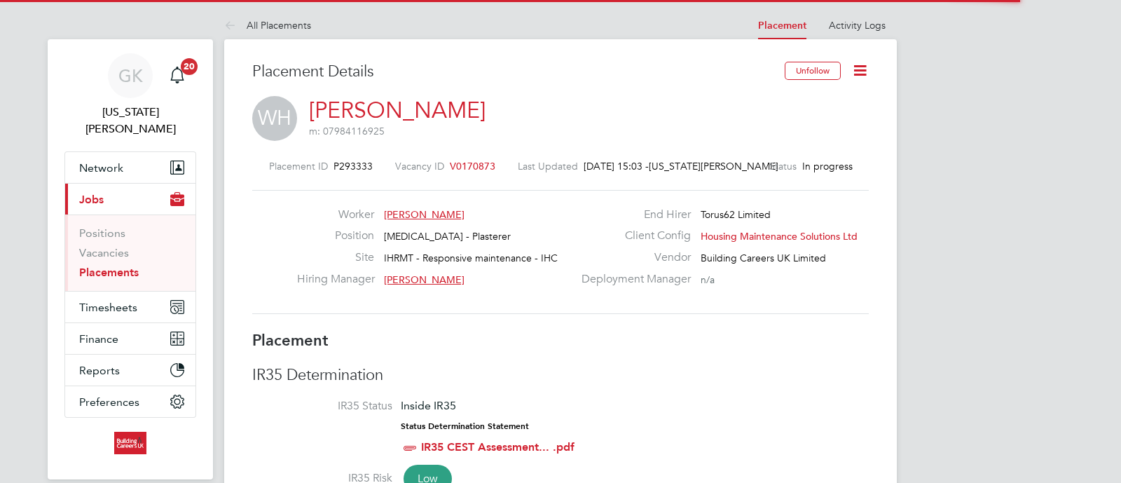
click at [862, 69] on icon at bounding box center [860, 71] width 18 height 18
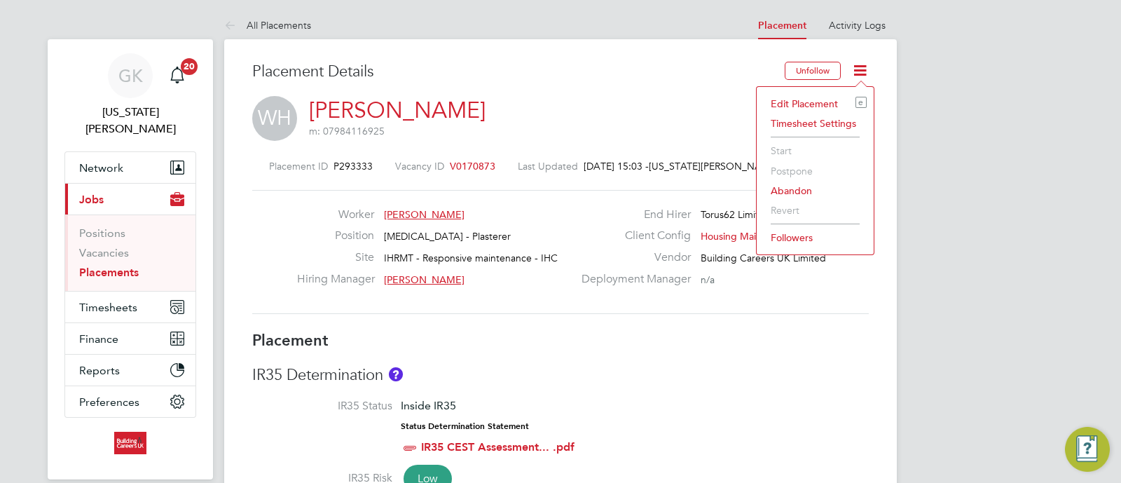
click at [840, 102] on li "Edit Placement e" at bounding box center [815, 104] width 103 height 20
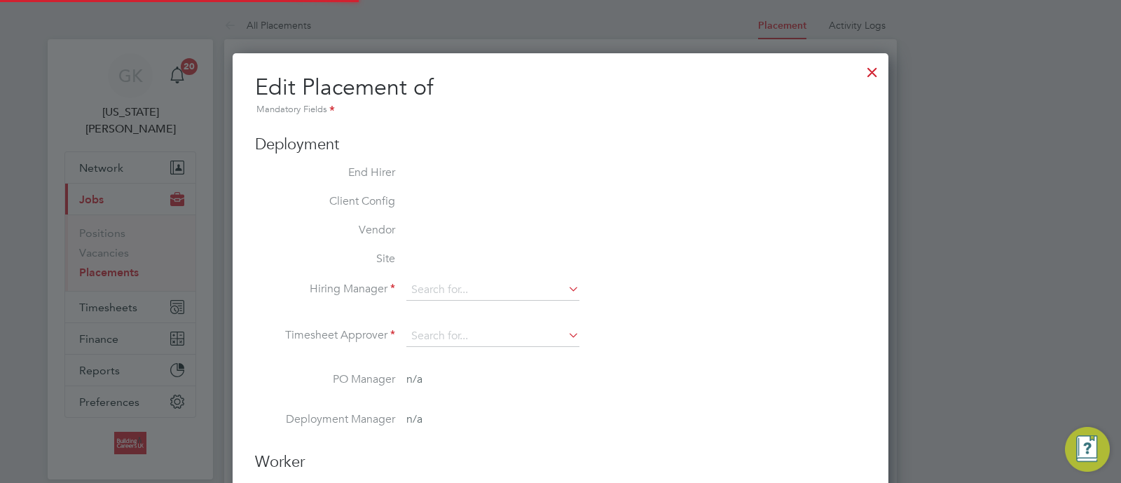
type input "Michael Leslie"
type input "[DATE]"
type input "30 Dec 2025"
type input "08:00"
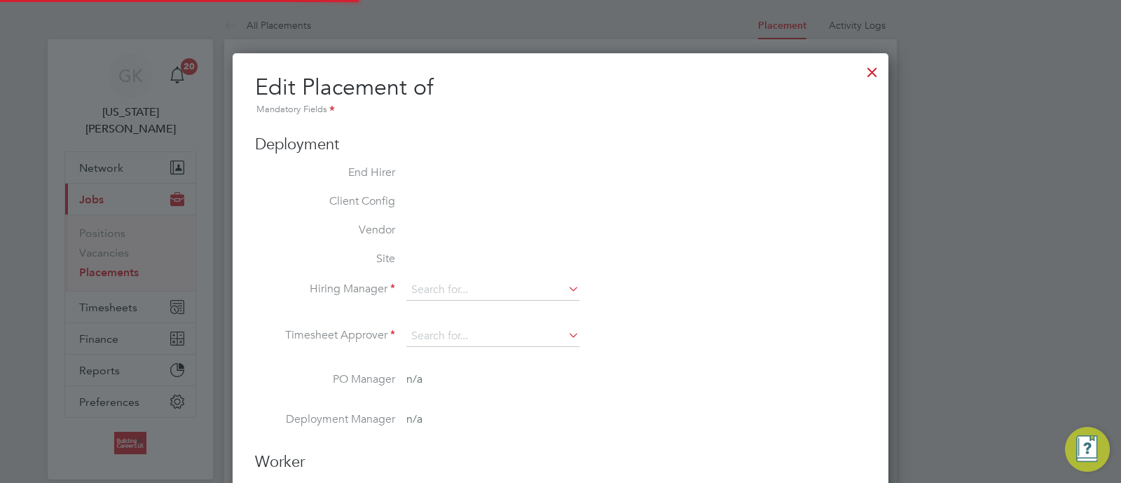
type input "16:00"
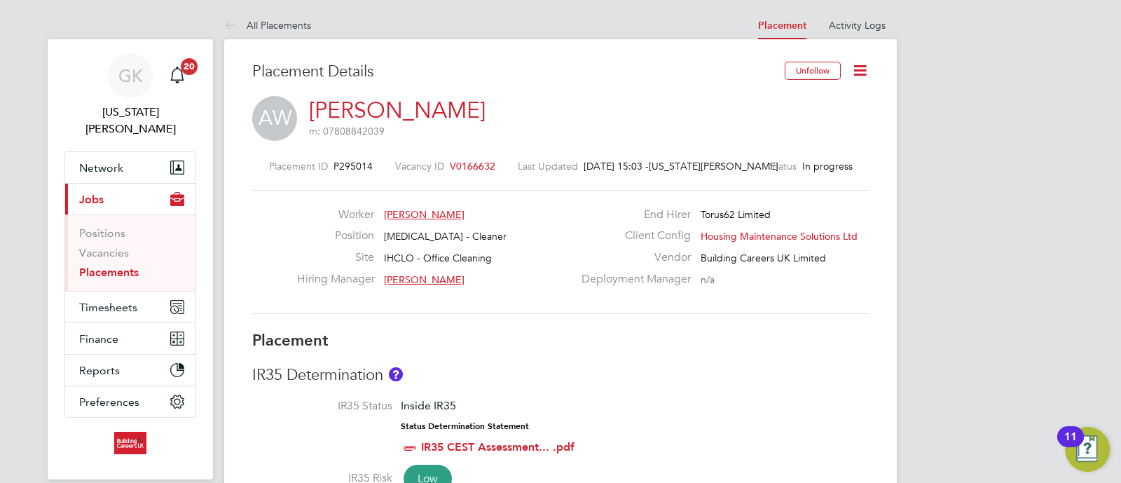
click at [859, 69] on icon at bounding box center [860, 71] width 18 height 18
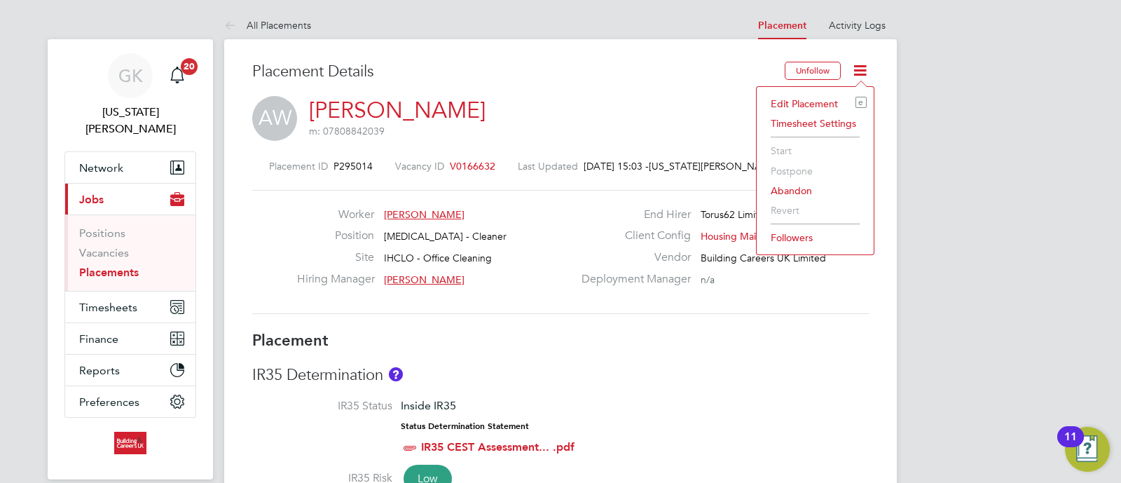
click at [834, 102] on li "Edit Placement e" at bounding box center [815, 104] width 103 height 20
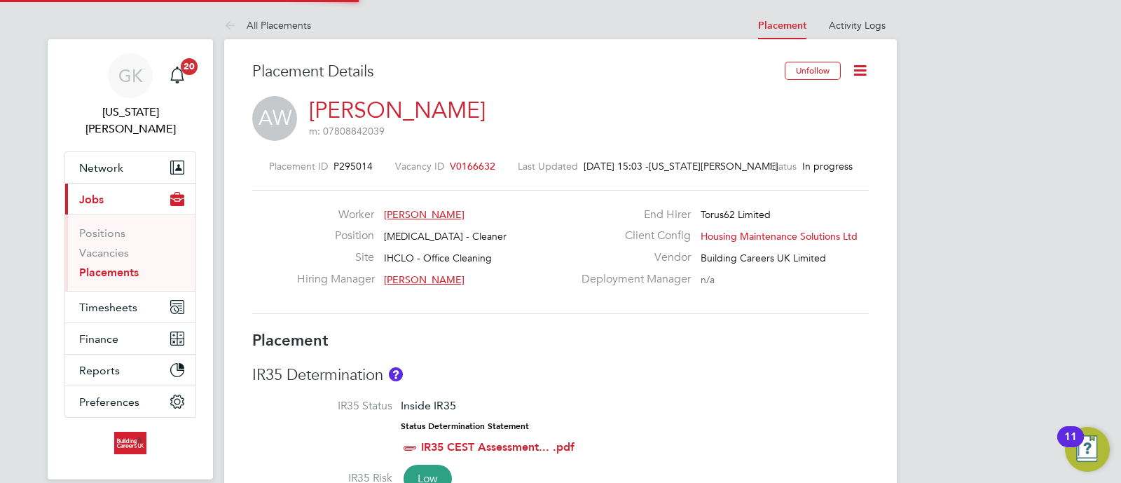
type input "[PERSON_NAME]"
type input "[DATE]"
type input "08:30"
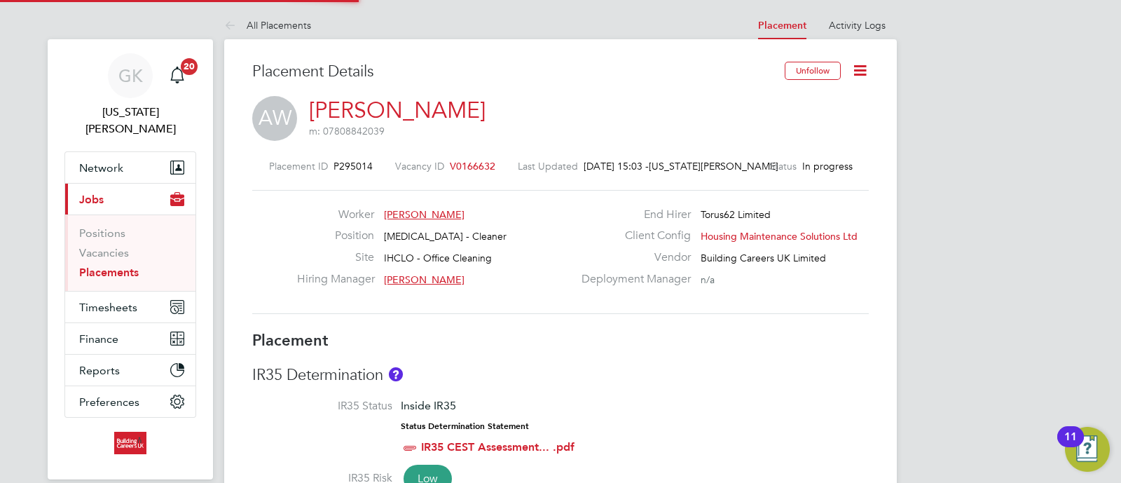
type input "16:30"
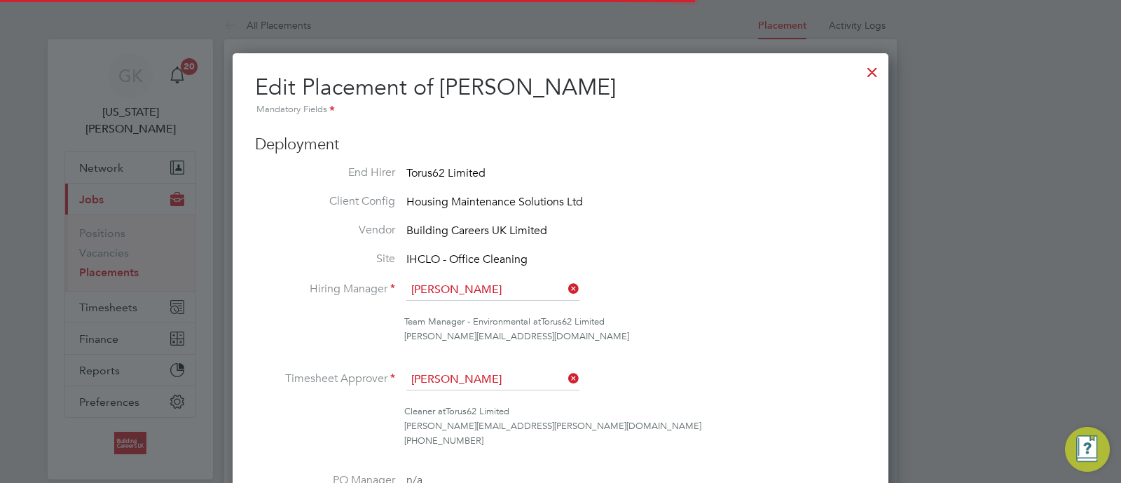
scroll to position [7, 7]
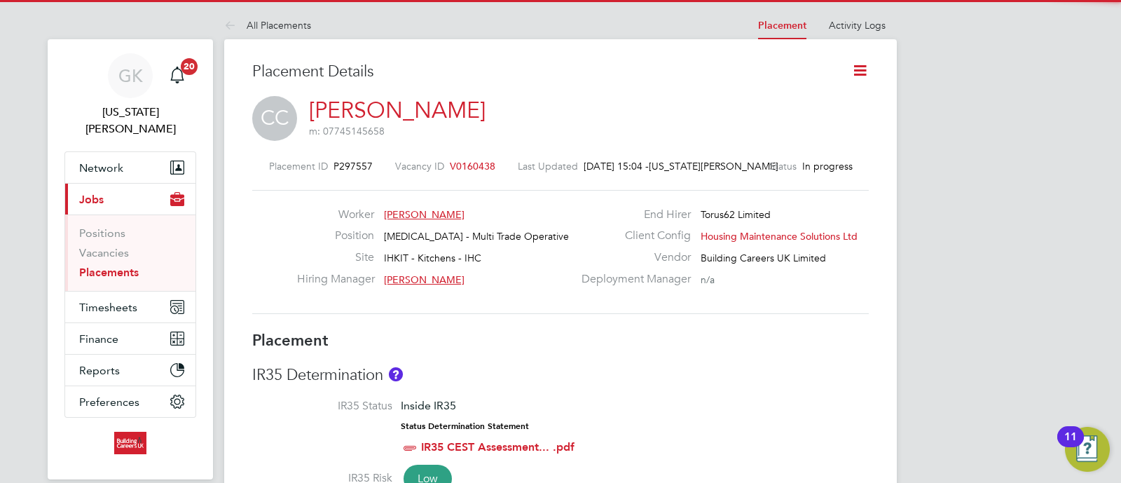
click at [855, 71] on icon at bounding box center [860, 71] width 18 height 18
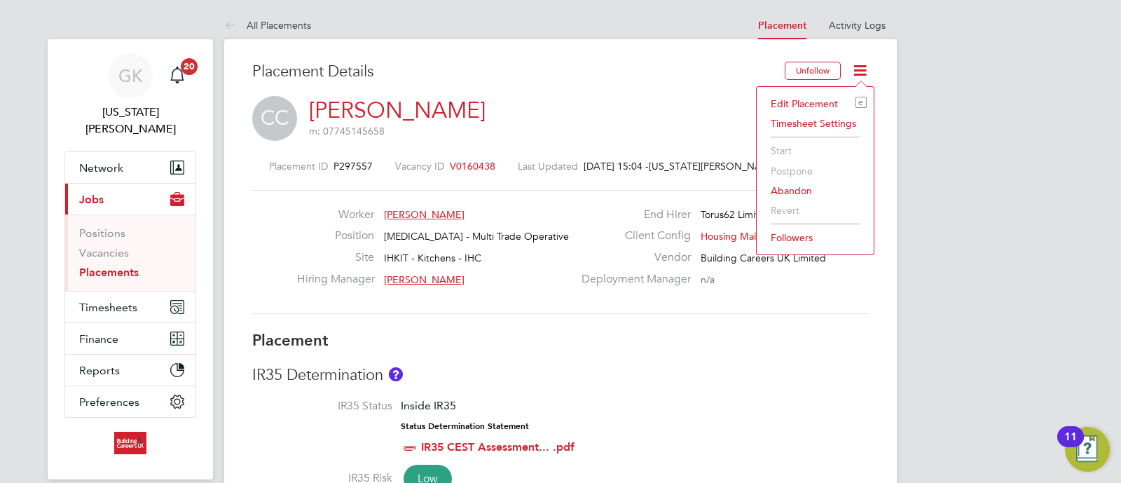
click at [790, 110] on li "Edit Placement e" at bounding box center [815, 104] width 103 height 20
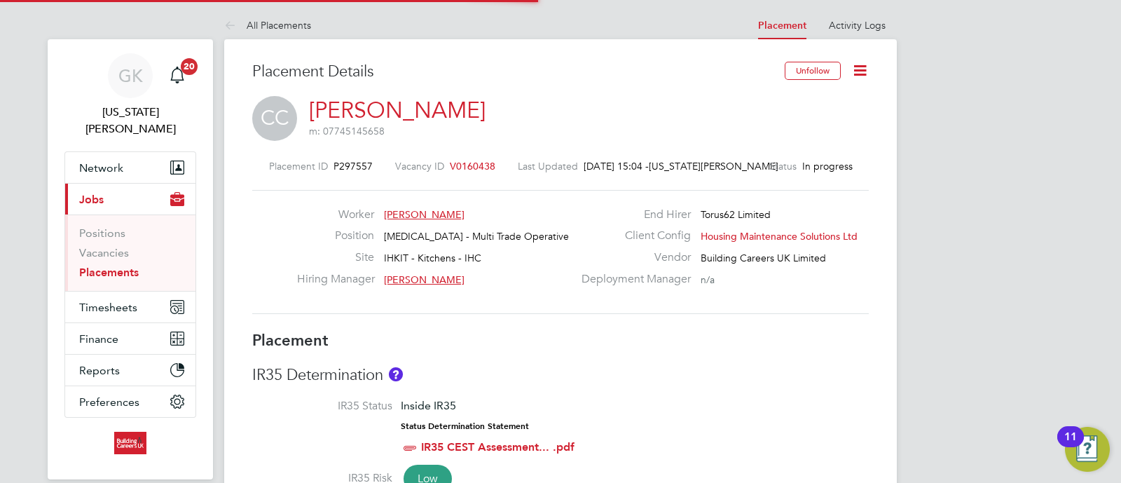
type input "[PERSON_NAME]"
type input "07 Jul 2025"
type input "27 Nov 2025"
type input "08:00"
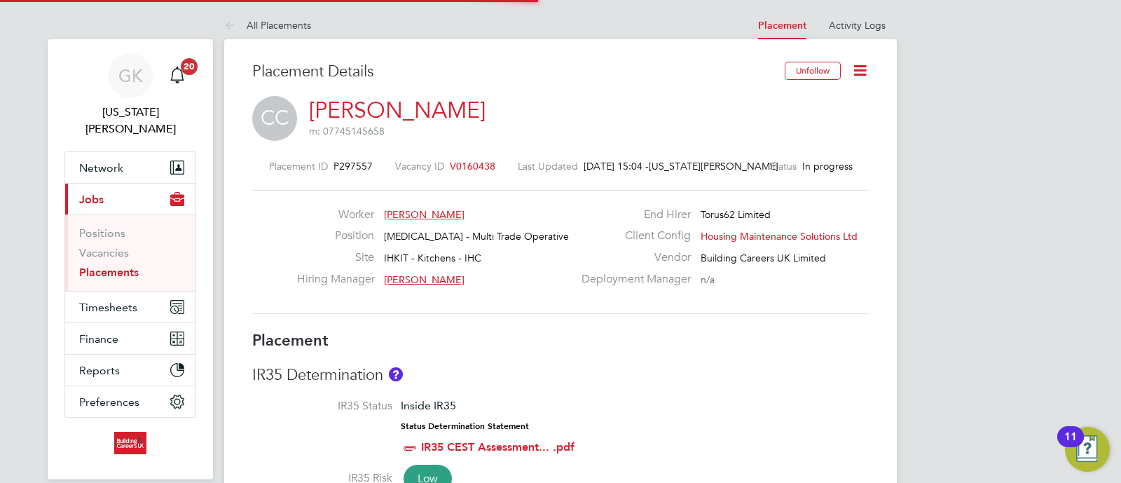
type input "18:00"
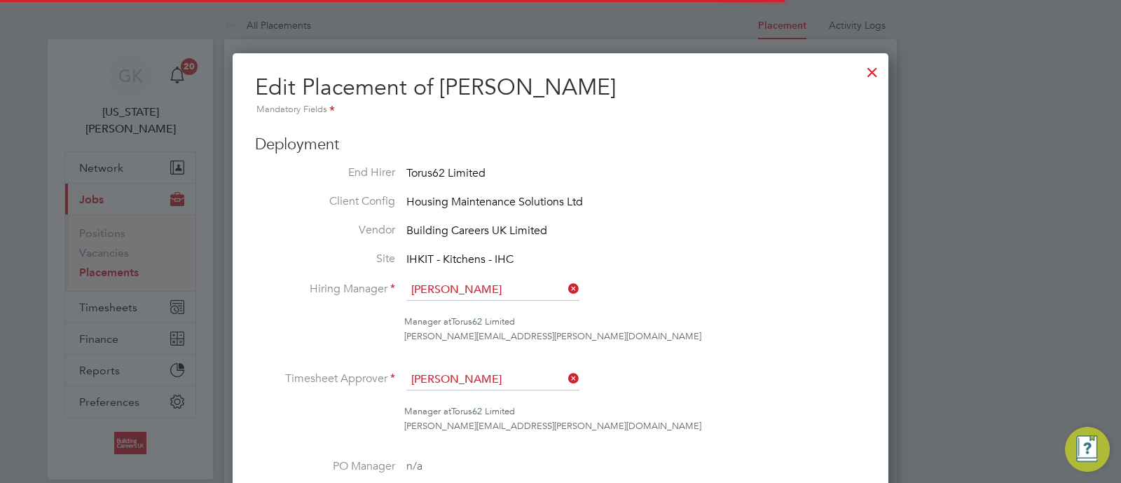
scroll to position [7, 7]
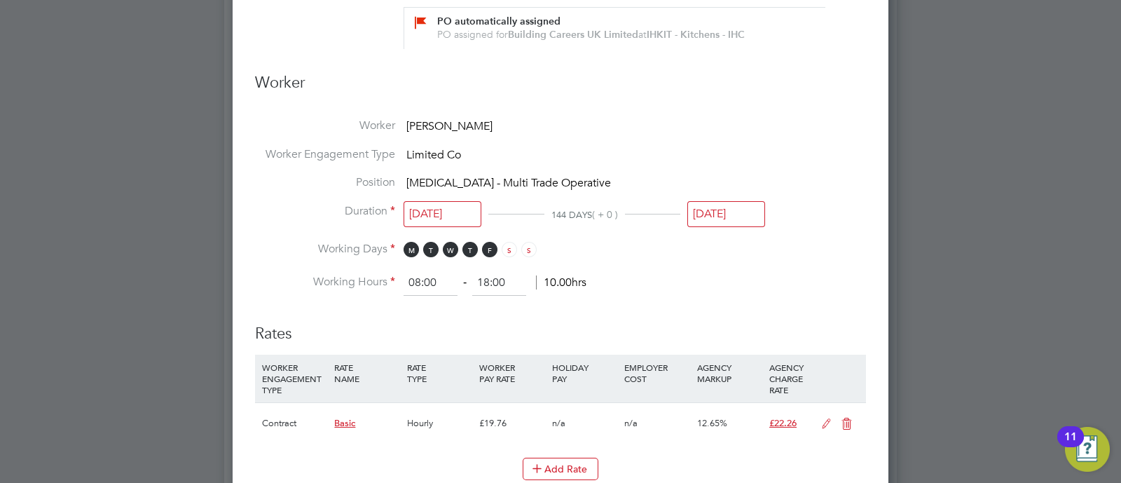
click at [715, 209] on input "27 Nov 2025" at bounding box center [726, 214] width 78 height 26
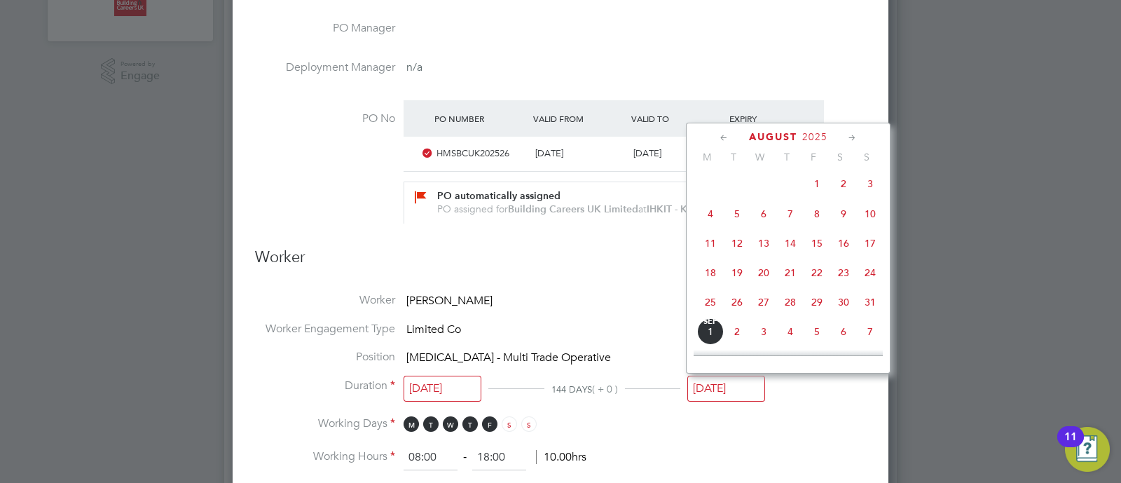
click at [715, 286] on span "18" at bounding box center [710, 272] width 27 height 27
type input "18 Aug 2025"
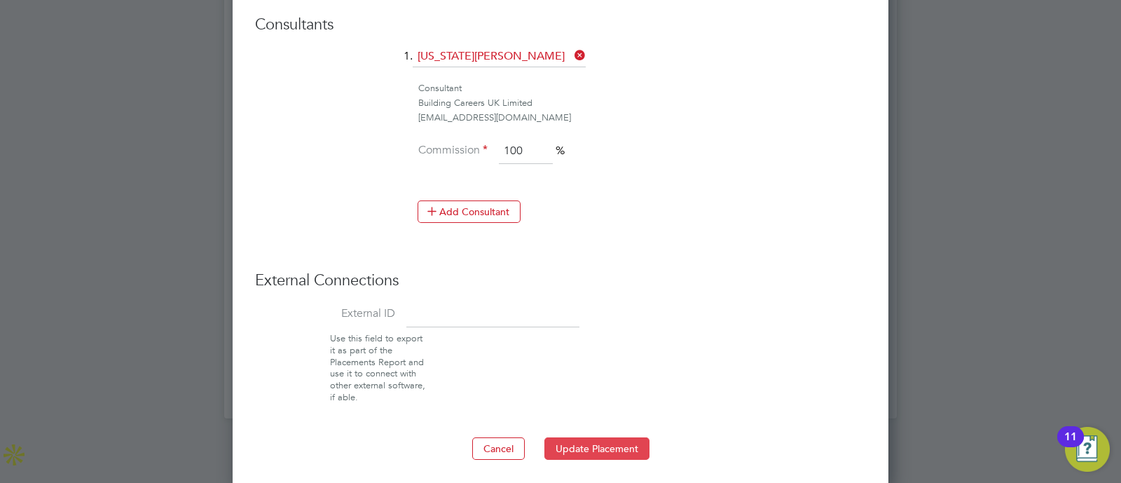
click at [607, 439] on button "Update Placement" at bounding box center [596, 448] width 105 height 22
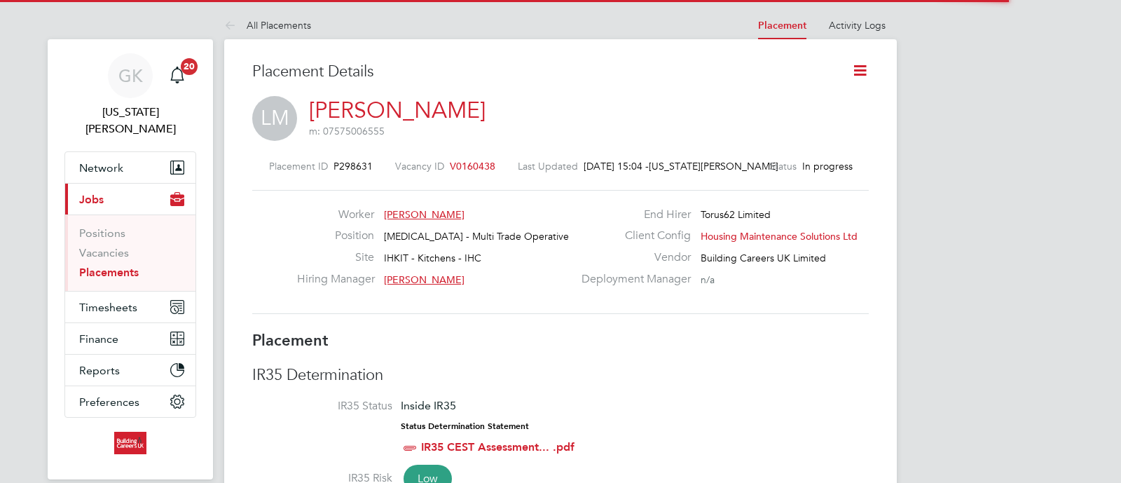
click at [859, 77] on icon at bounding box center [860, 71] width 18 height 18
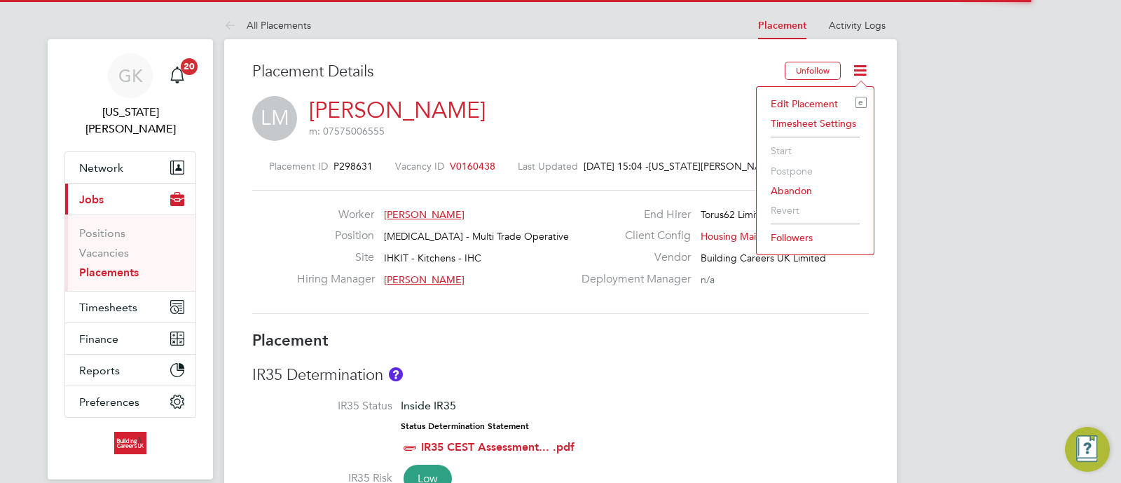
click at [809, 101] on li "Edit Placement e" at bounding box center [815, 104] width 103 height 20
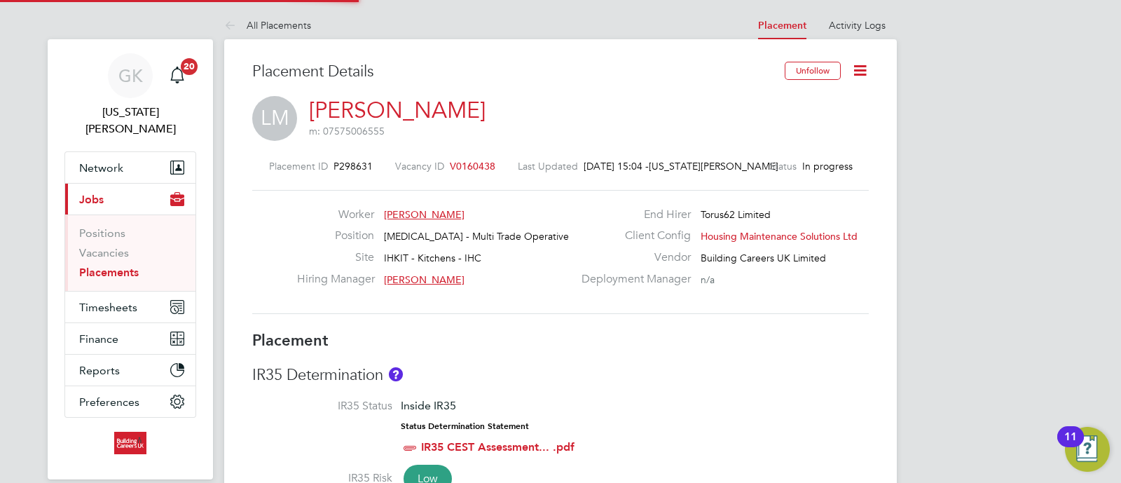
type input "[PERSON_NAME]"
type input "[DATE]"
type input "08:00"
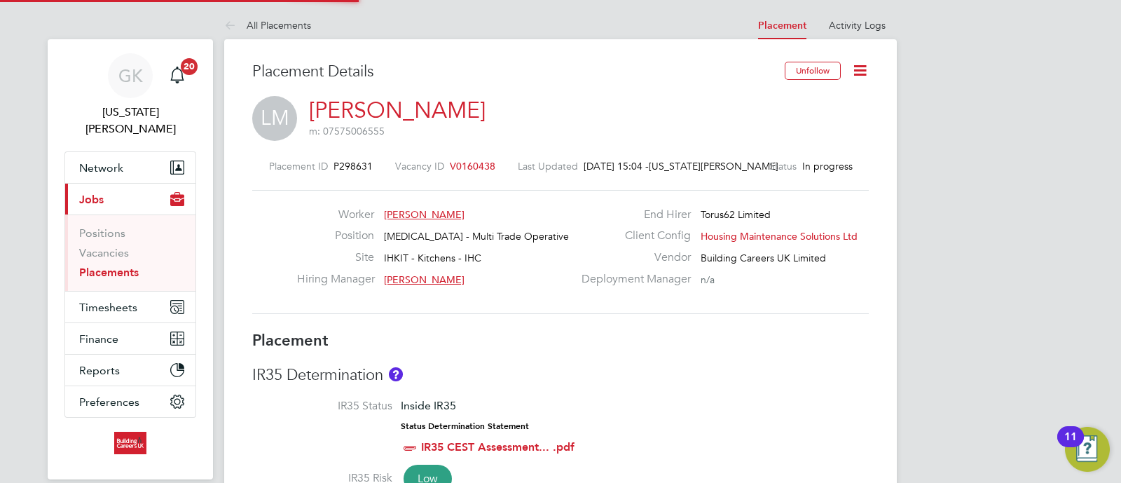
type input "18:00"
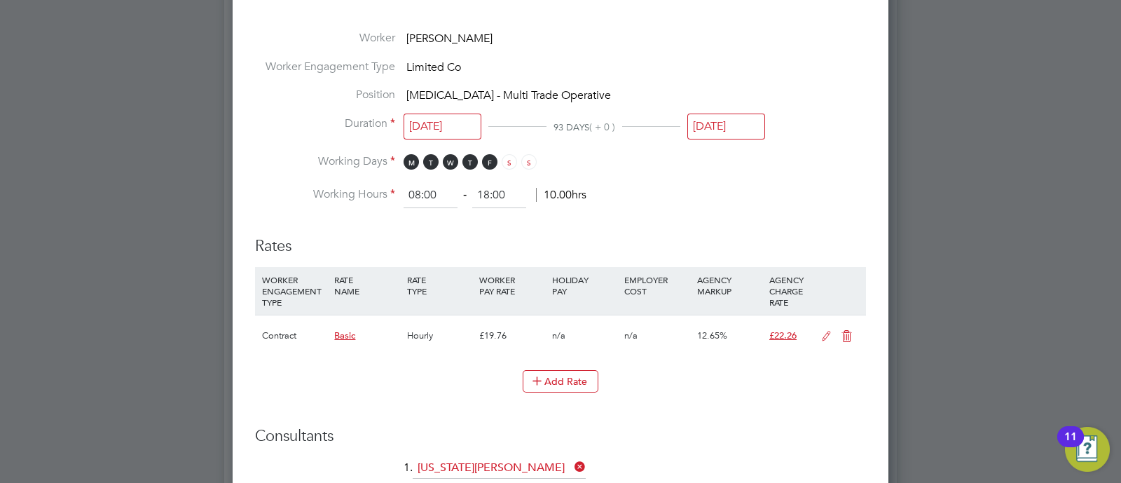
click at [709, 135] on input "16 Oct 2025" at bounding box center [726, 127] width 78 height 26
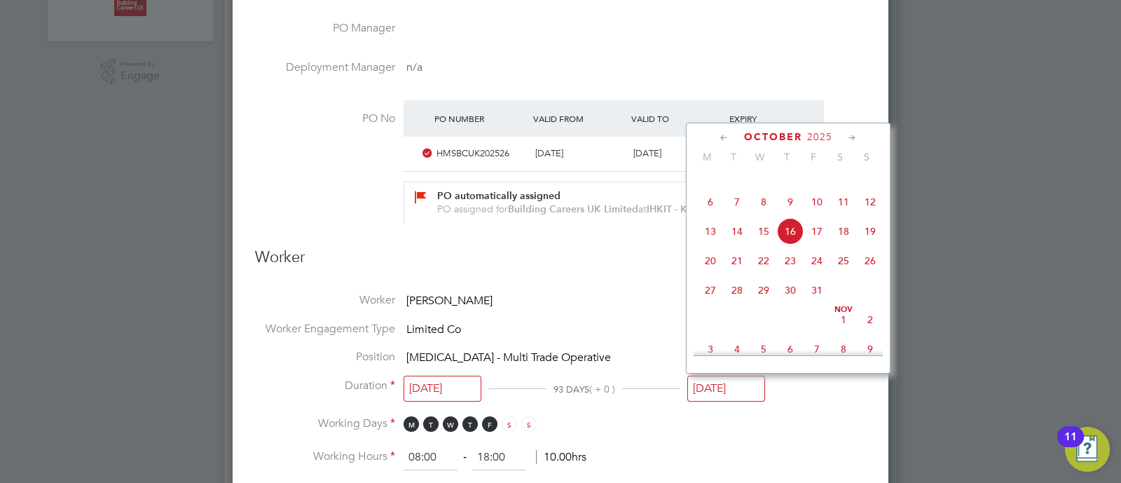
click at [564, 247] on h3 "Worker" at bounding box center [560, 263] width 611 height 32
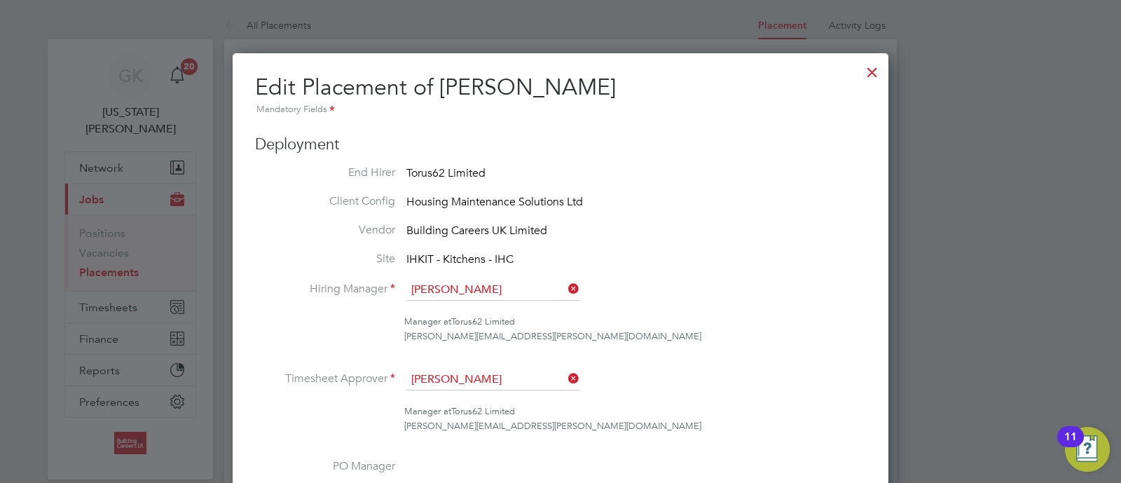
click at [867, 71] on div at bounding box center [872, 68] width 25 height 25
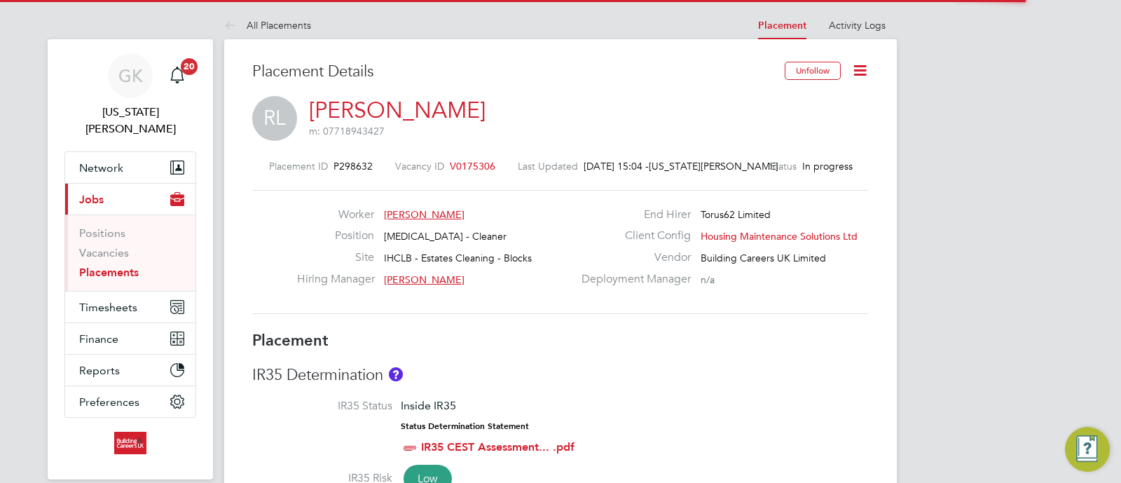
click at [855, 74] on icon at bounding box center [860, 71] width 18 height 18
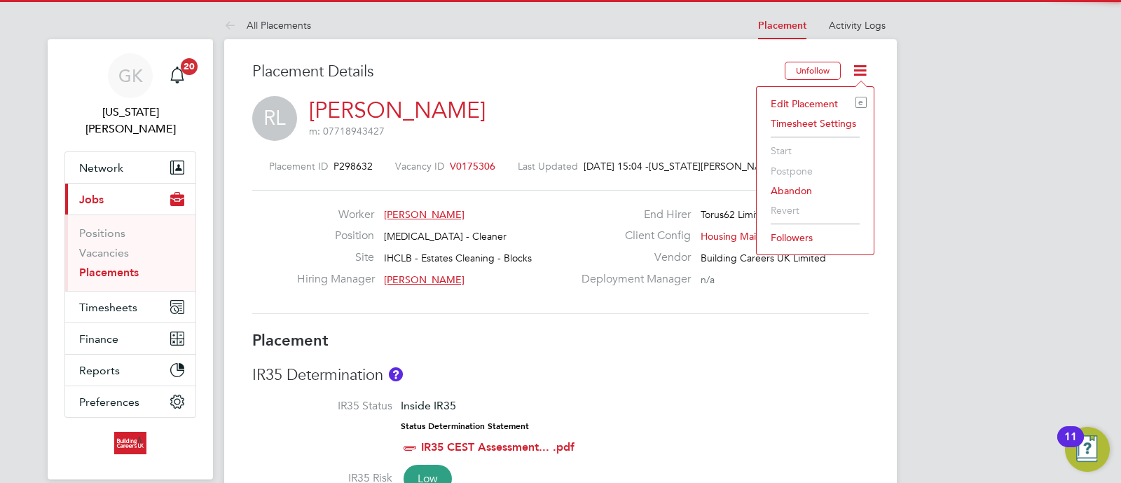
click at [839, 99] on li "Edit Placement e" at bounding box center [815, 104] width 103 height 20
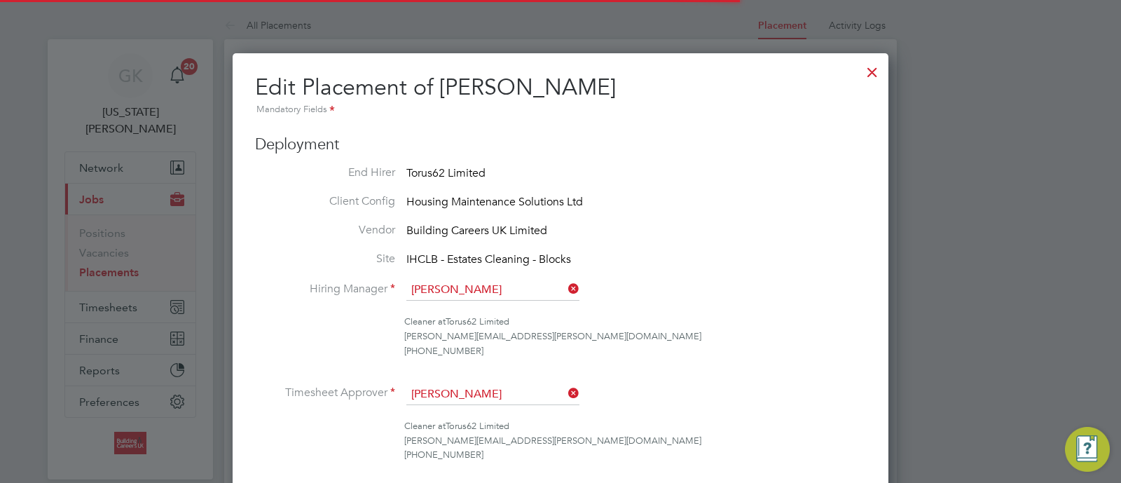
scroll to position [7, 7]
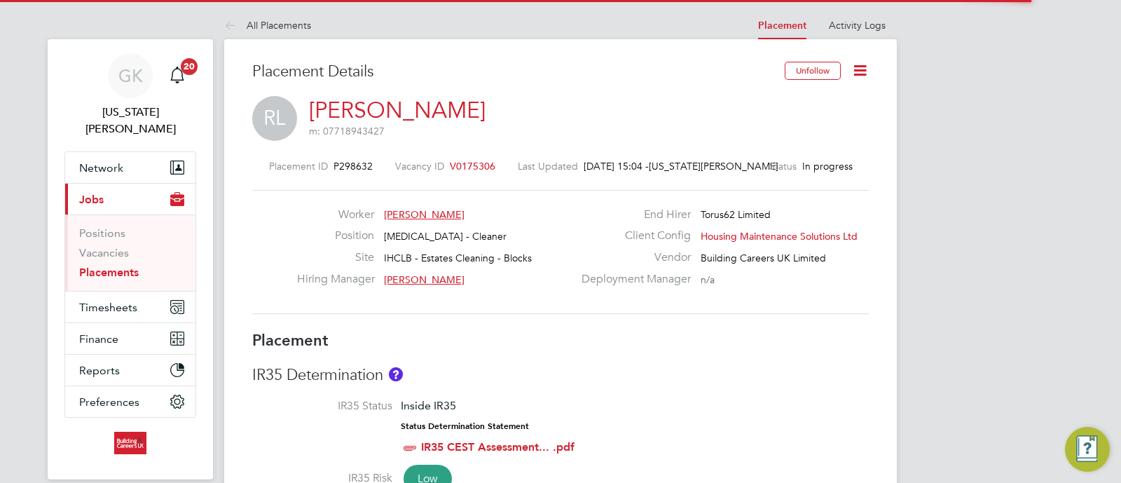
click at [851, 68] on icon at bounding box center [860, 71] width 18 height 18
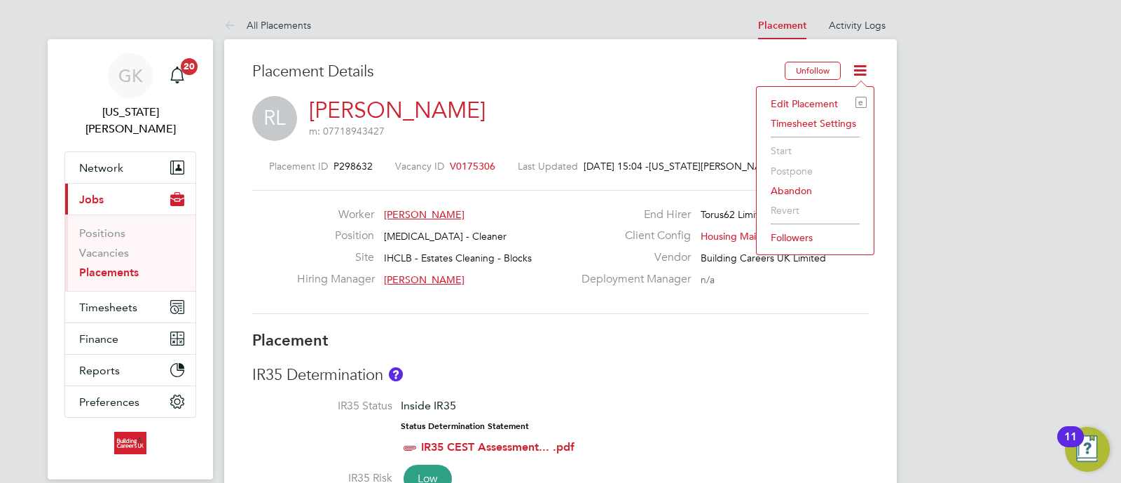
click at [817, 96] on li "Edit Placement e" at bounding box center [815, 104] width 103 height 20
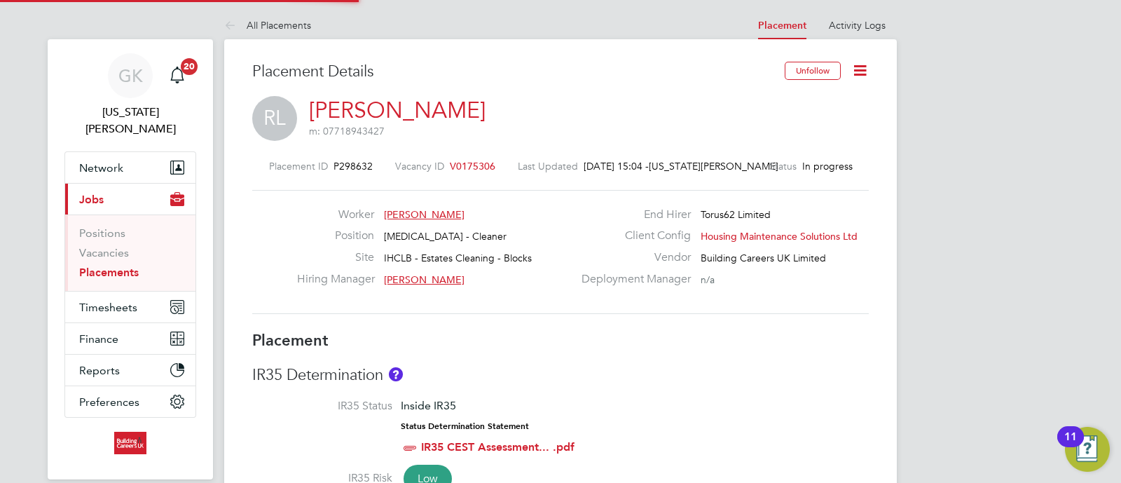
type input "Tracey Radford"
type input "17 Jul 2025"
type input "25 Sep 2025"
type input "08:00"
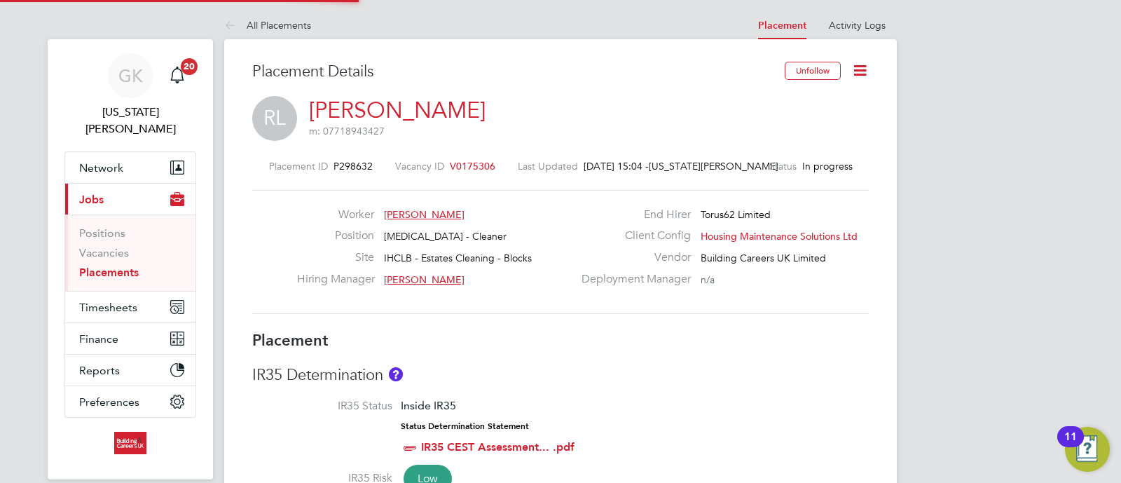
type input "18:00"
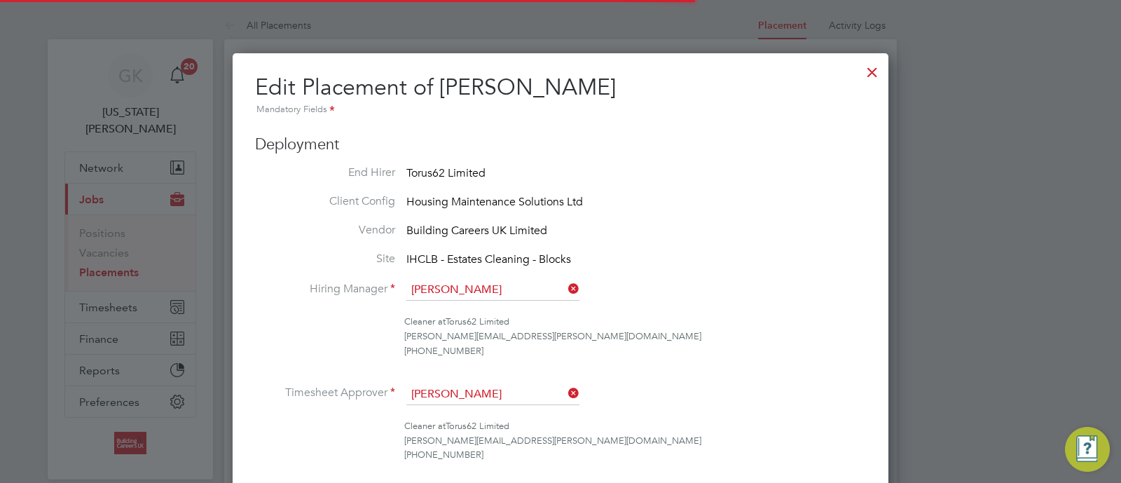
scroll to position [0, 7]
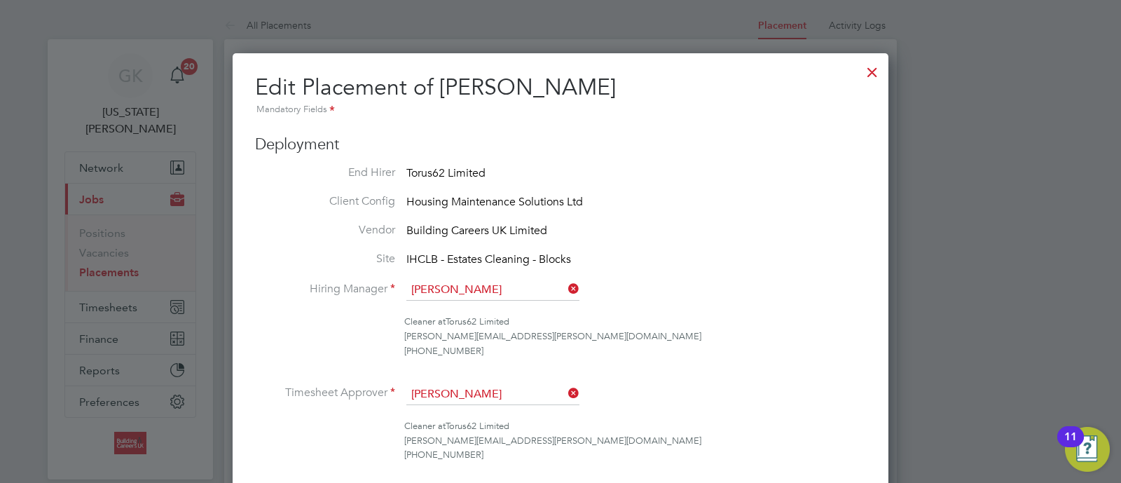
click at [881, 71] on div at bounding box center [872, 68] width 25 height 25
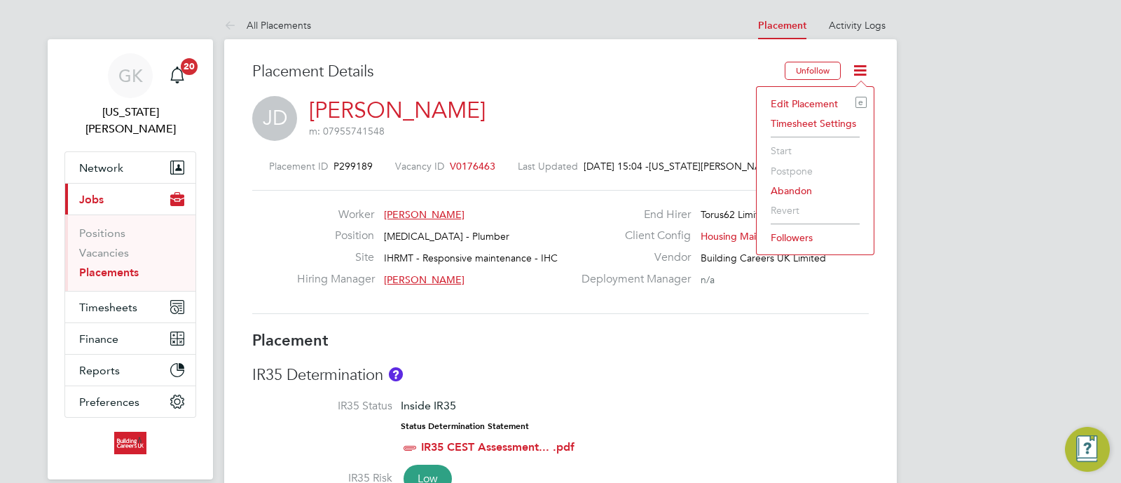
click at [839, 99] on li "Edit Placement e" at bounding box center [815, 104] width 103 height 20
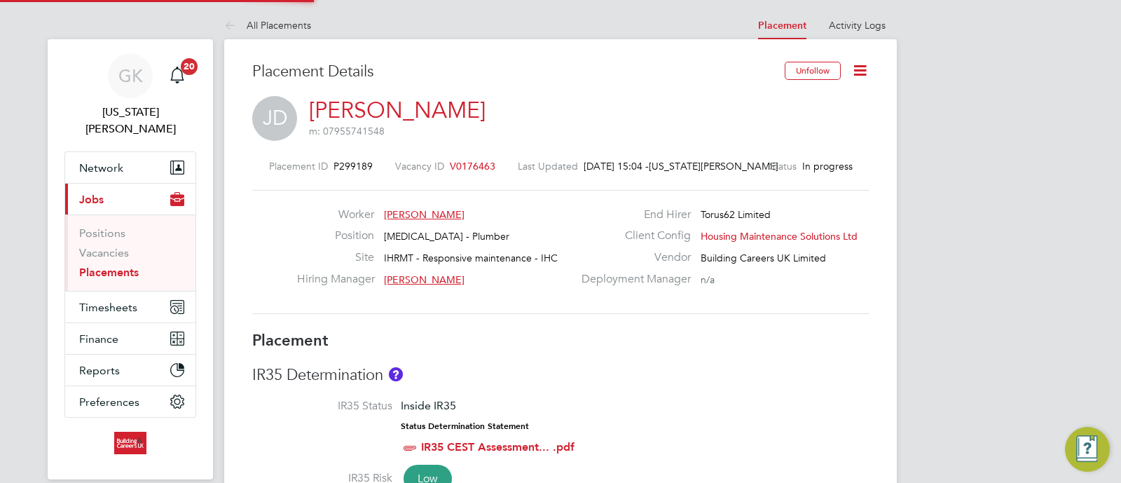
type input "Tracey Collins"
type input "21 Jul 2025"
type input "09 Sep 2025"
type input "08:00"
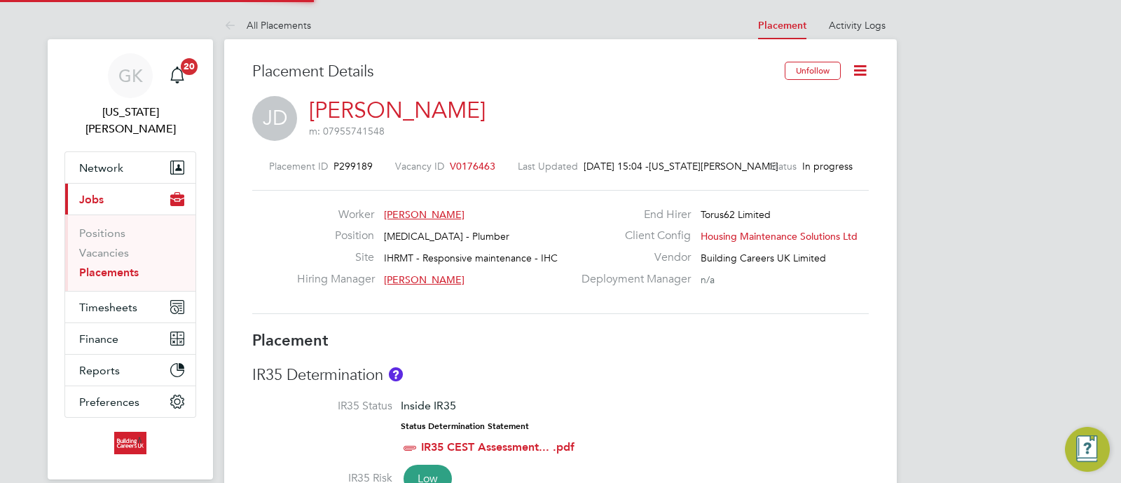
type input "16:00"
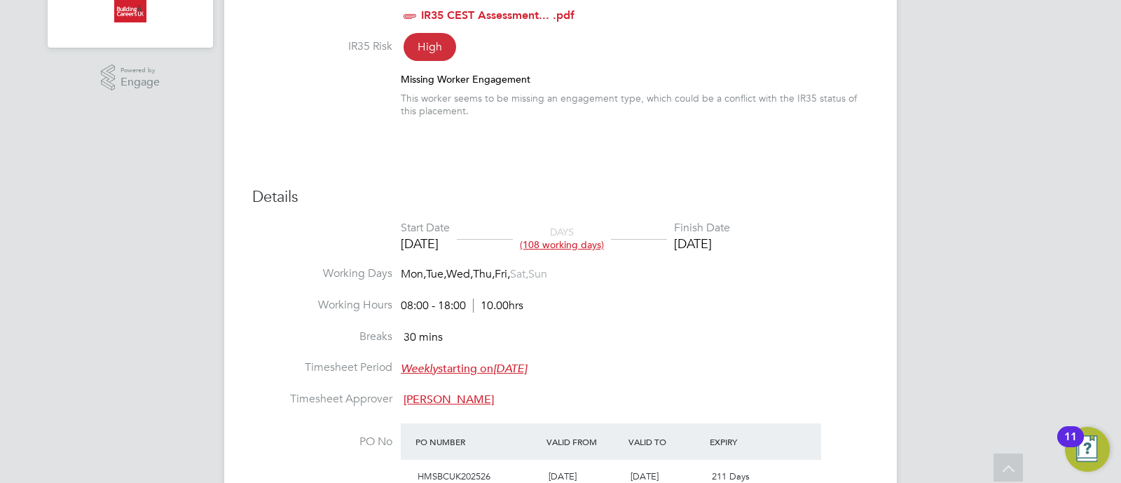
scroll to position [189, 0]
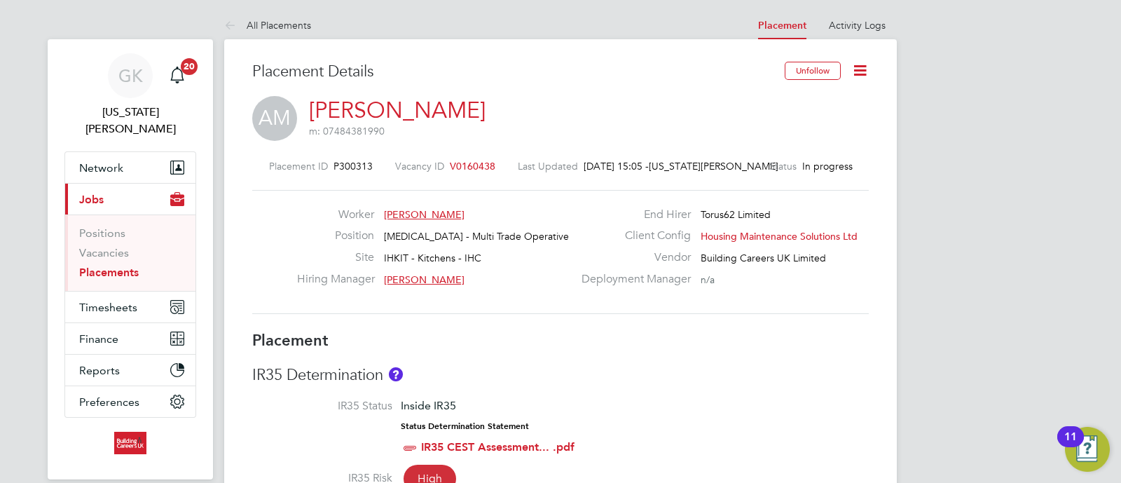
click at [853, 76] on icon at bounding box center [860, 71] width 18 height 18
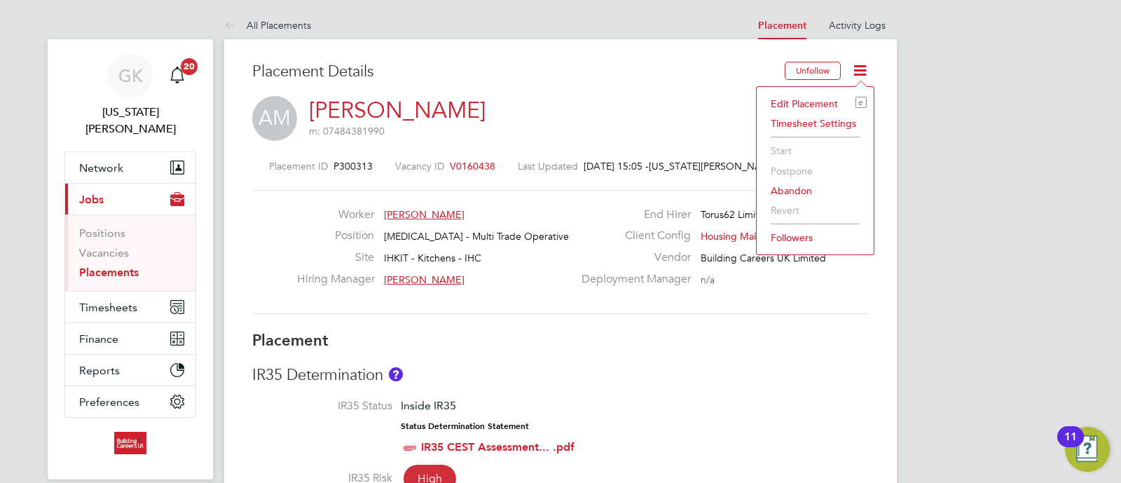
click at [811, 103] on li "Edit Placement e" at bounding box center [815, 104] width 103 height 20
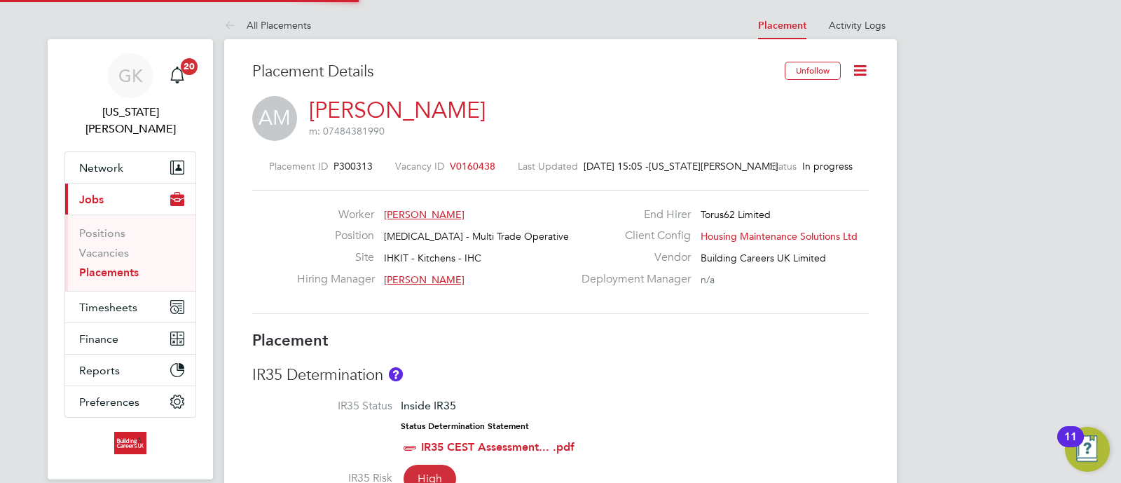
type input "[PERSON_NAME]"
type input "04 Aug 2025"
type input "31 Dec 2025"
type input "08:00"
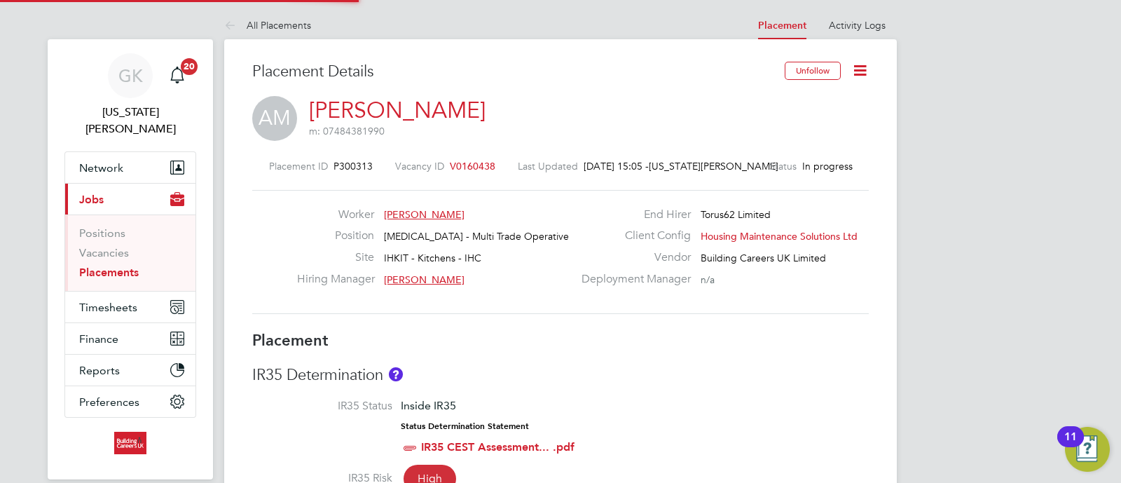
type input "18:00"
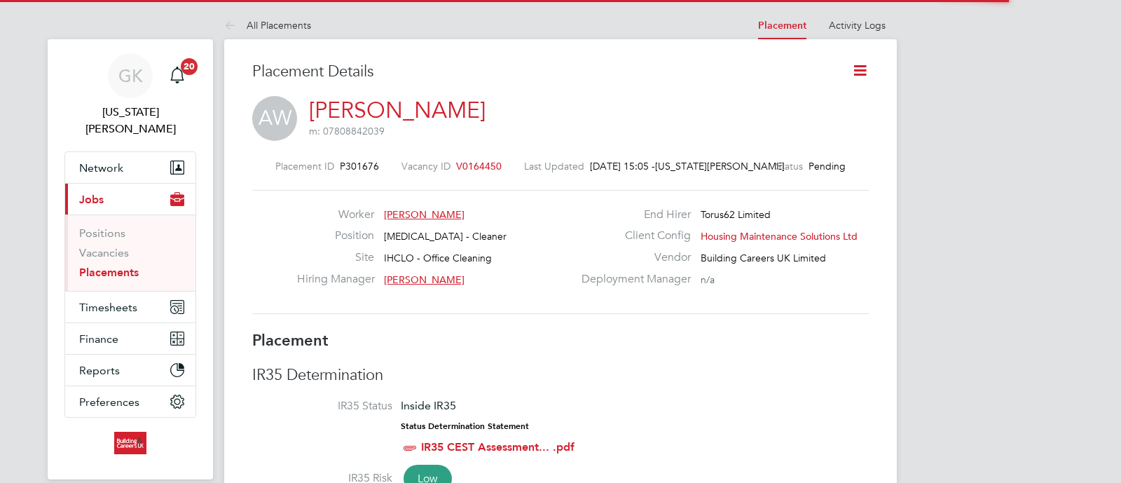
click at [863, 64] on icon at bounding box center [860, 71] width 18 height 18
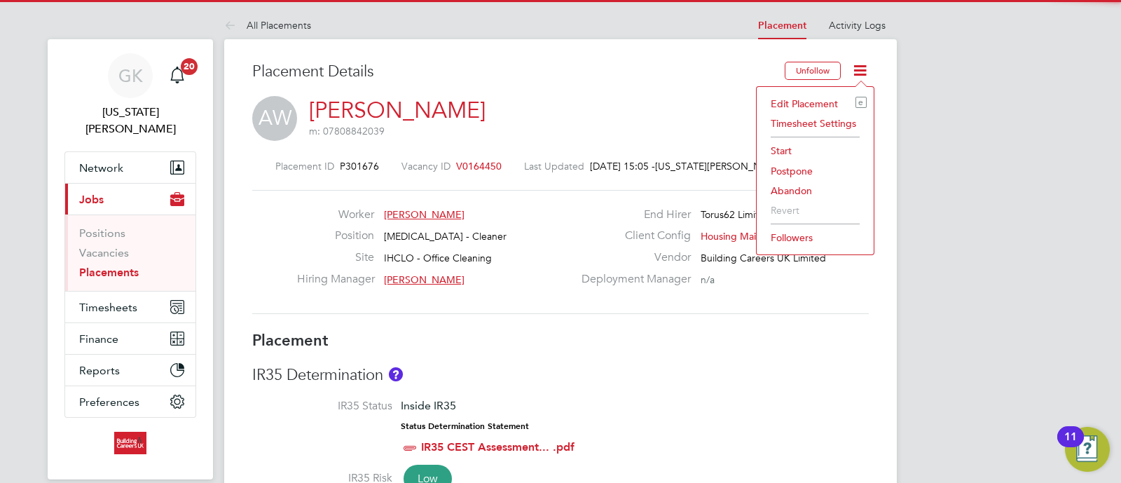
click at [828, 97] on li "Edit Placement e" at bounding box center [815, 104] width 103 height 20
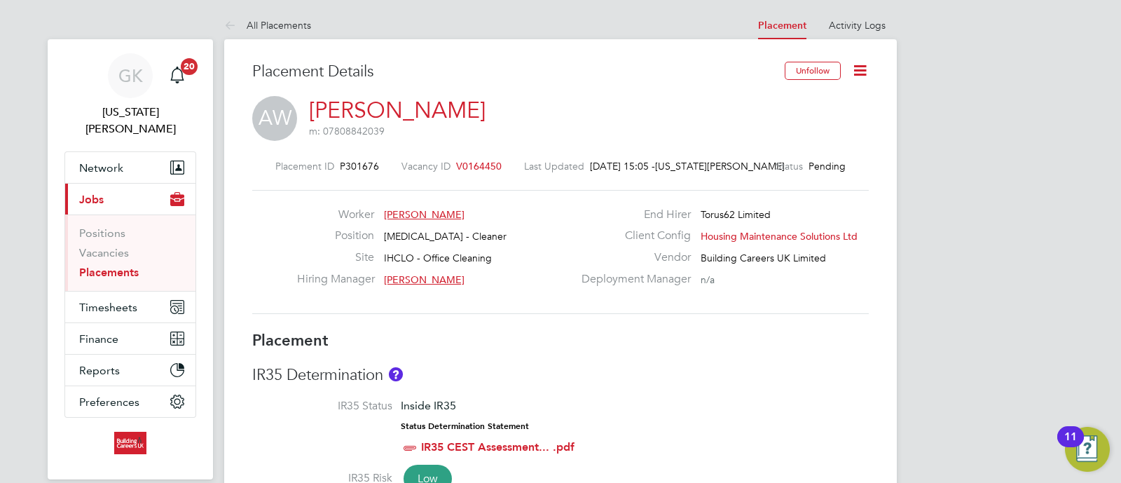
type input "Paul Power"
type input "16 Jun 2025"
type input "31 Dec 2025"
type input "08:30"
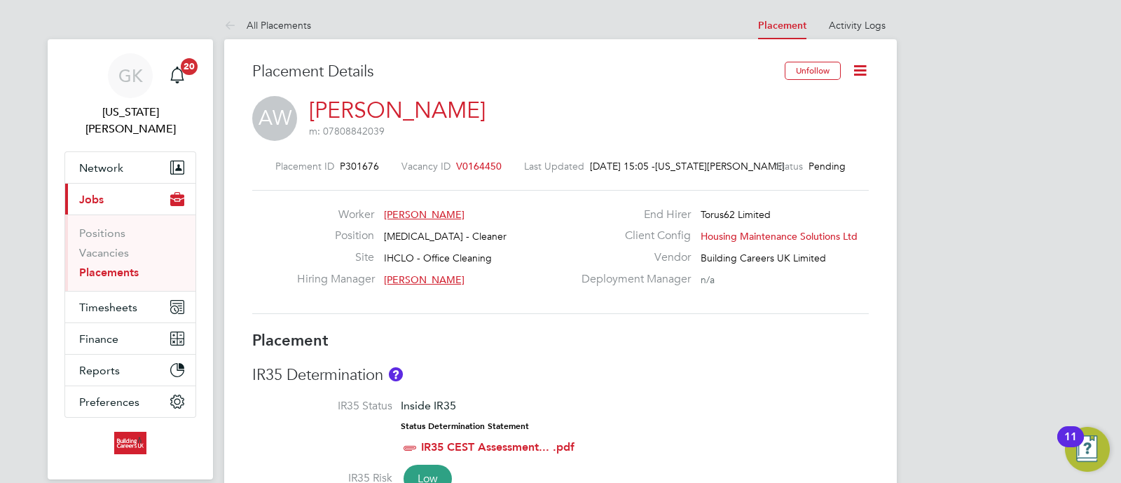
type input "16:30"
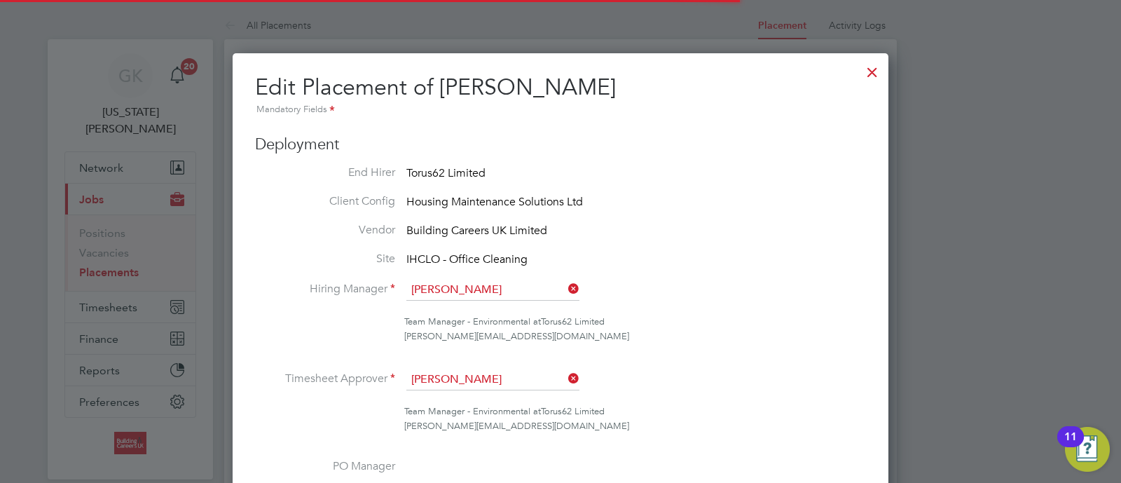
scroll to position [7, 7]
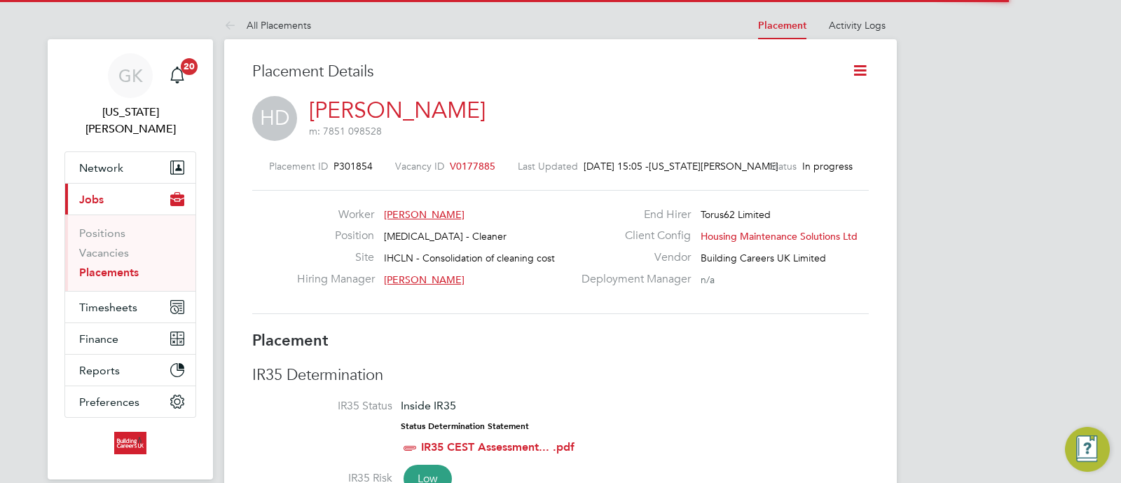
click at [857, 67] on icon at bounding box center [860, 71] width 18 height 18
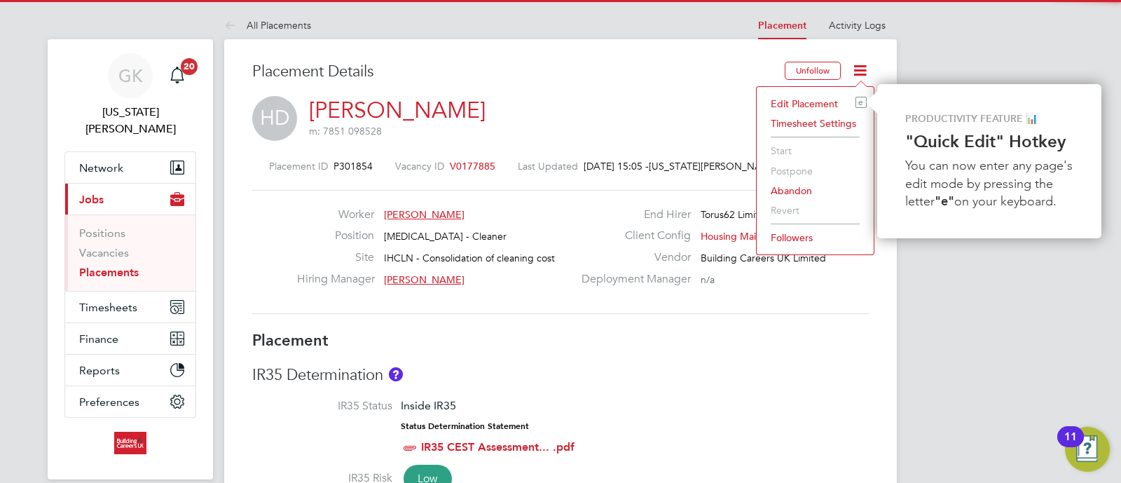
click at [834, 104] on li "Edit Placement e" at bounding box center [815, 104] width 103 height 20
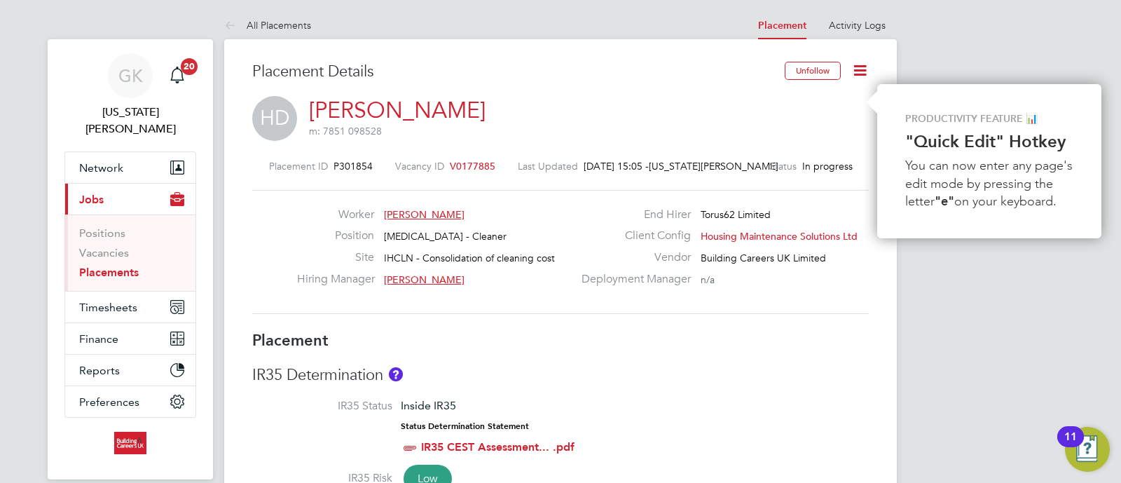
type input "Tracey Radford"
type input "[DATE]"
type input "08 Sep 2025"
type input "08:00"
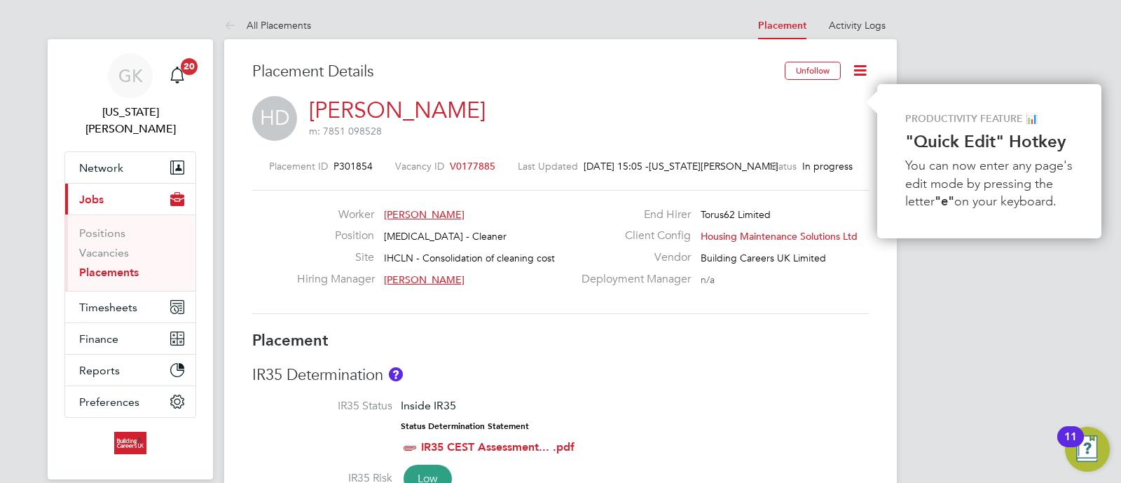
type input "18:00"
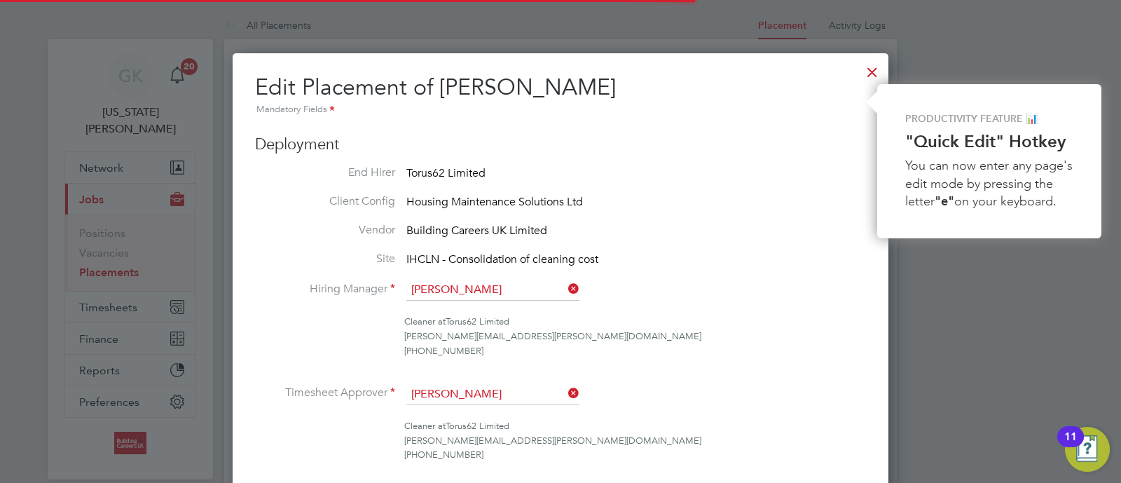
scroll to position [7, 7]
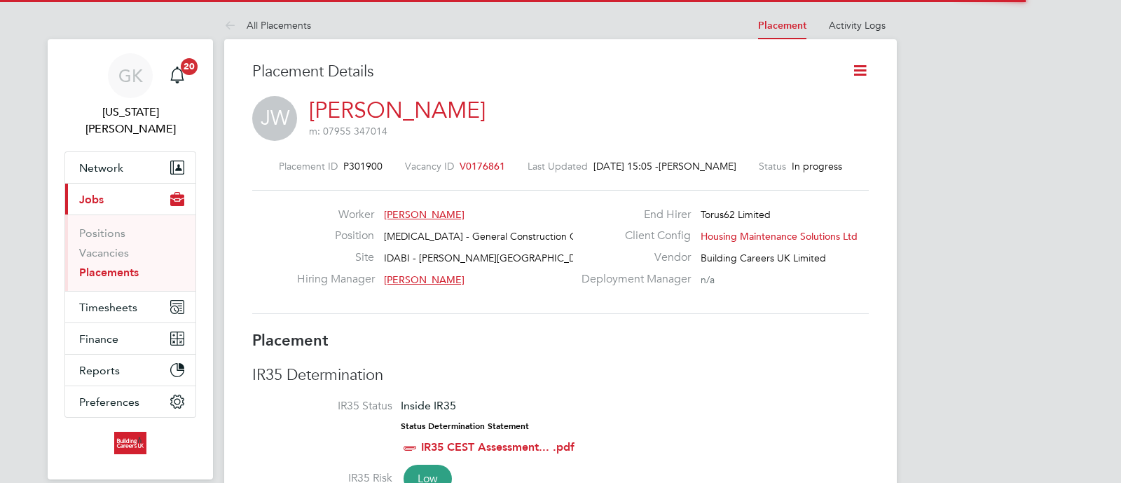
click at [868, 64] on icon at bounding box center [860, 71] width 18 height 18
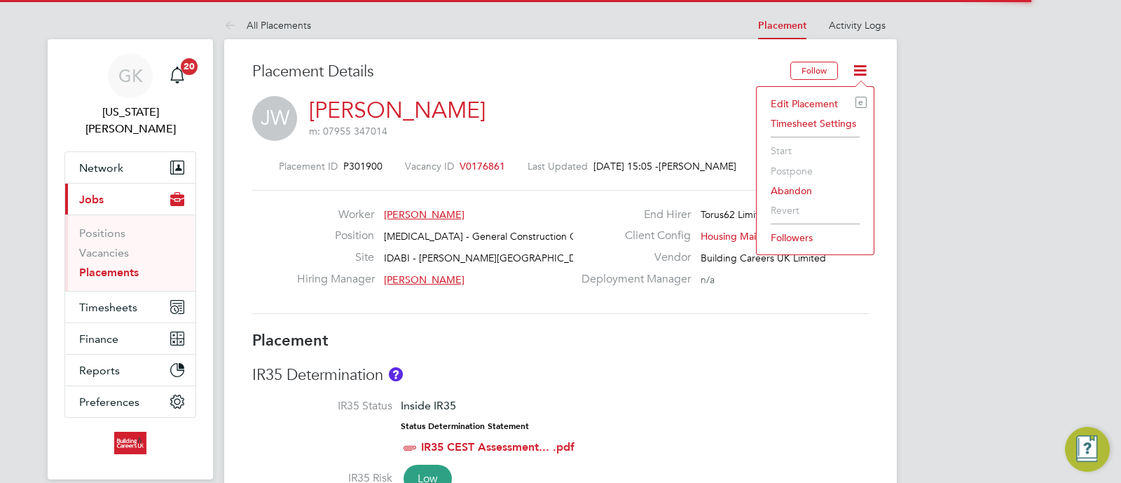
click at [816, 95] on li "Edit Placement e" at bounding box center [815, 104] width 103 height 20
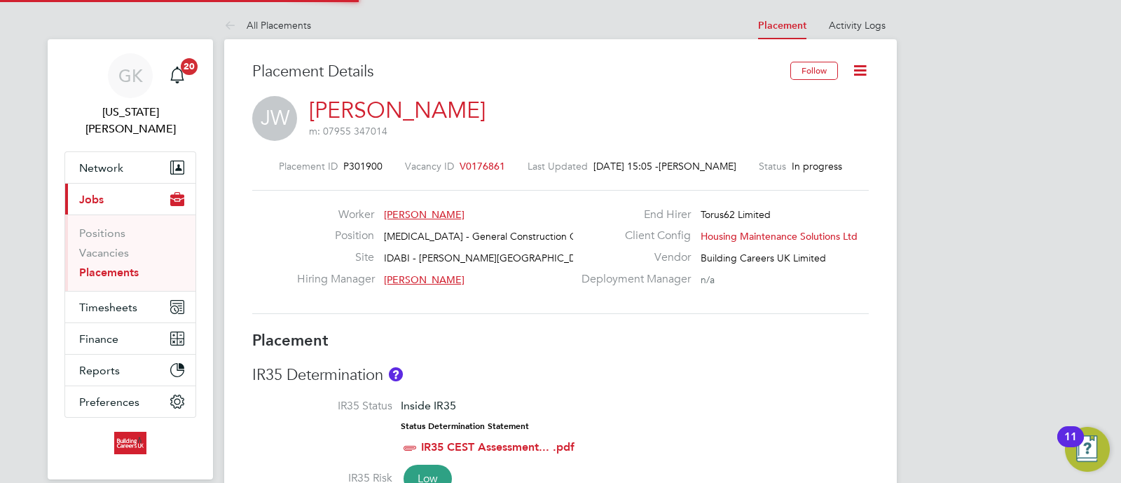
type input "Karl Coleman"
type input "26 Aug 2025"
type input "06 Feb 2026"
type input "08:00"
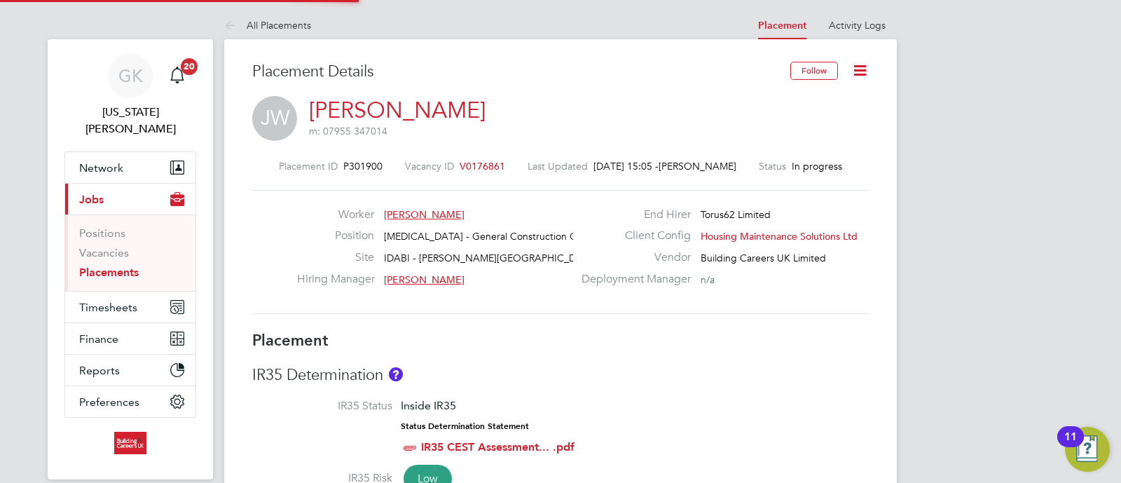
type input "18:00"
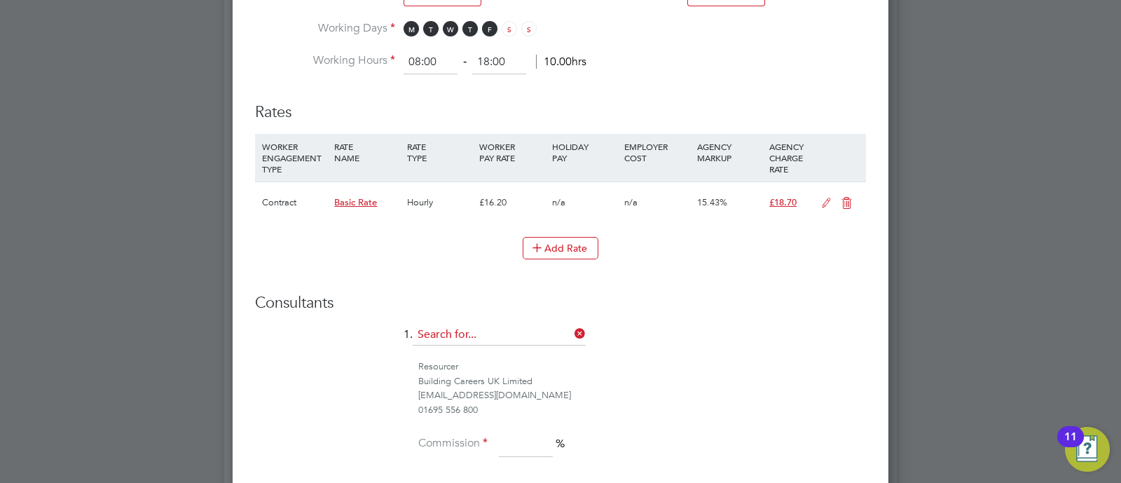
click at [487, 324] on input at bounding box center [499, 334] width 173 height 21
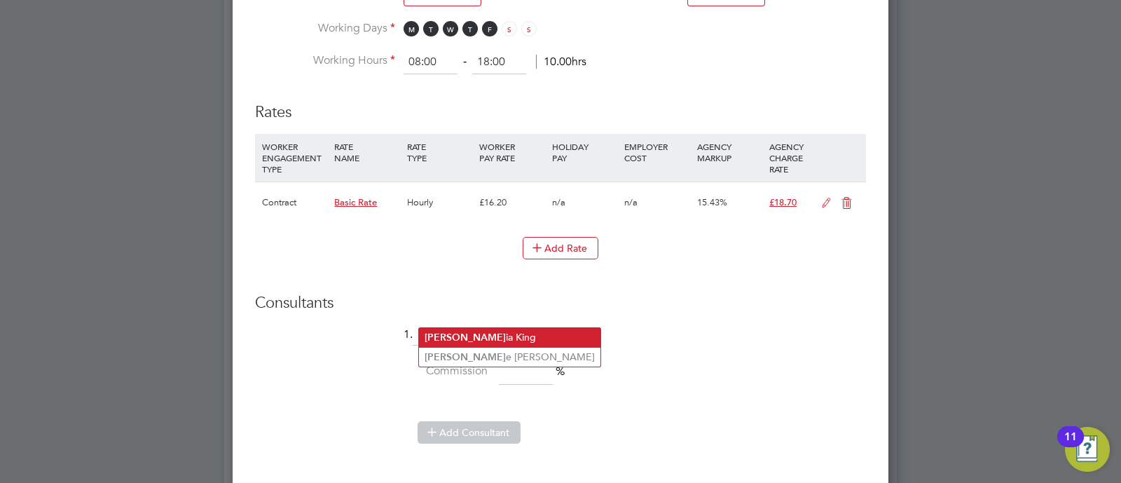
click at [464, 334] on li "Georg ia King" at bounding box center [509, 337] width 181 height 19
type input "[US_STATE][PERSON_NAME]"
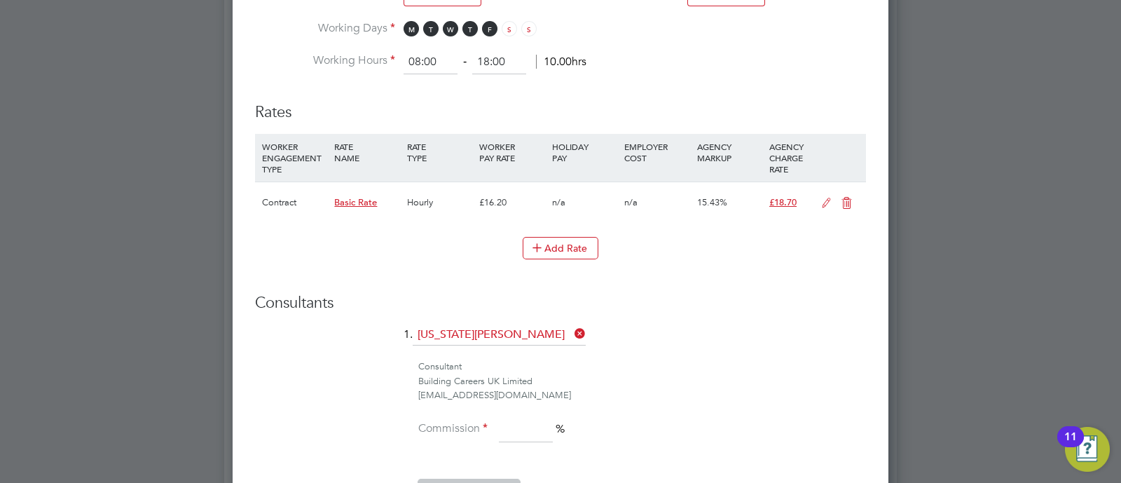
click at [535, 417] on input at bounding box center [526, 429] width 54 height 25
type input "100"
click at [797, 388] on div "[EMAIL_ADDRESS][DOMAIN_NAME]" at bounding box center [642, 395] width 448 height 15
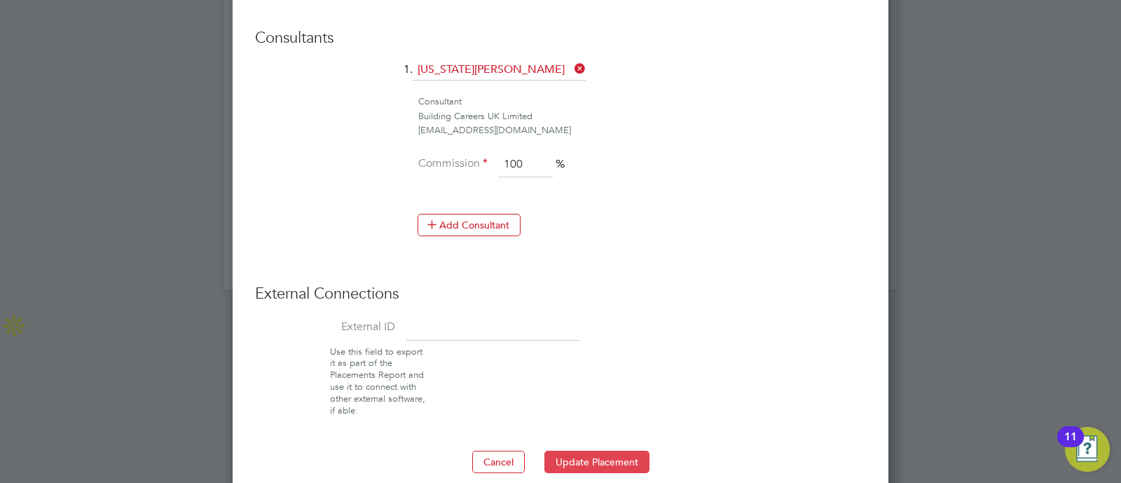
click at [596, 451] on button "Update Placement" at bounding box center [596, 462] width 105 height 22
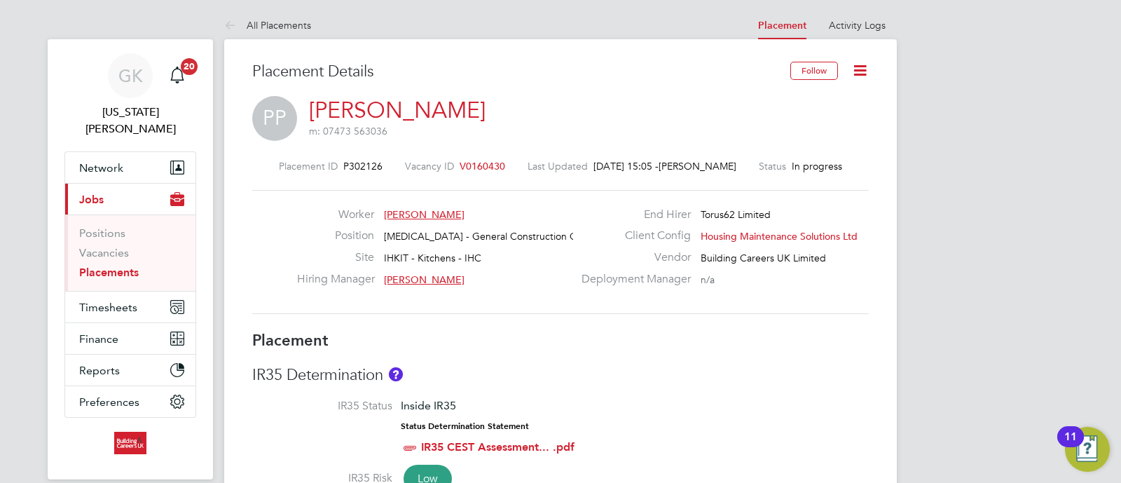
click at [851, 62] on icon at bounding box center [860, 71] width 18 height 18
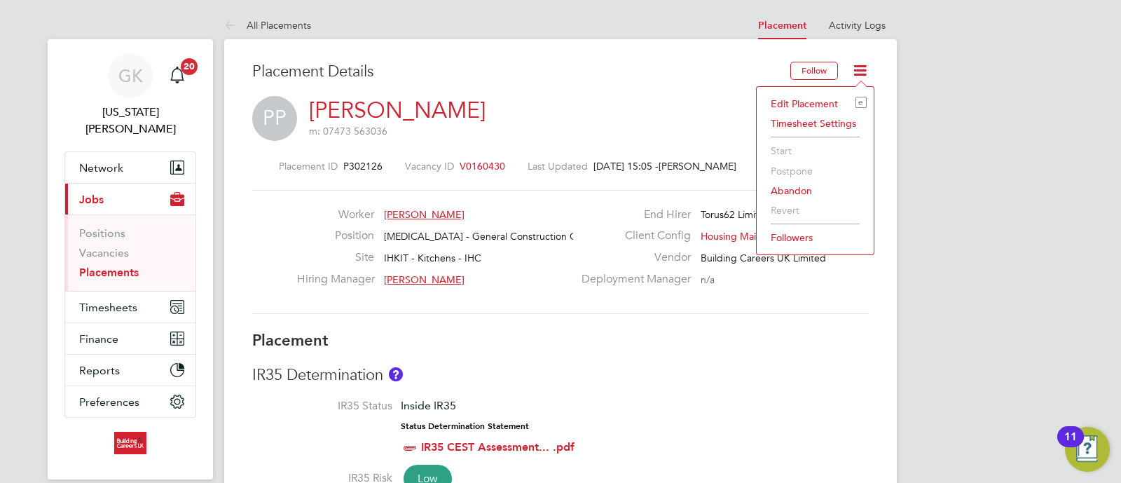
click at [834, 110] on li "Edit Placement e" at bounding box center [815, 104] width 103 height 20
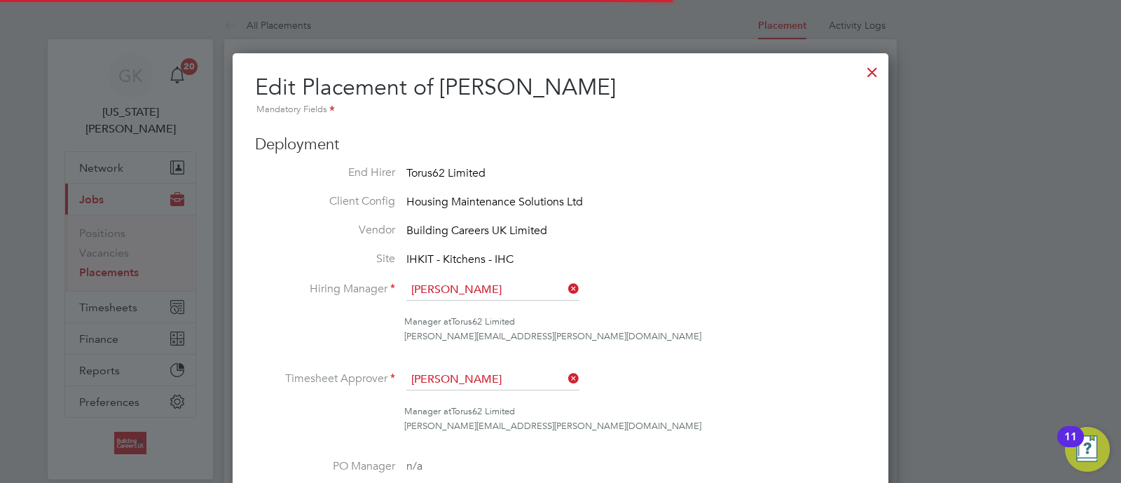
scroll to position [7, 7]
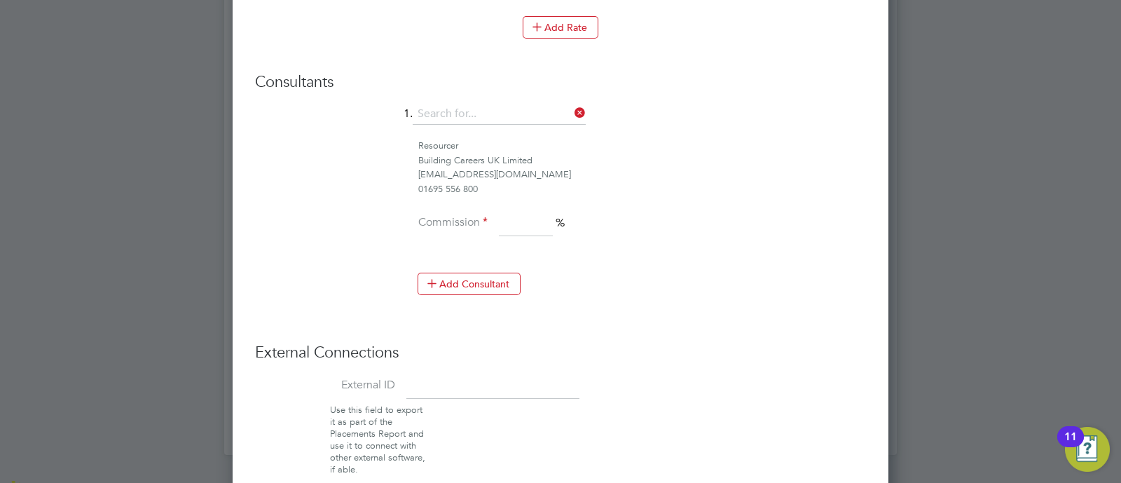
drag, startPoint x: 529, startPoint y: 57, endPoint x: 511, endPoint y: 72, distance: 22.9
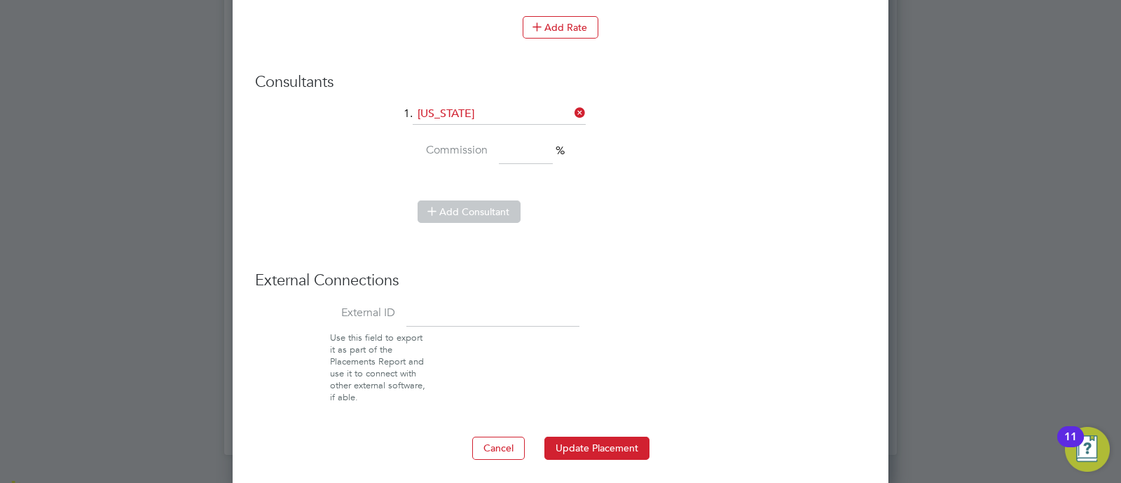
drag, startPoint x: 510, startPoint y: 129, endPoint x: 521, endPoint y: 135, distance: 12.5
click at [513, 130] on li "Georgia King" at bounding box center [506, 130] width 174 height 19
type input "[US_STATE][PERSON_NAME]"
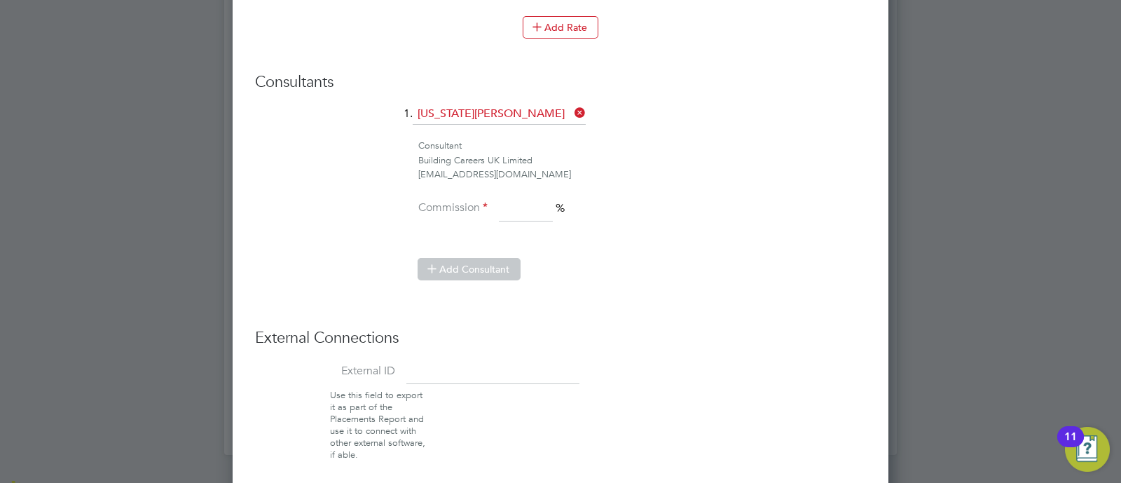
click at [512, 196] on input at bounding box center [526, 208] width 54 height 25
type input "100"
click at [490, 214] on li "Commission 100 %" at bounding box center [560, 215] width 611 height 39
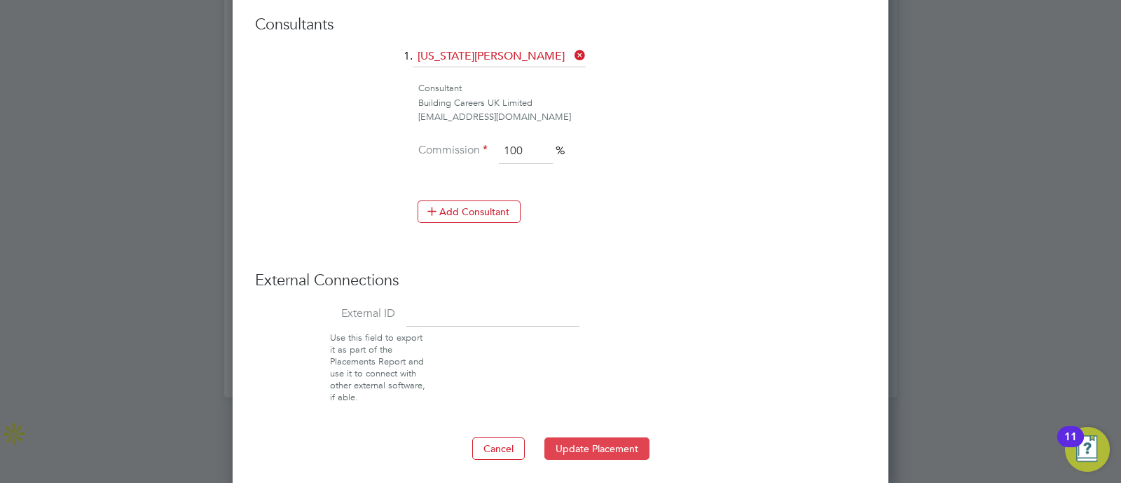
click at [611, 444] on button "Update Placement" at bounding box center [596, 448] width 105 height 22
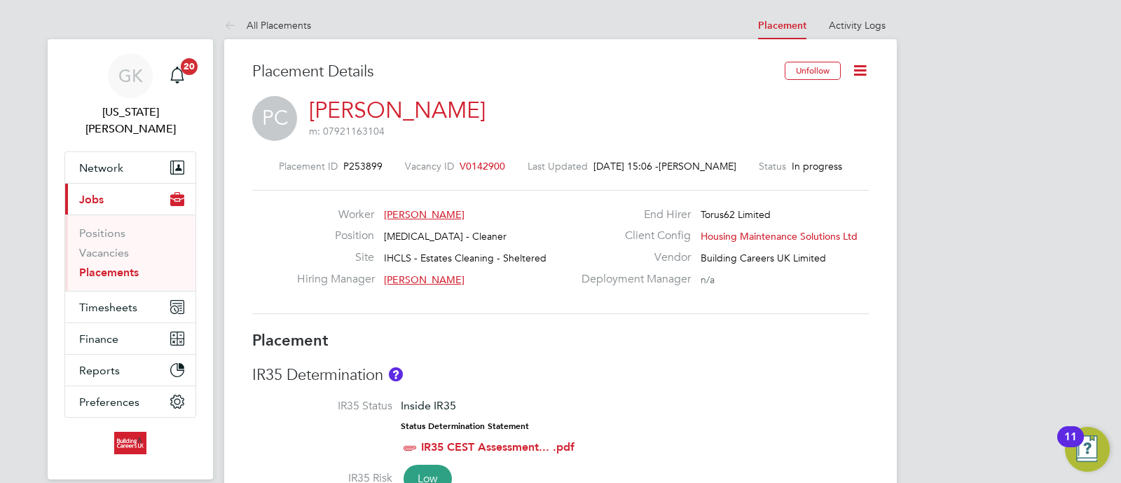
click at [864, 64] on icon at bounding box center [860, 71] width 18 height 18
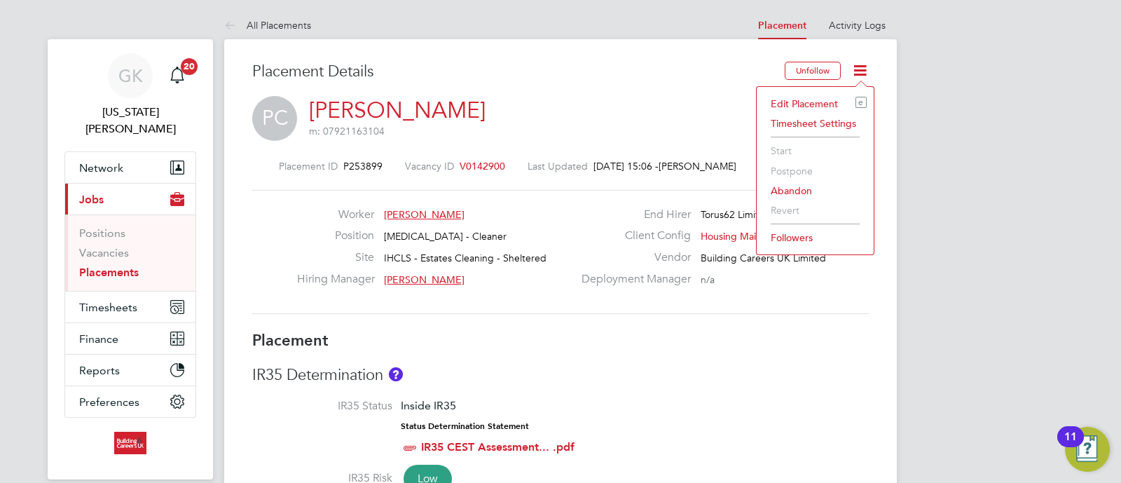
click at [830, 97] on li "Edit Placement e" at bounding box center [815, 104] width 103 height 20
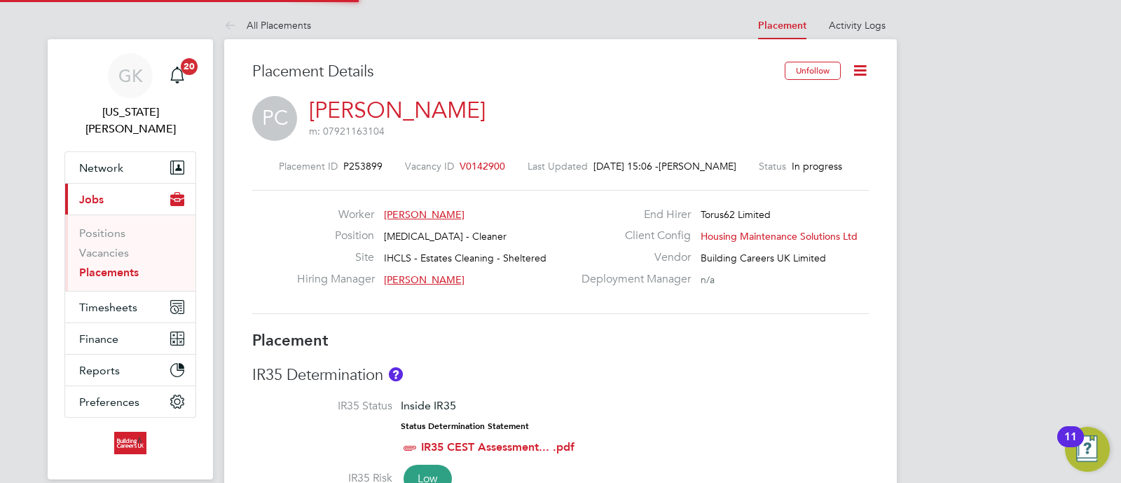
type input "[PERSON_NAME]"
type input "[DATE]"
type input "08:00"
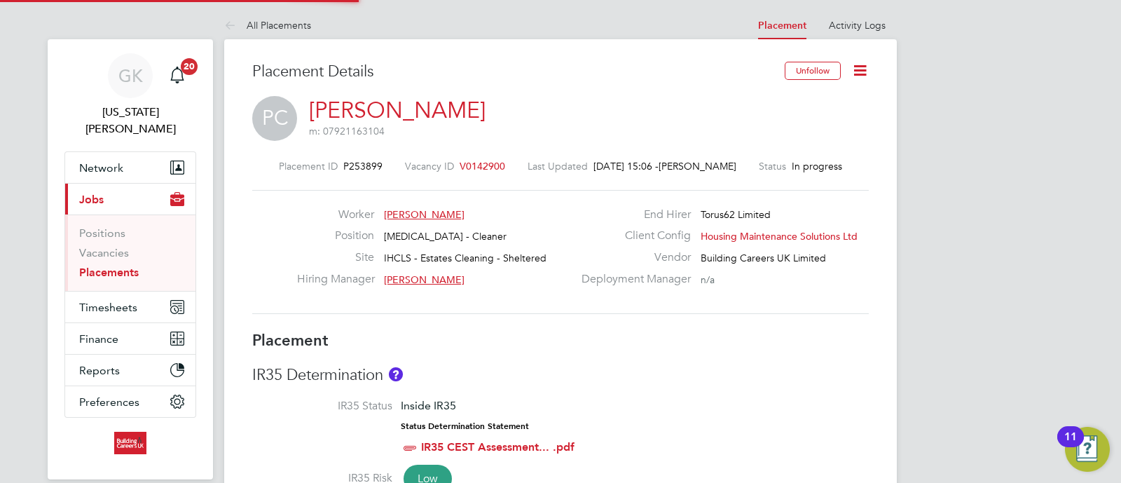
type input "18:00"
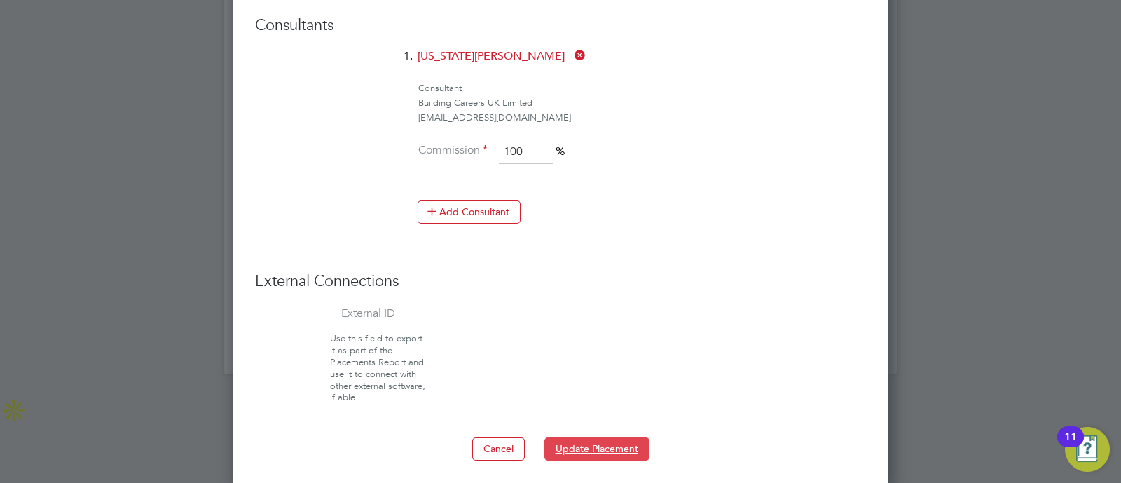
click at [614, 450] on button "Update Placement" at bounding box center [596, 448] width 105 height 22
